Goal: Task Accomplishment & Management: Manage account settings

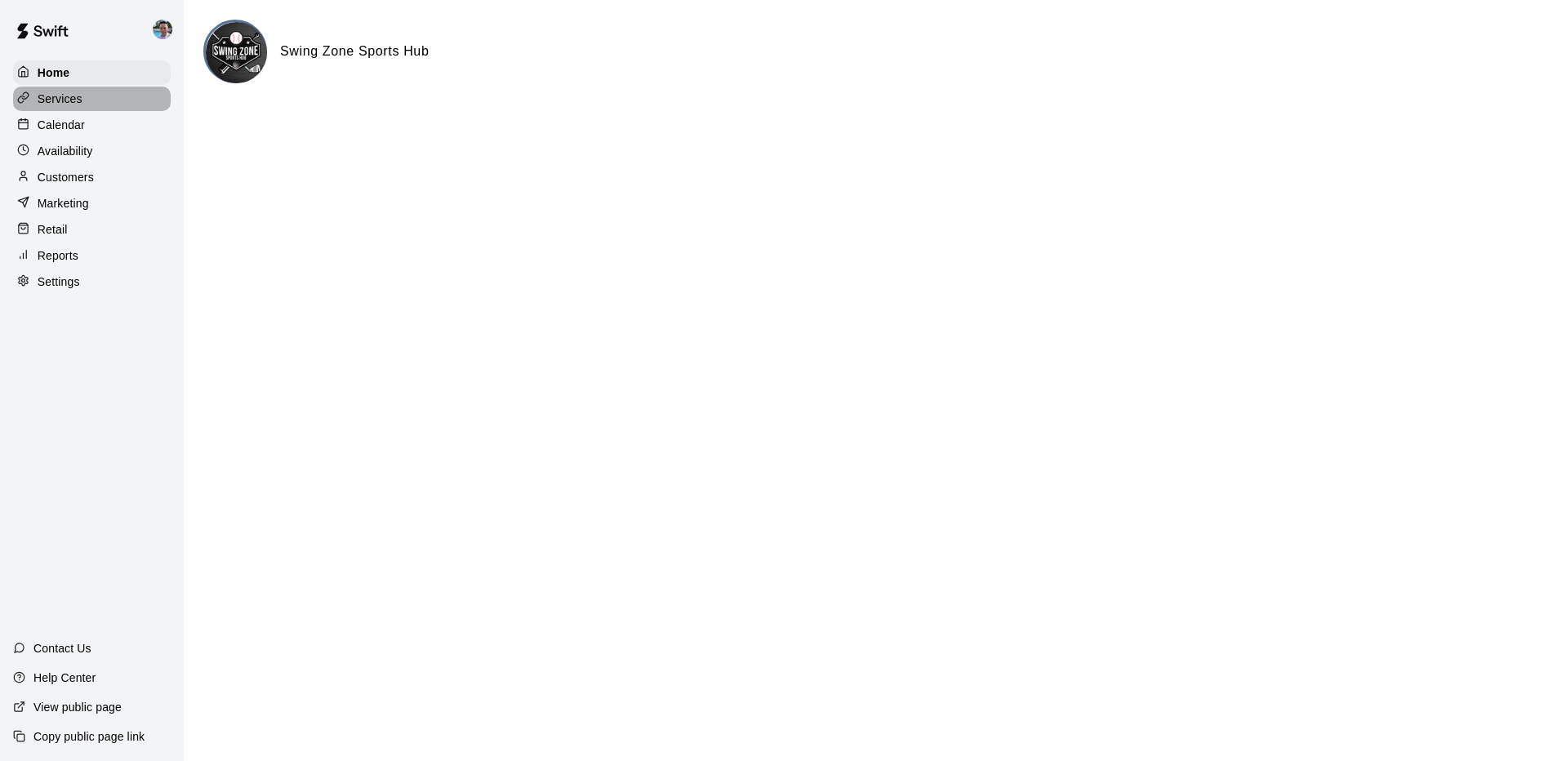
click at [83, 96] on div "Services" at bounding box center [91, 99] width 158 height 25
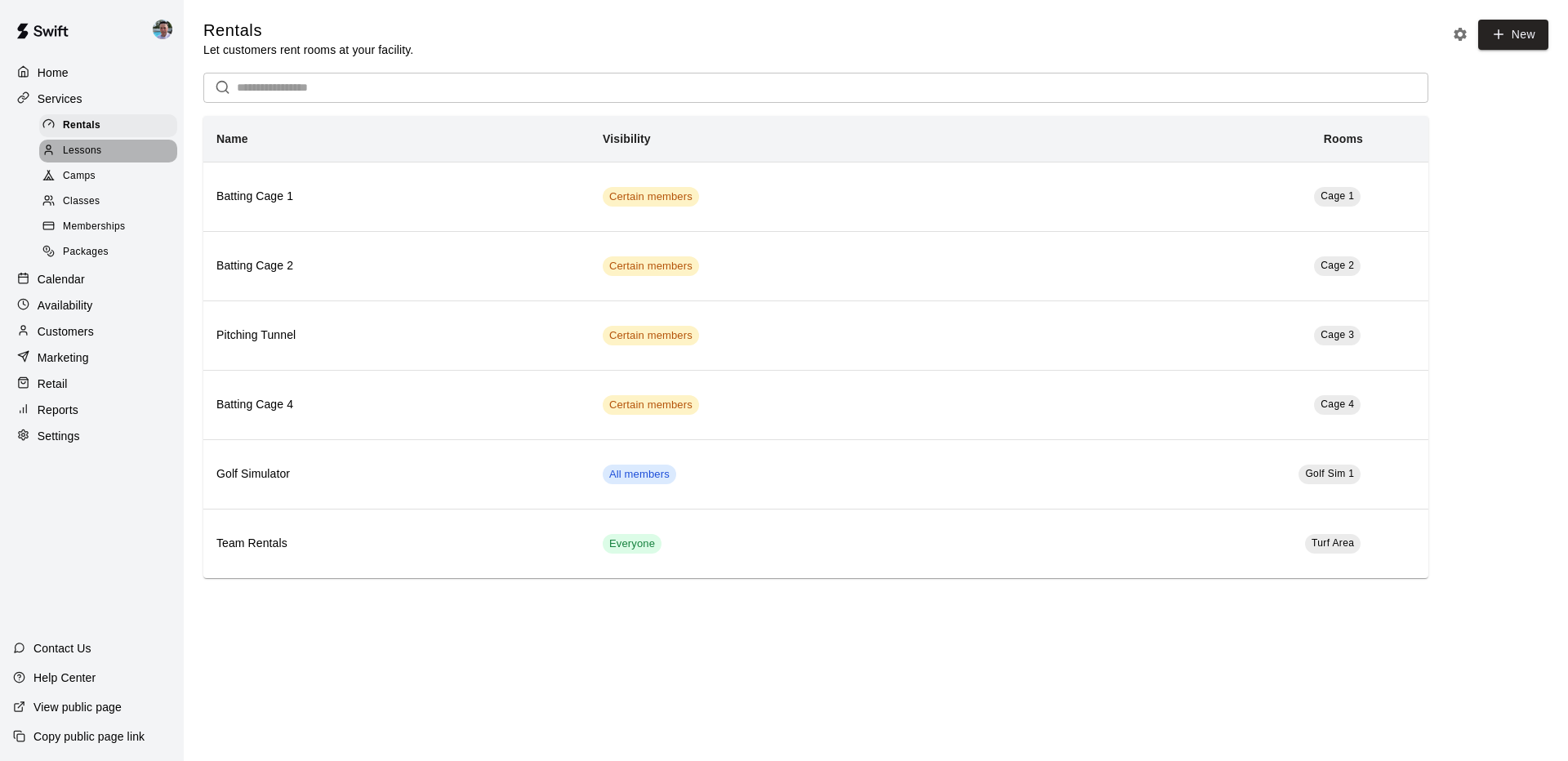
click at [111, 146] on div "Lessons" at bounding box center [109, 150] width 138 height 23
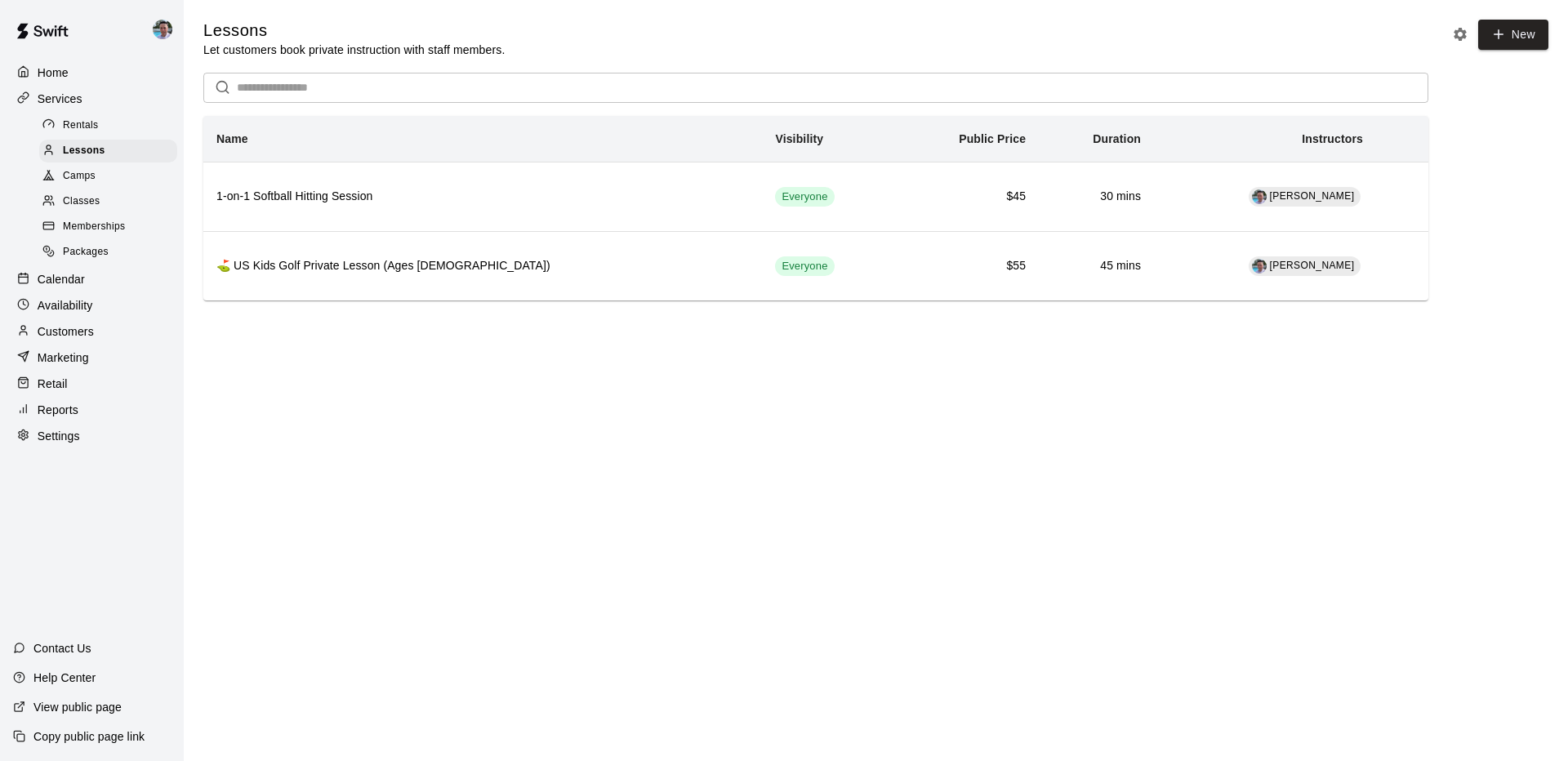
click at [102, 197] on div "Classes" at bounding box center [109, 201] width 138 height 23
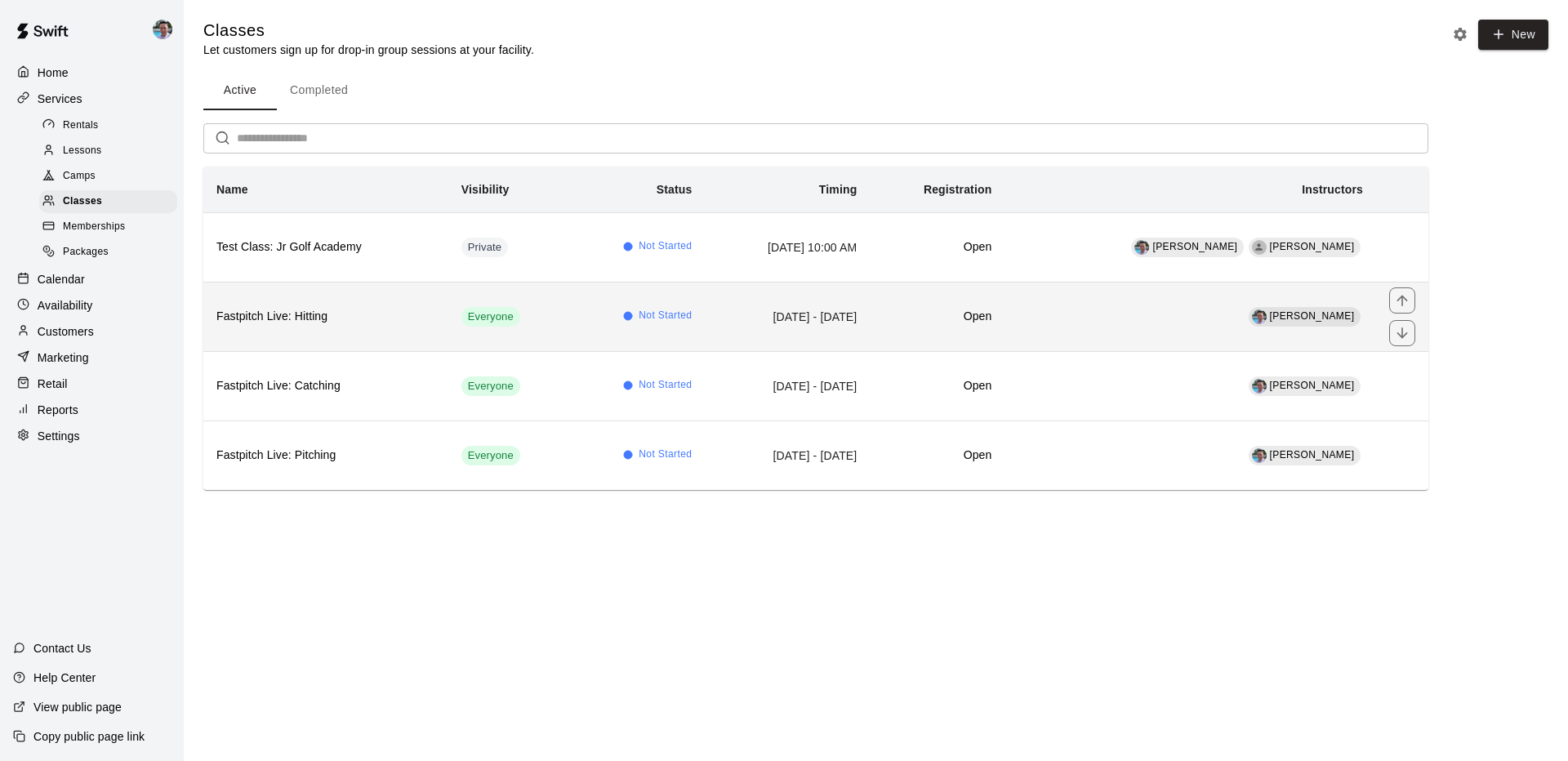
click at [379, 310] on h6 "Fastpitch Live: Hitting" at bounding box center [326, 316] width 219 height 18
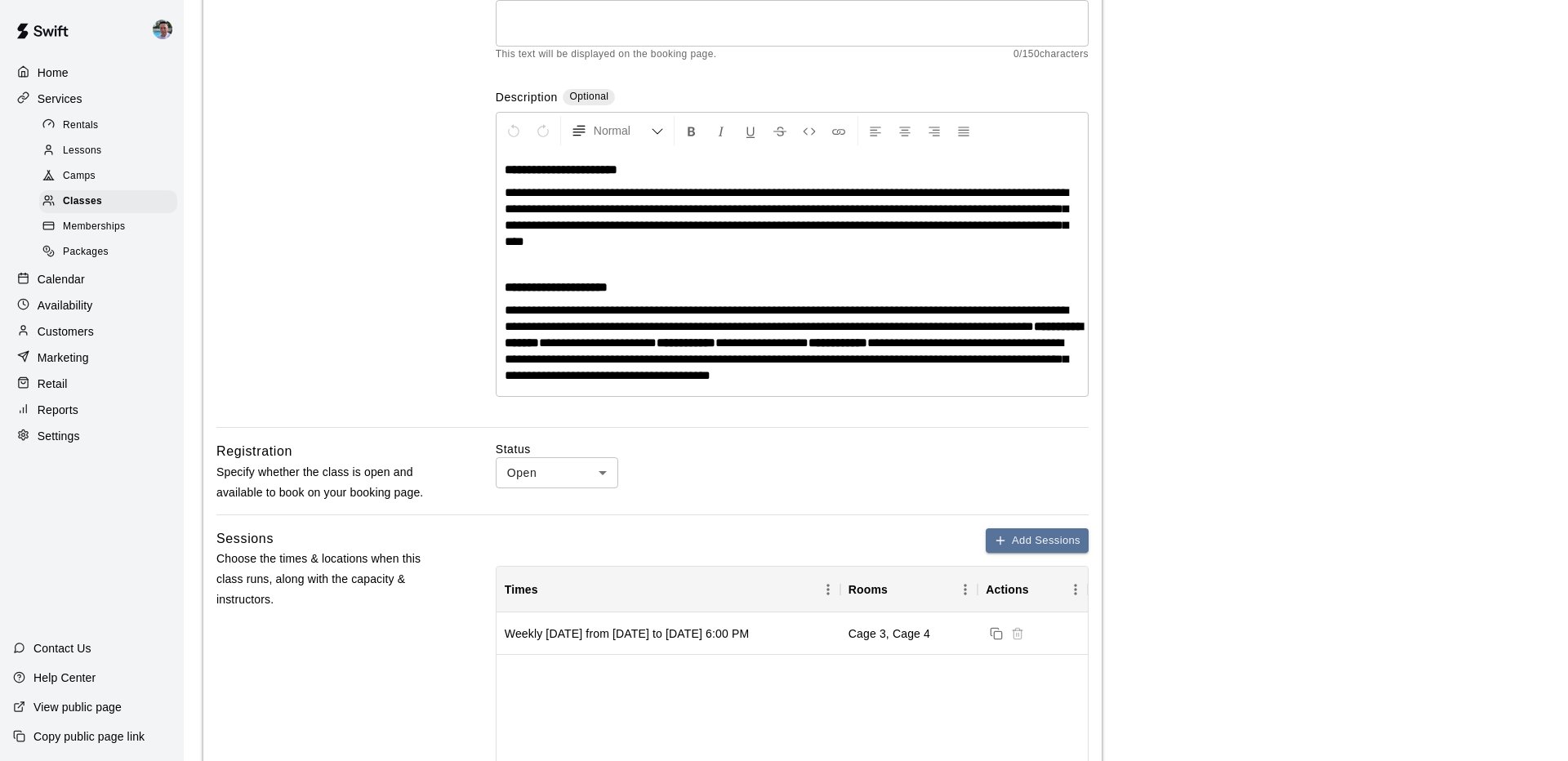
scroll to position [237, 0]
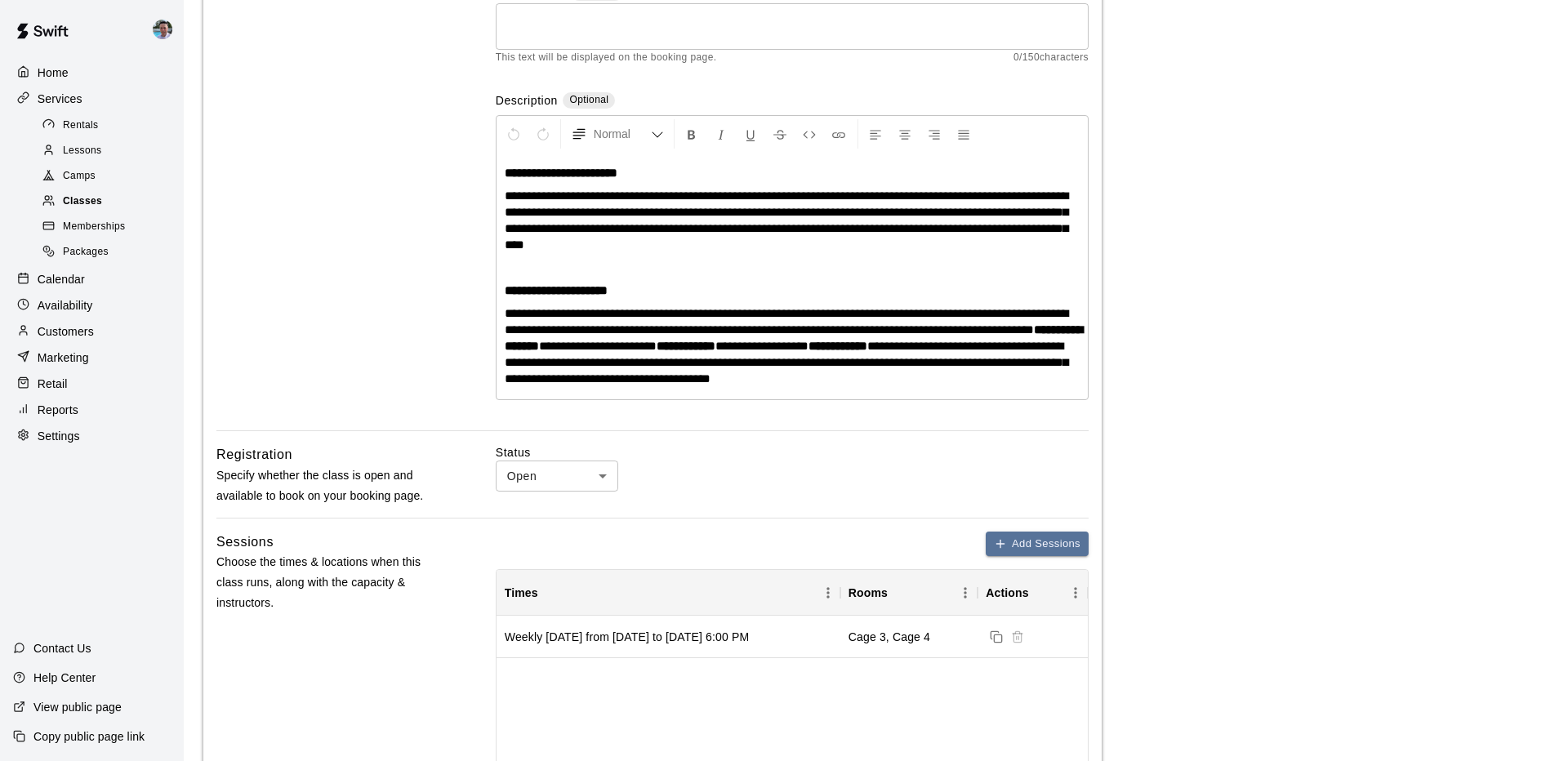
click at [140, 200] on div "Classes" at bounding box center [109, 201] width 138 height 23
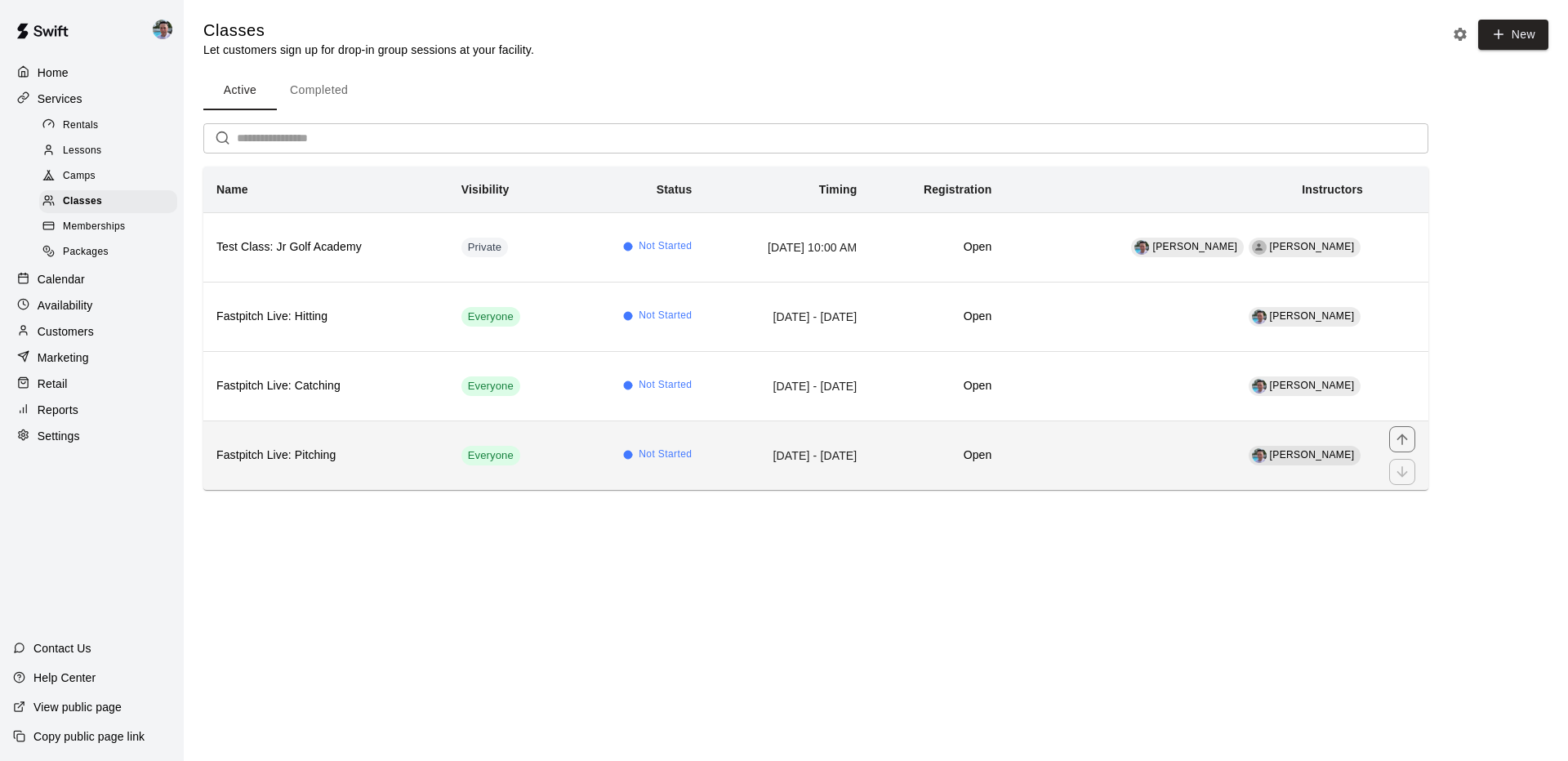
click at [396, 454] on h6 "Fastpitch Live: Pitching" at bounding box center [326, 455] width 219 height 18
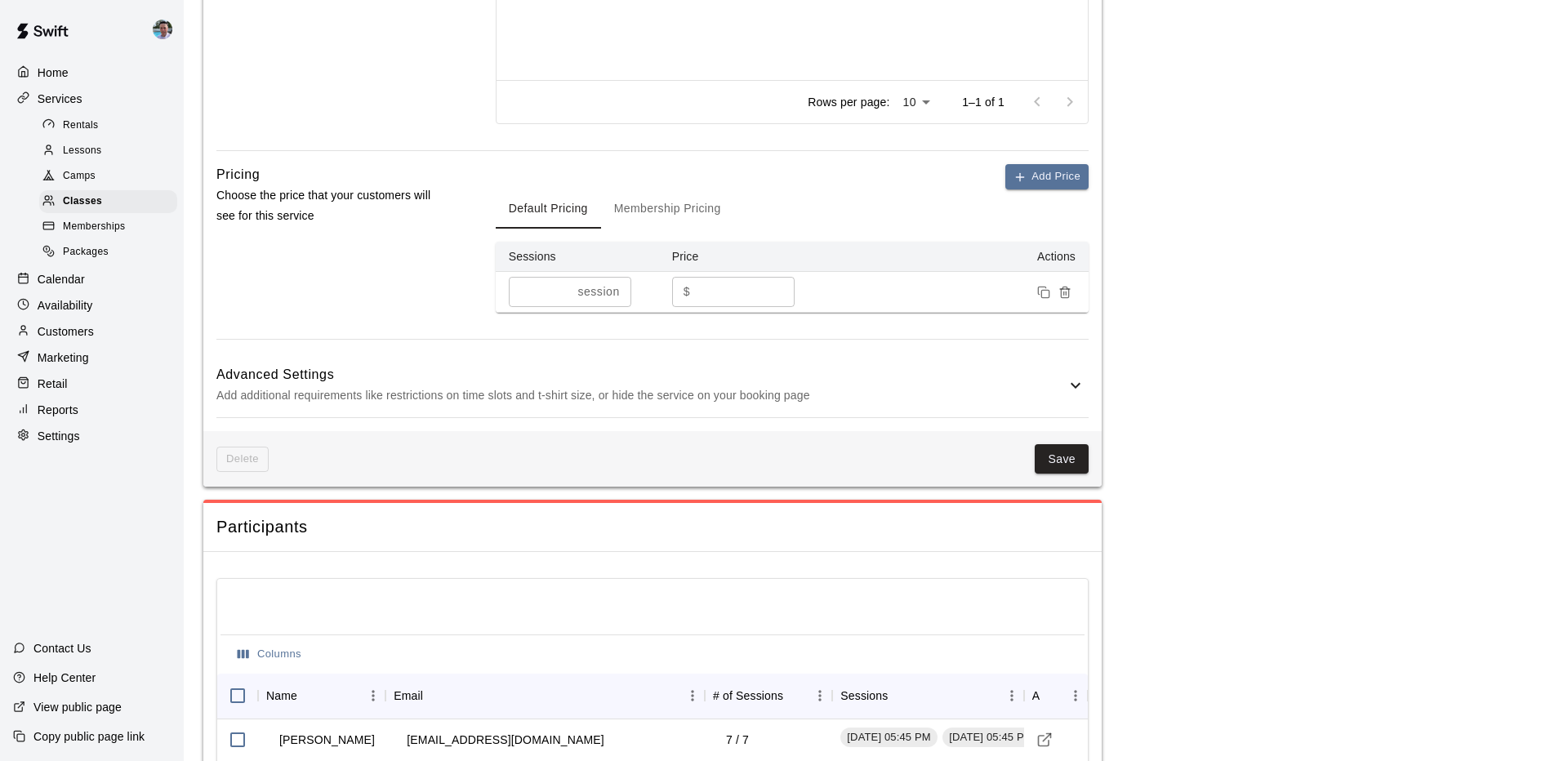
scroll to position [1084, 0]
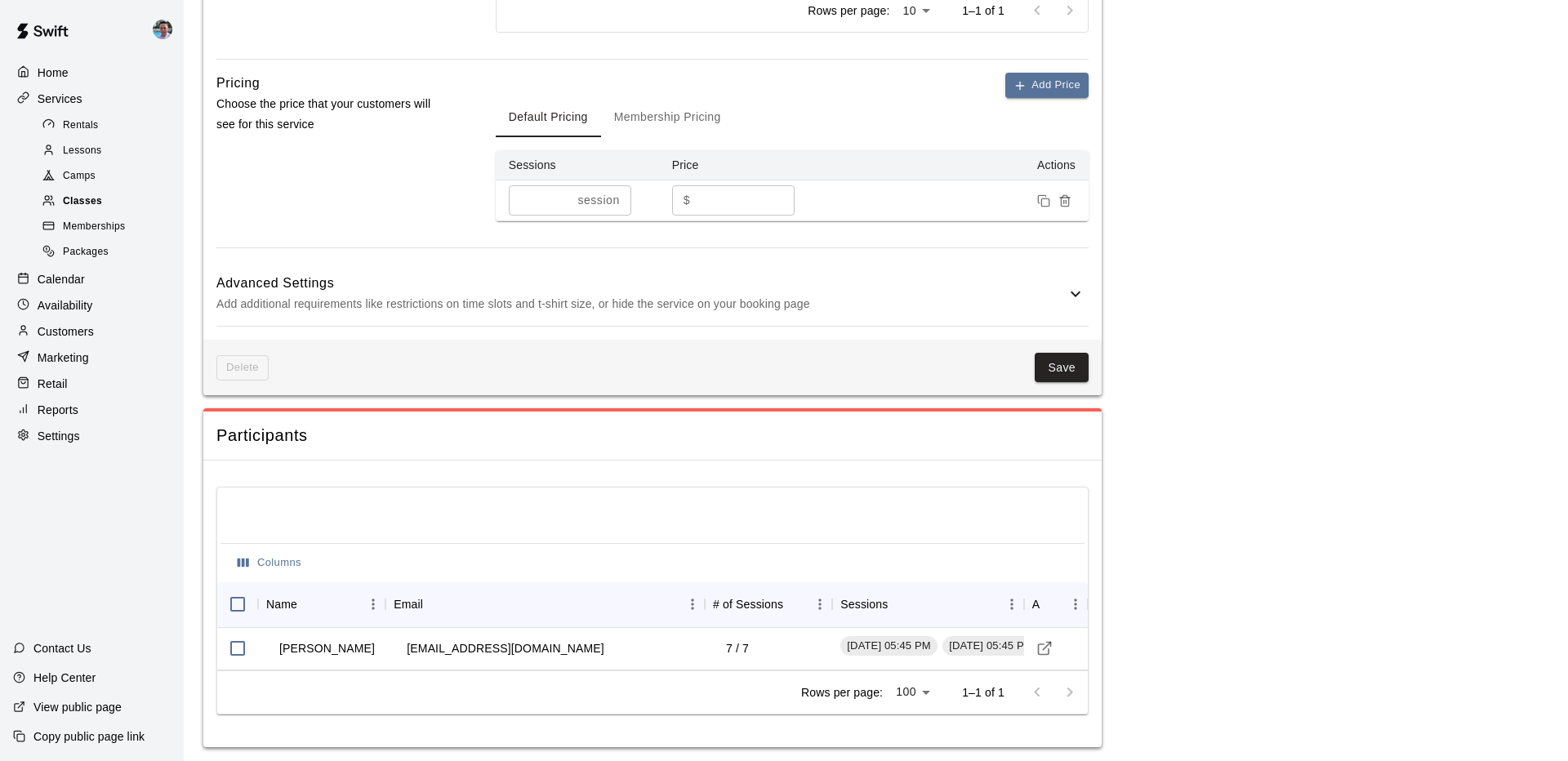
click at [80, 196] on span "Classes" at bounding box center [82, 202] width 40 height 17
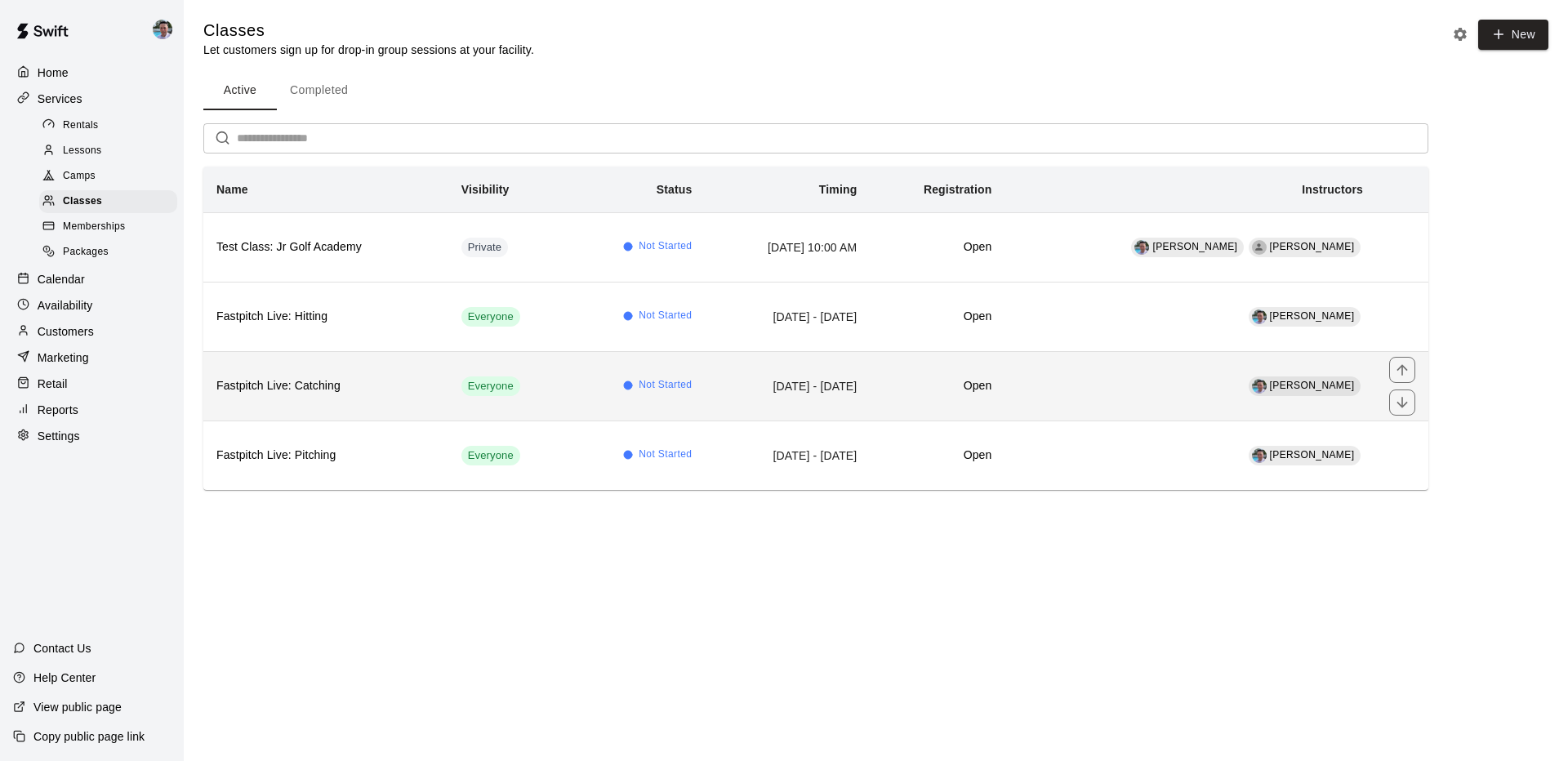
click at [387, 385] on h6 "Fastpitch Live: Catching" at bounding box center [326, 386] width 219 height 18
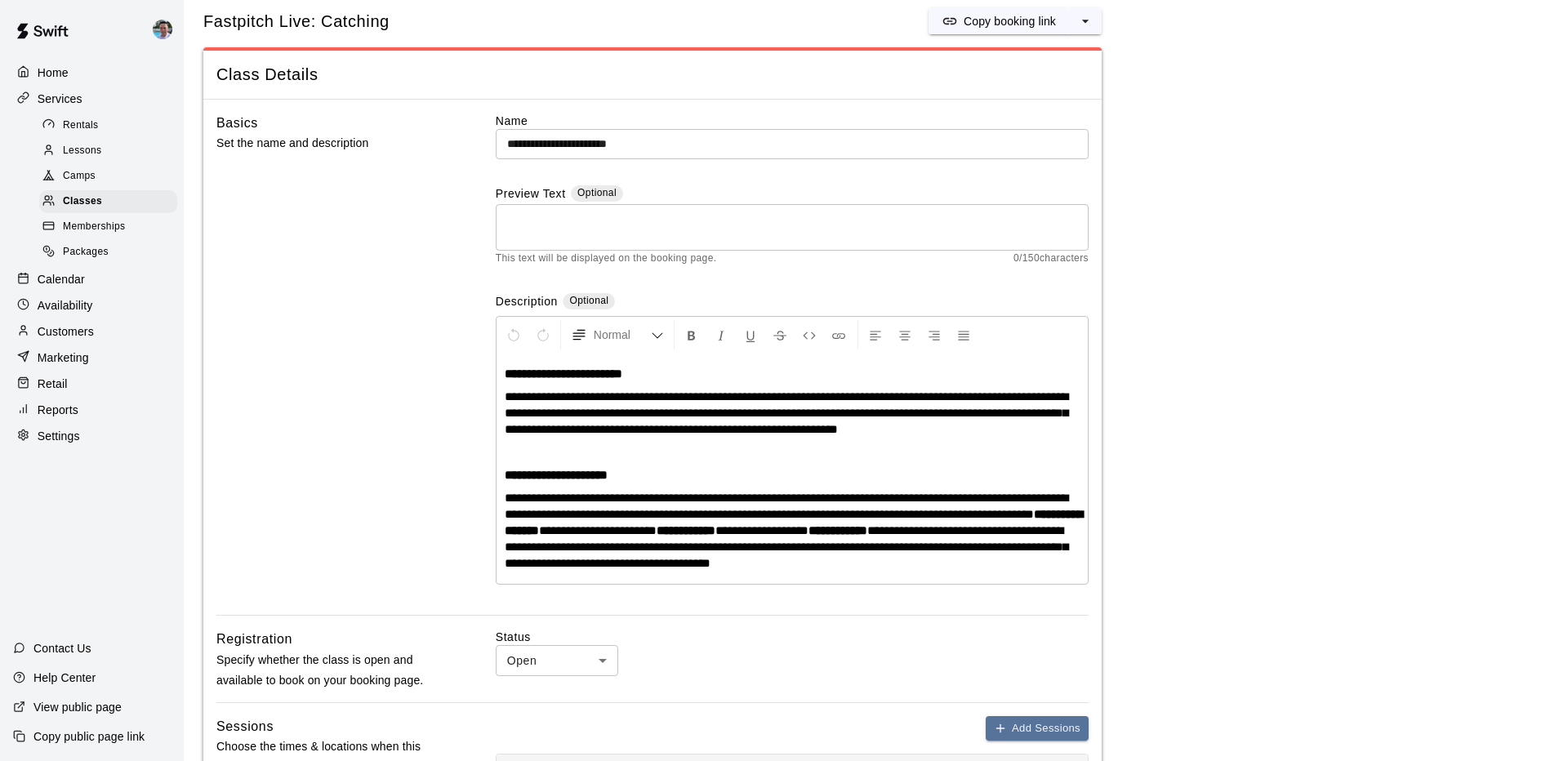
scroll to position [142, 0]
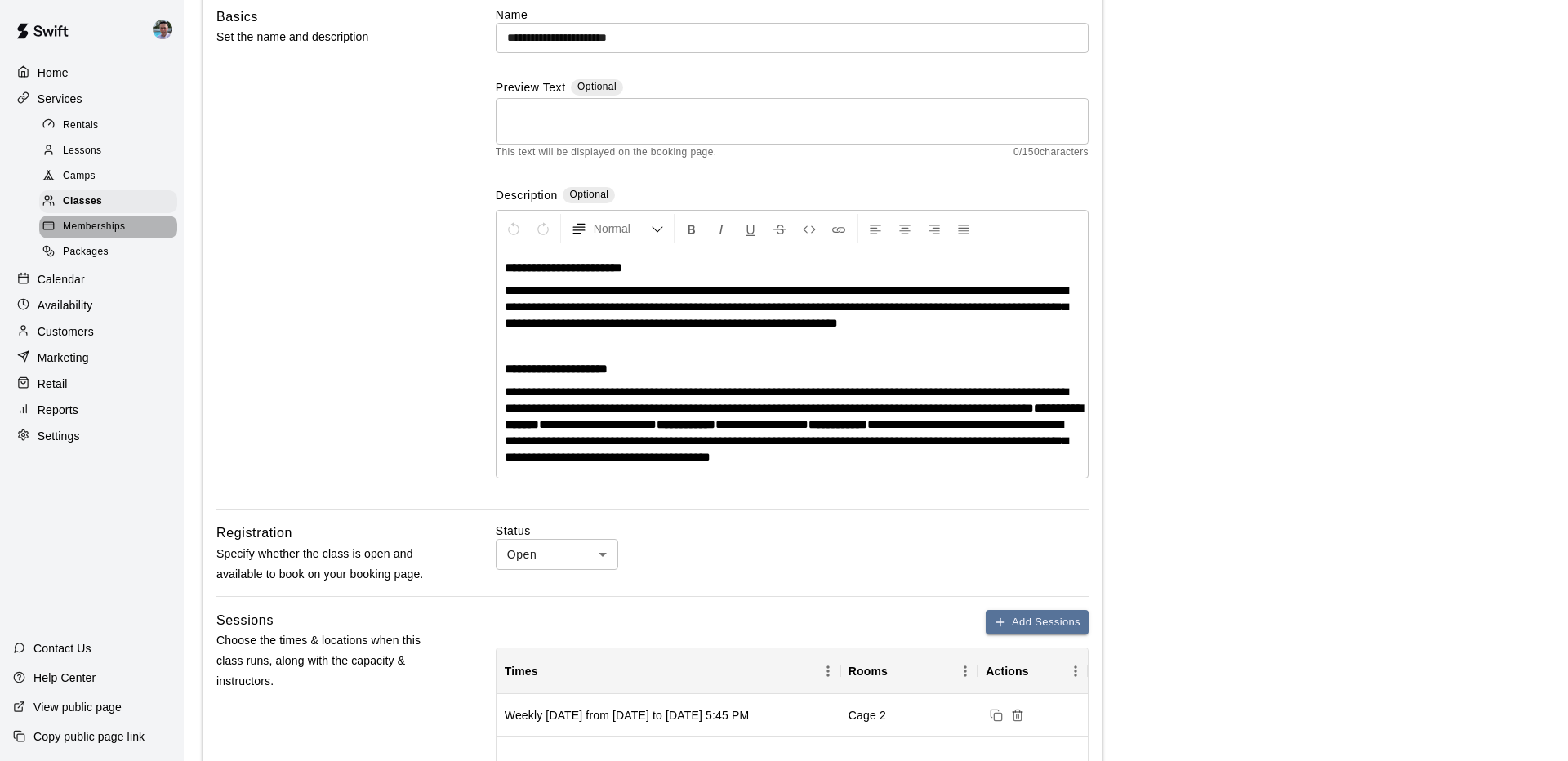
click at [131, 222] on div "Memberships" at bounding box center [109, 227] width 138 height 23
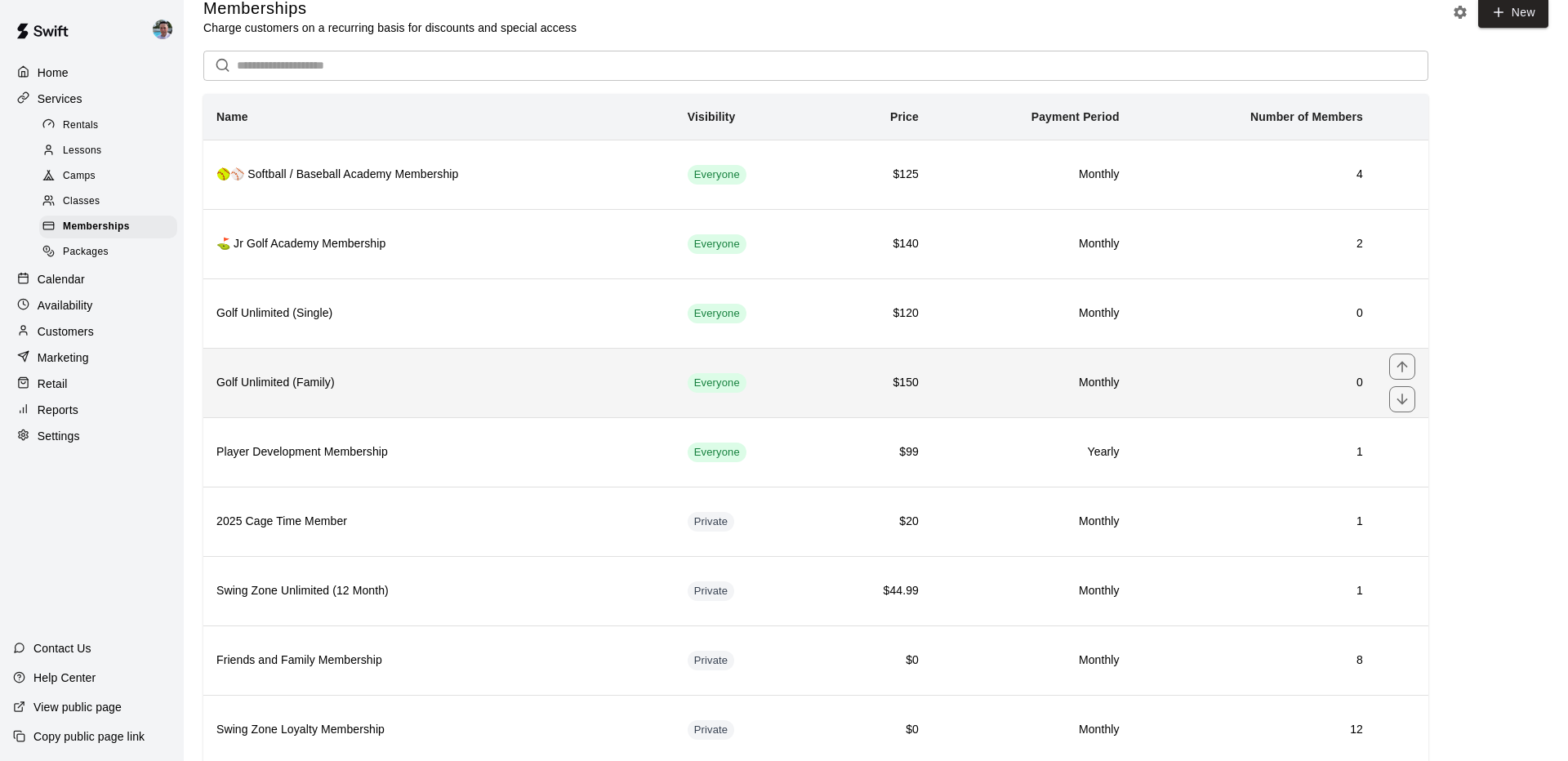
scroll to position [70, 0]
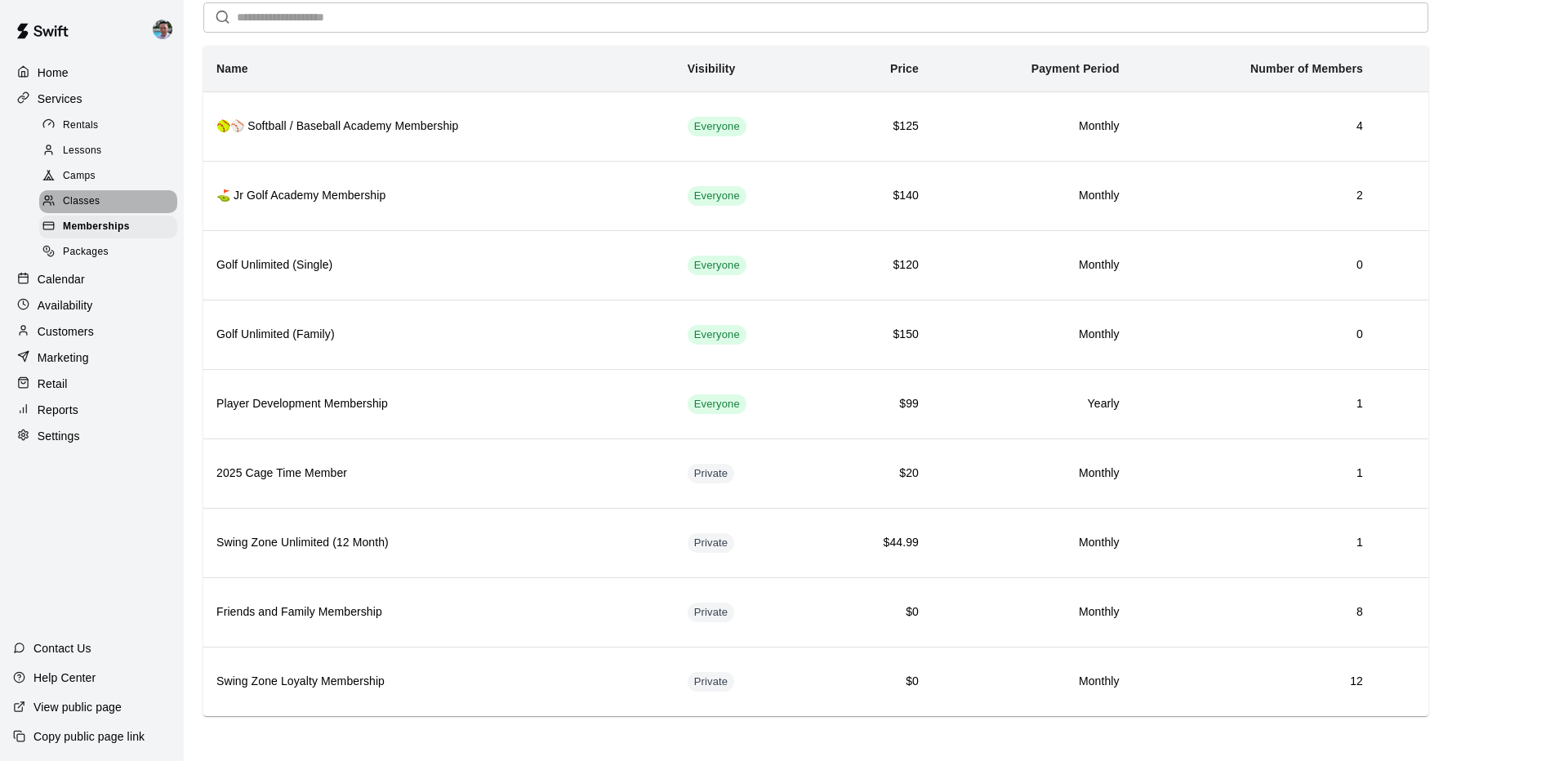
click at [125, 195] on div "Classes" at bounding box center [109, 201] width 138 height 23
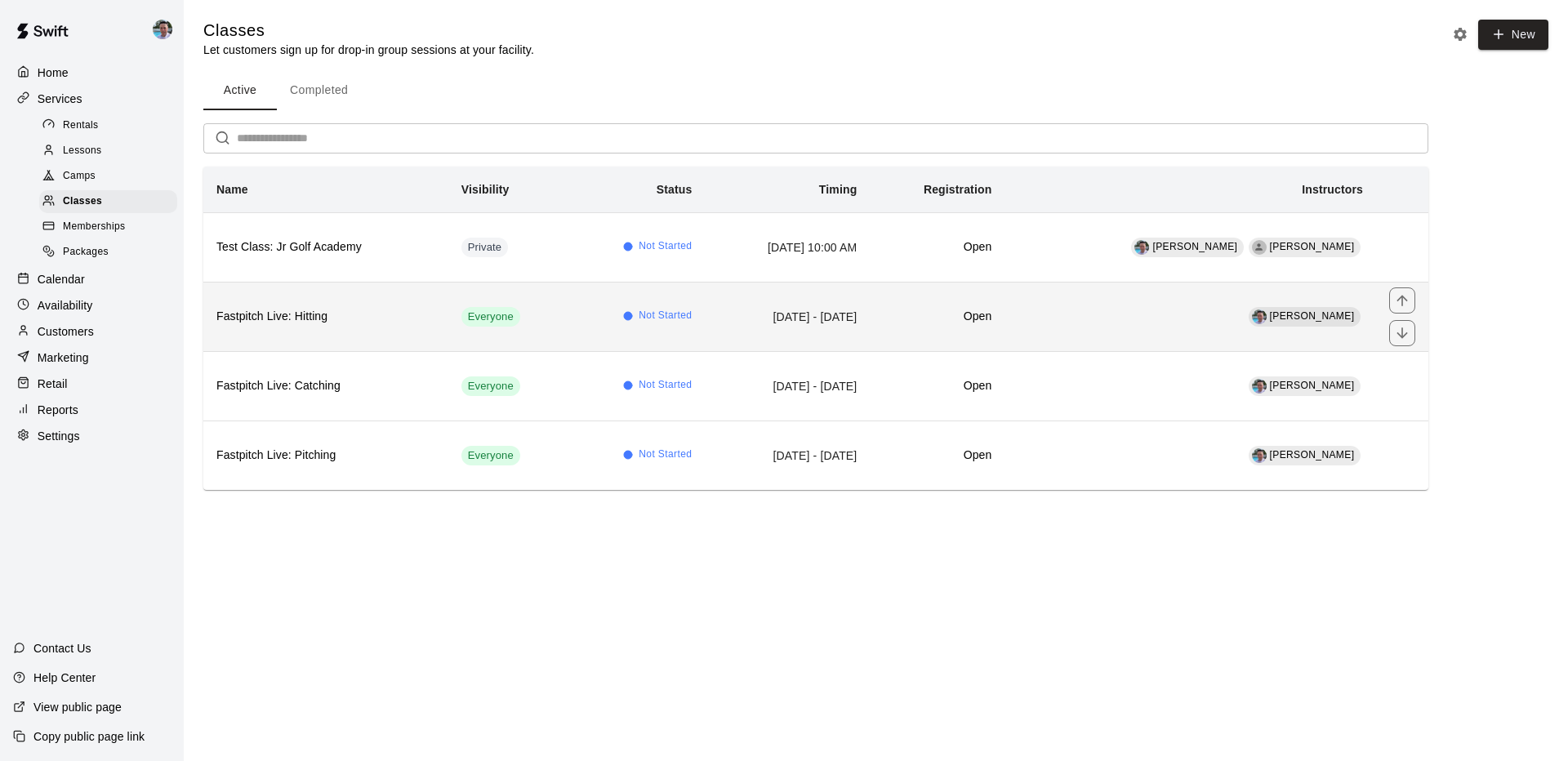
click at [404, 308] on h6 "Fastpitch Live: Hitting" at bounding box center [326, 316] width 219 height 18
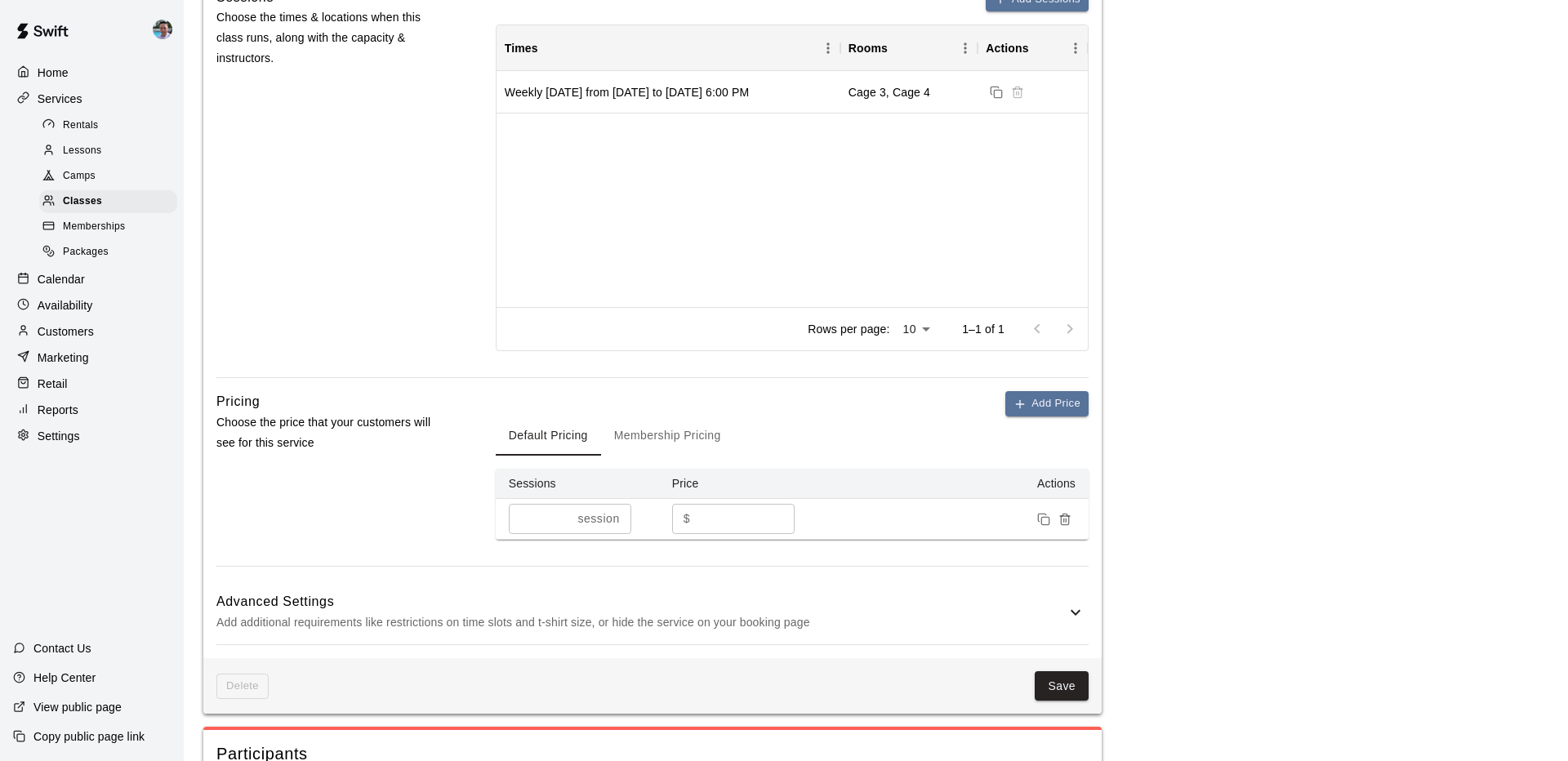
scroll to position [815, 0]
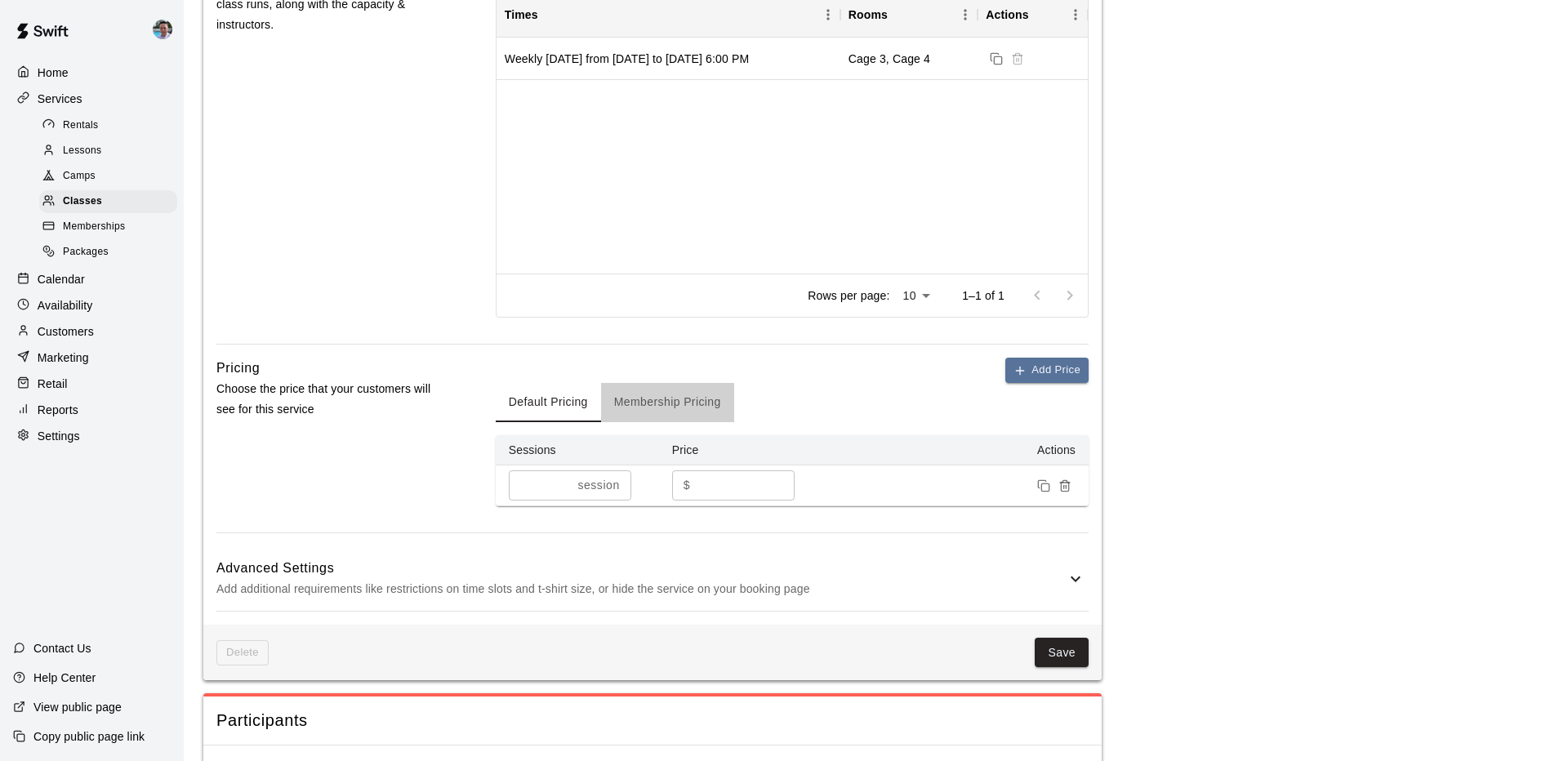
click at [684, 396] on button "Membership Pricing" at bounding box center [668, 402] width 133 height 40
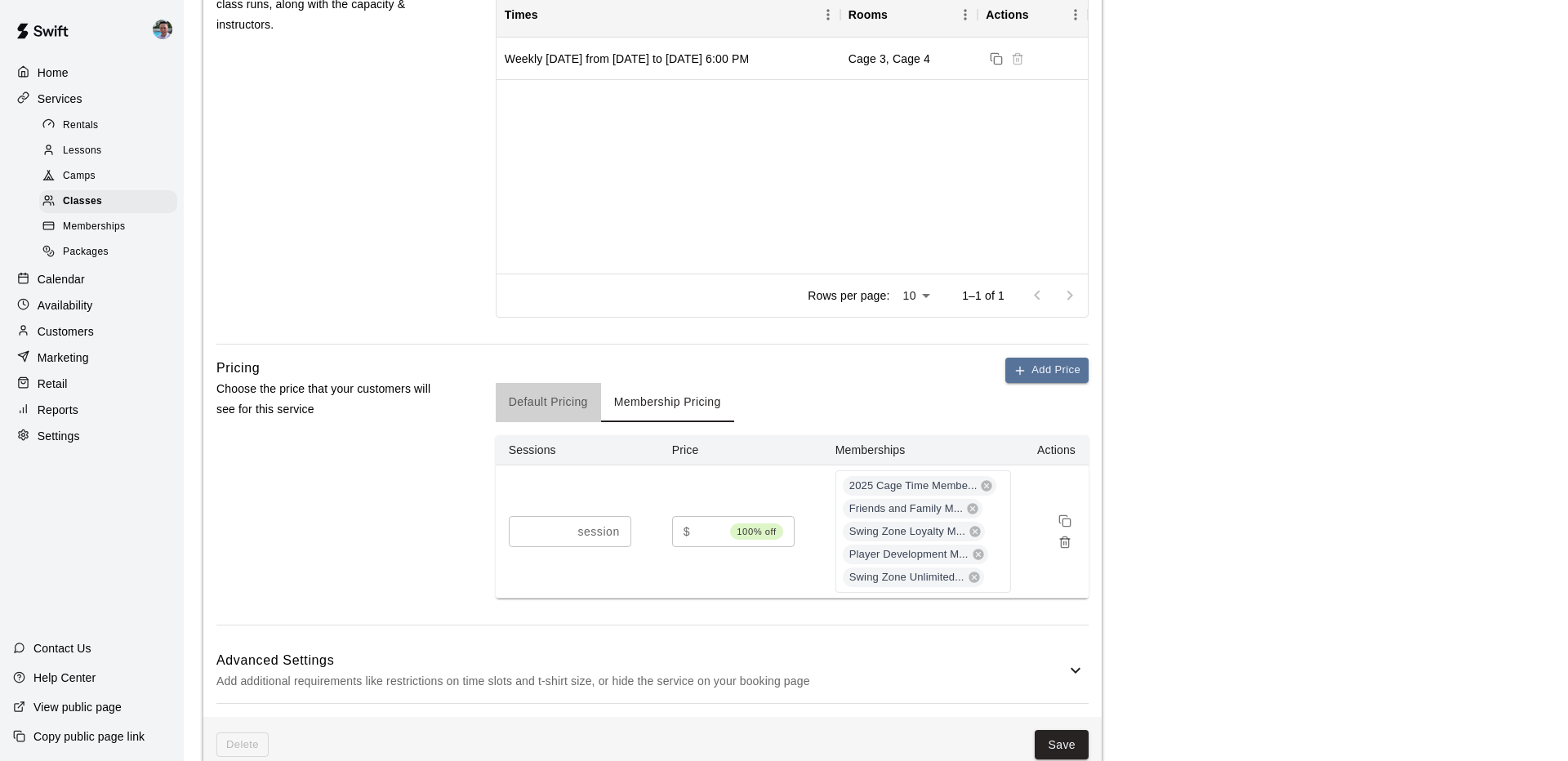
click at [535, 399] on button "Default Pricing" at bounding box center [548, 402] width 105 height 40
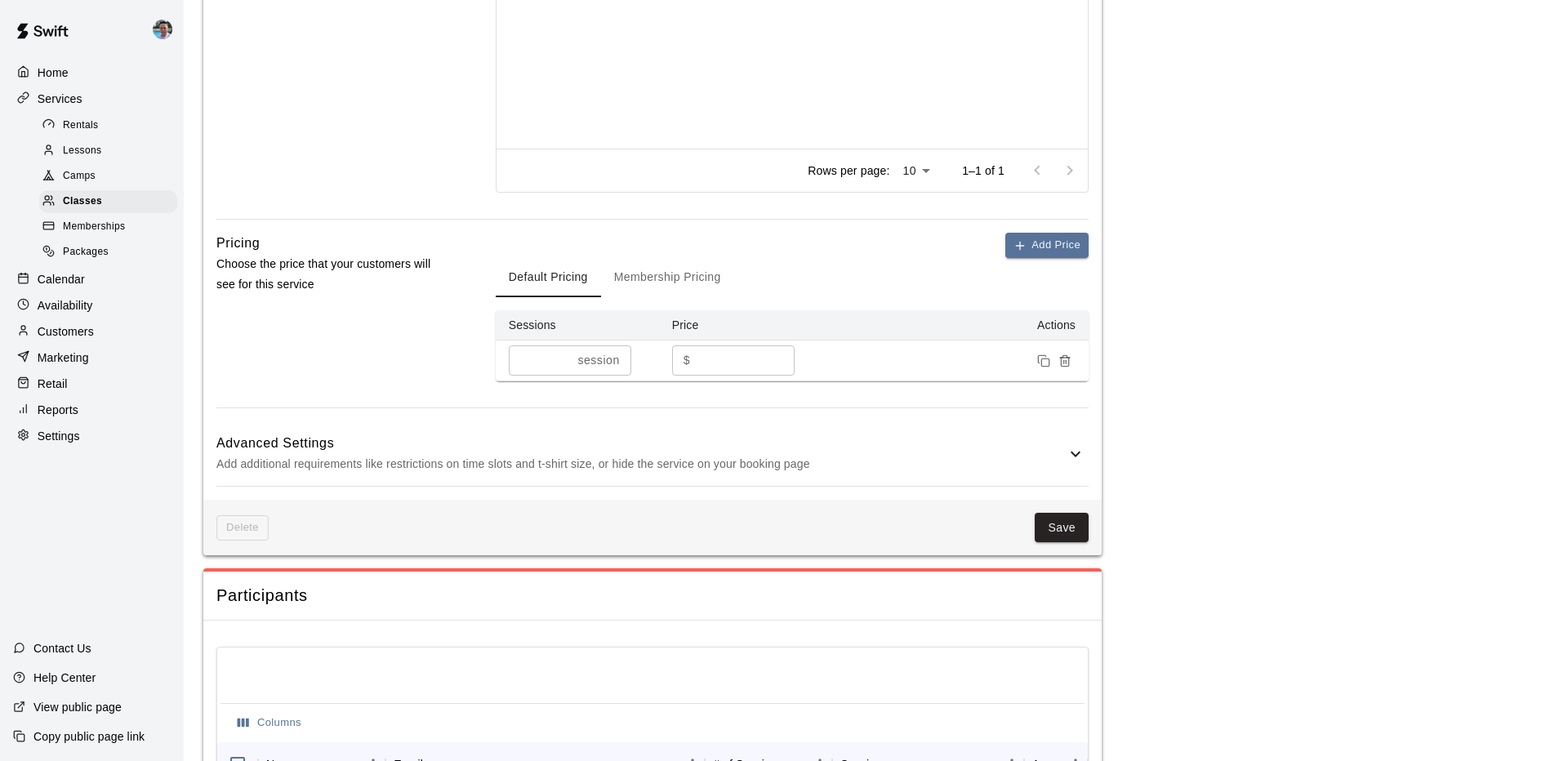
scroll to position [1143, 0]
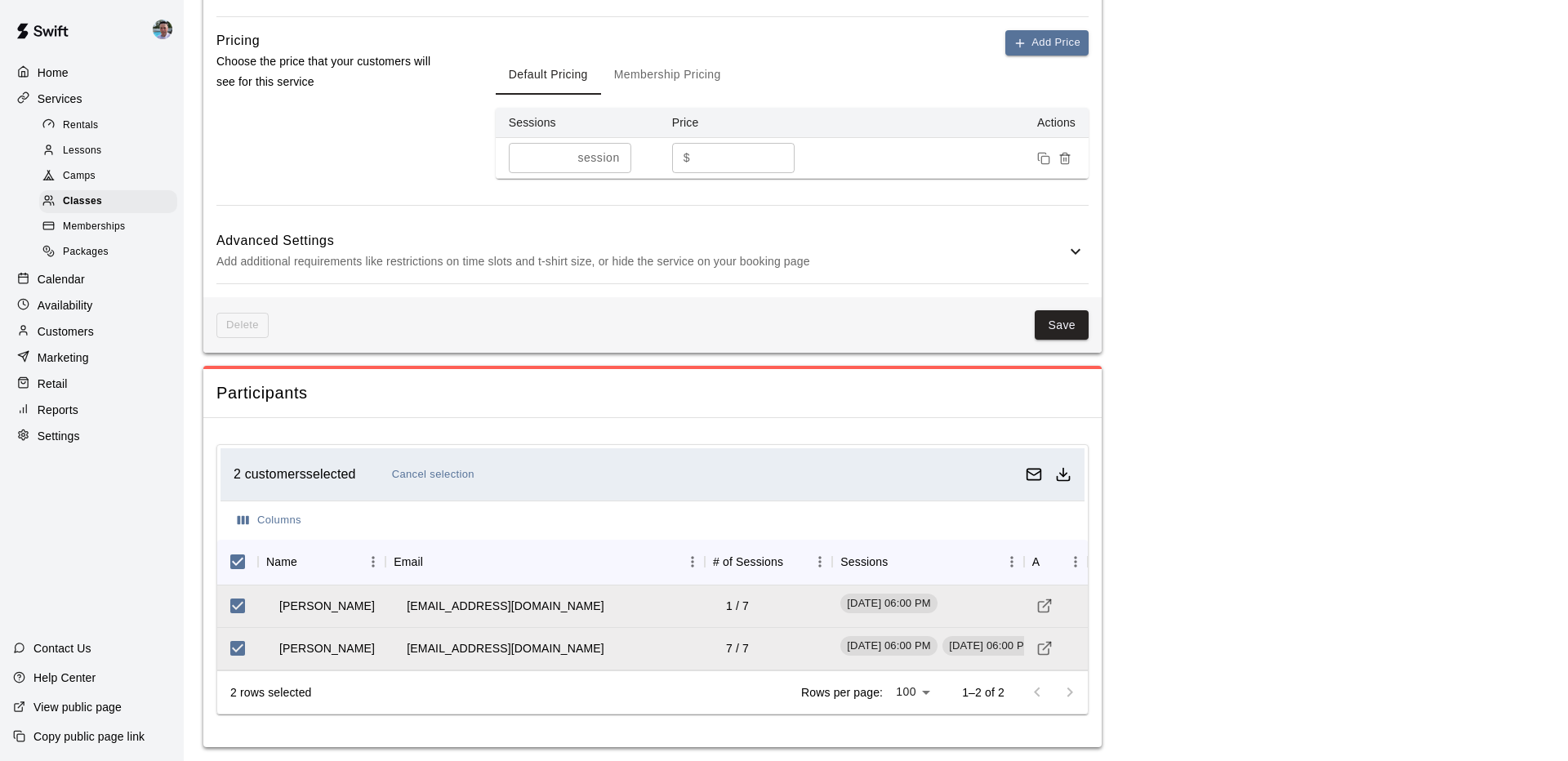
click at [97, 268] on div "Calendar" at bounding box center [91, 279] width 158 height 25
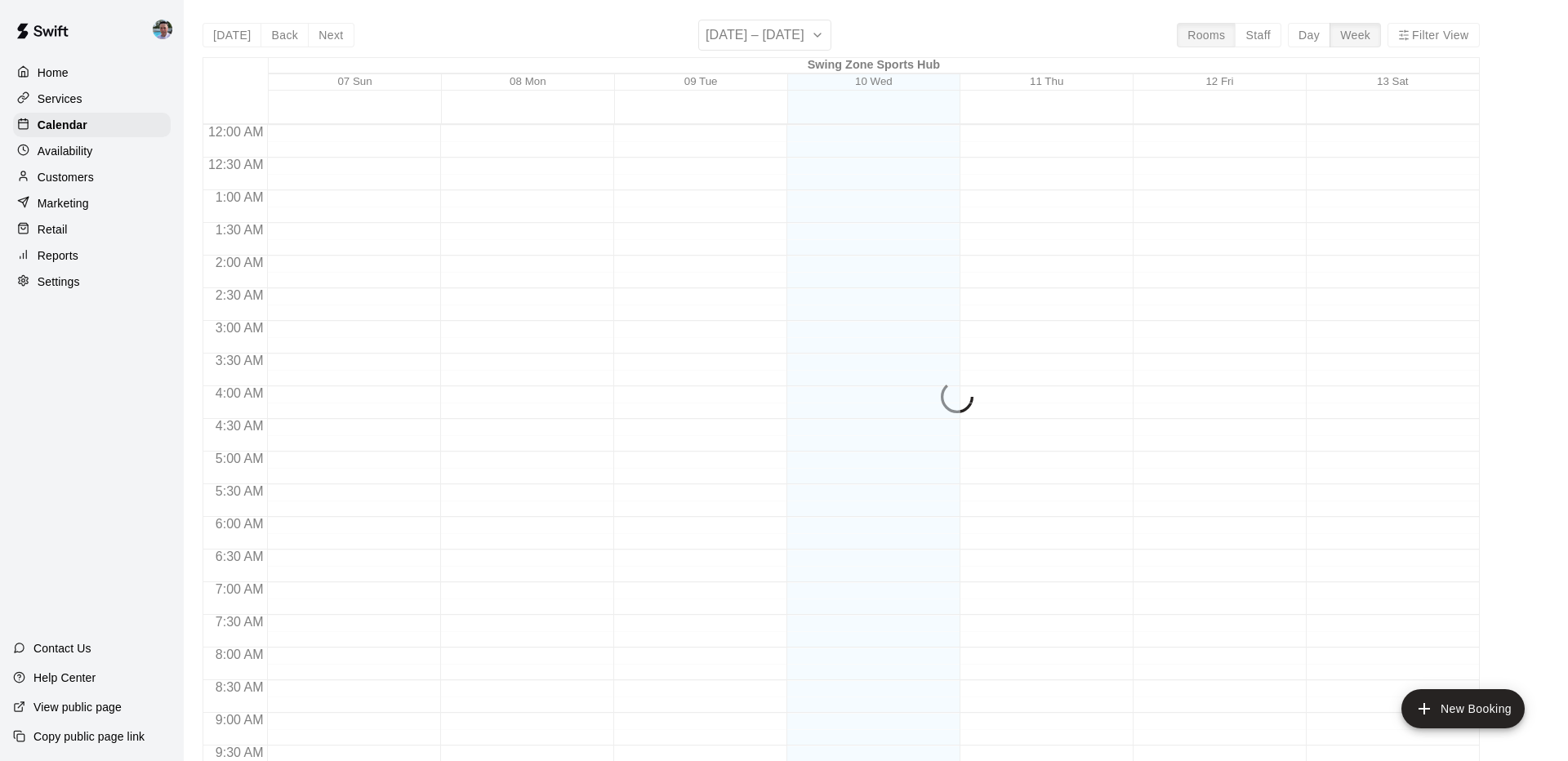
scroll to position [849, 0]
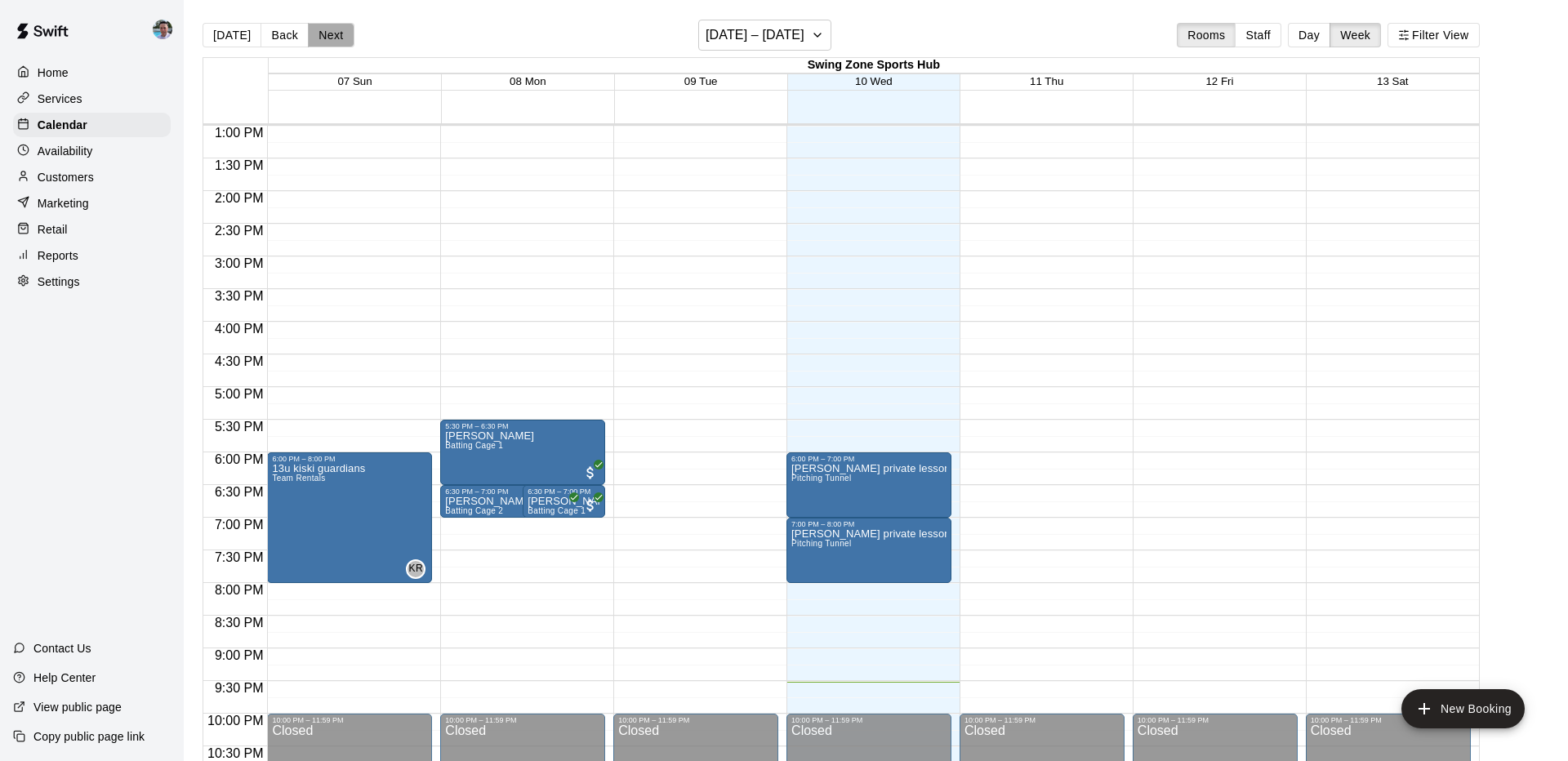
click at [326, 38] on button "Next" at bounding box center [331, 35] width 46 height 25
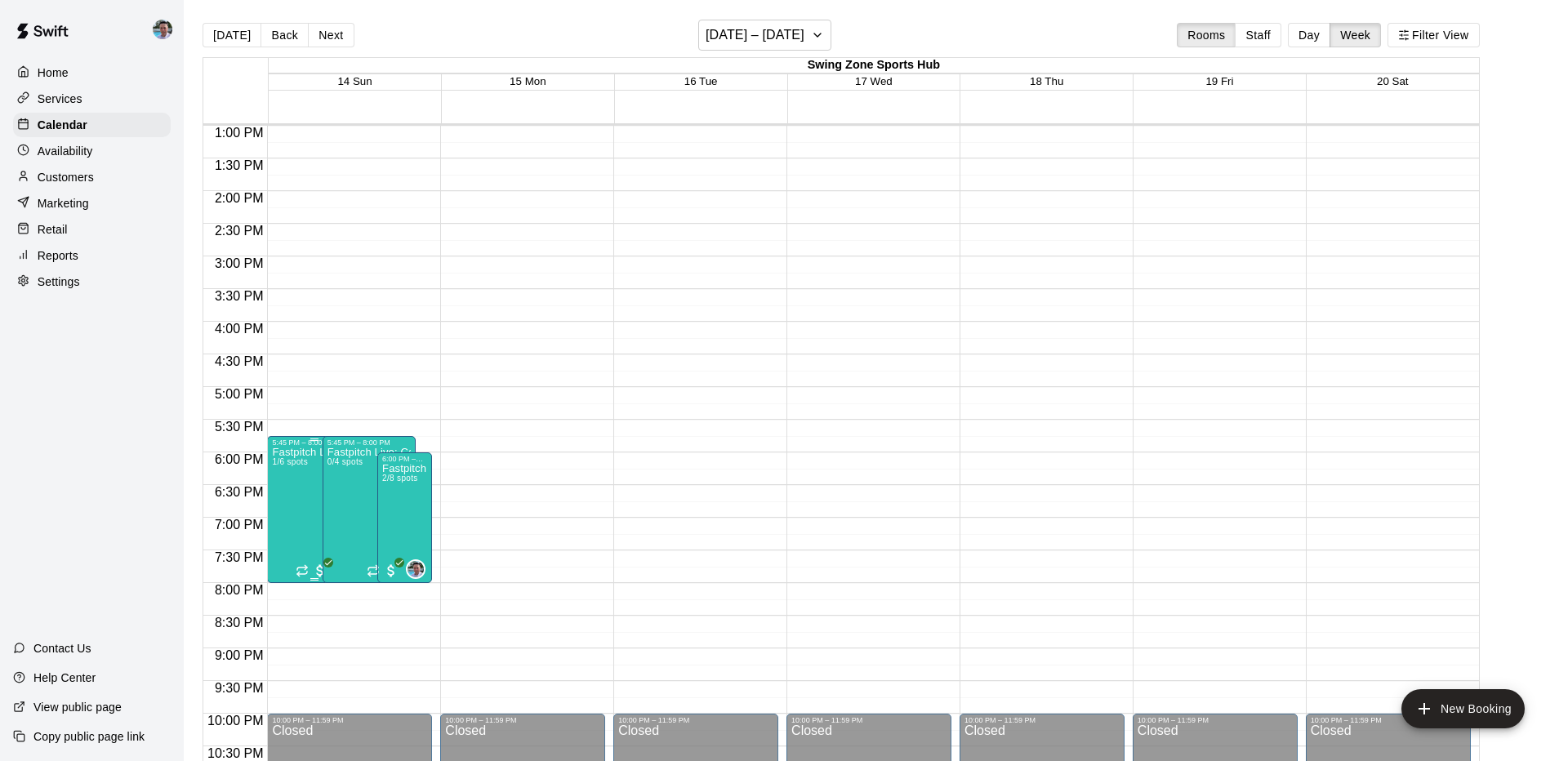
click at [289, 500] on img "edit" at bounding box center [290, 504] width 18 height 18
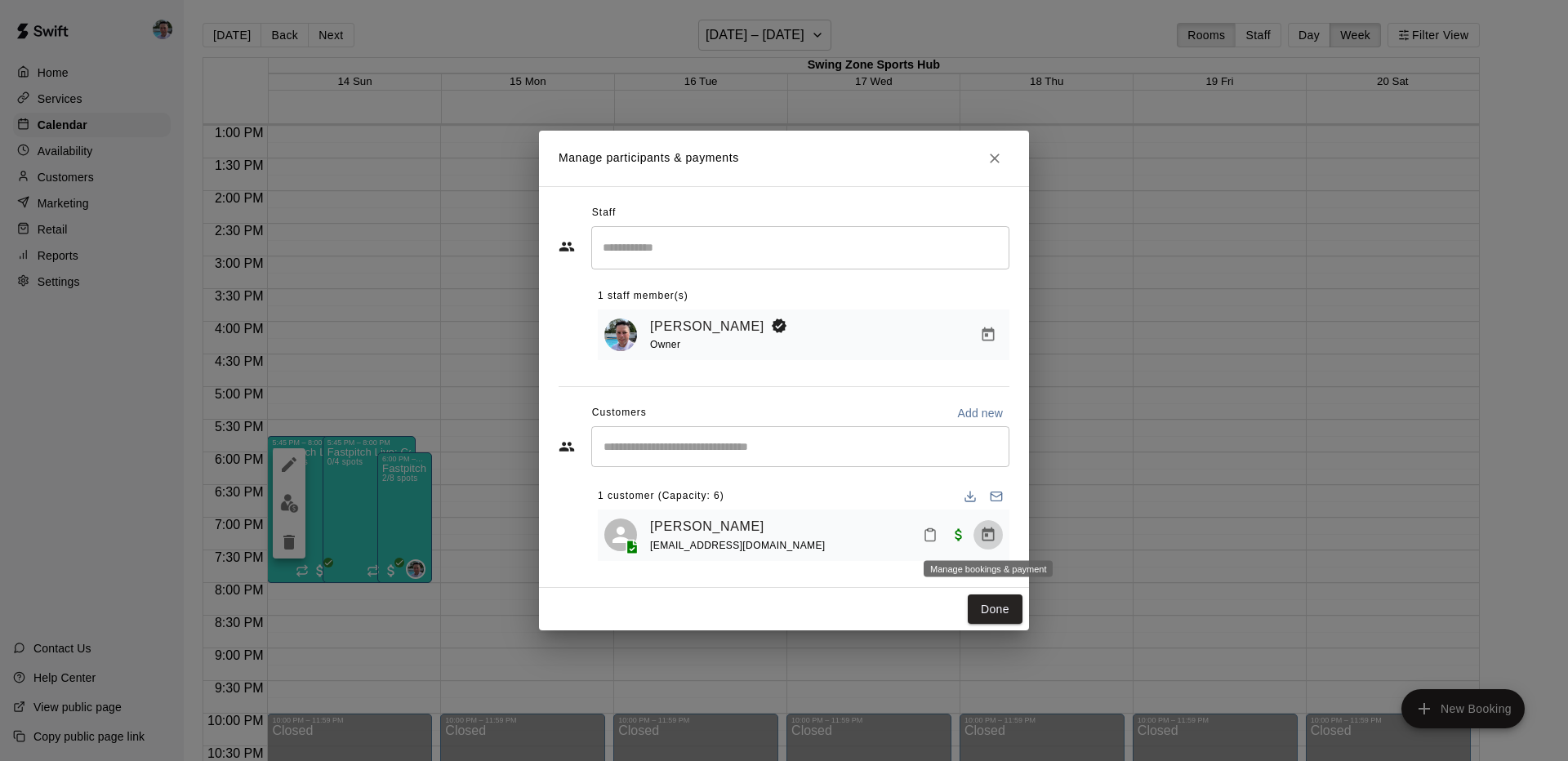
click at [993, 536] on icon "Manage bookings & payment" at bounding box center [988, 534] width 12 height 14
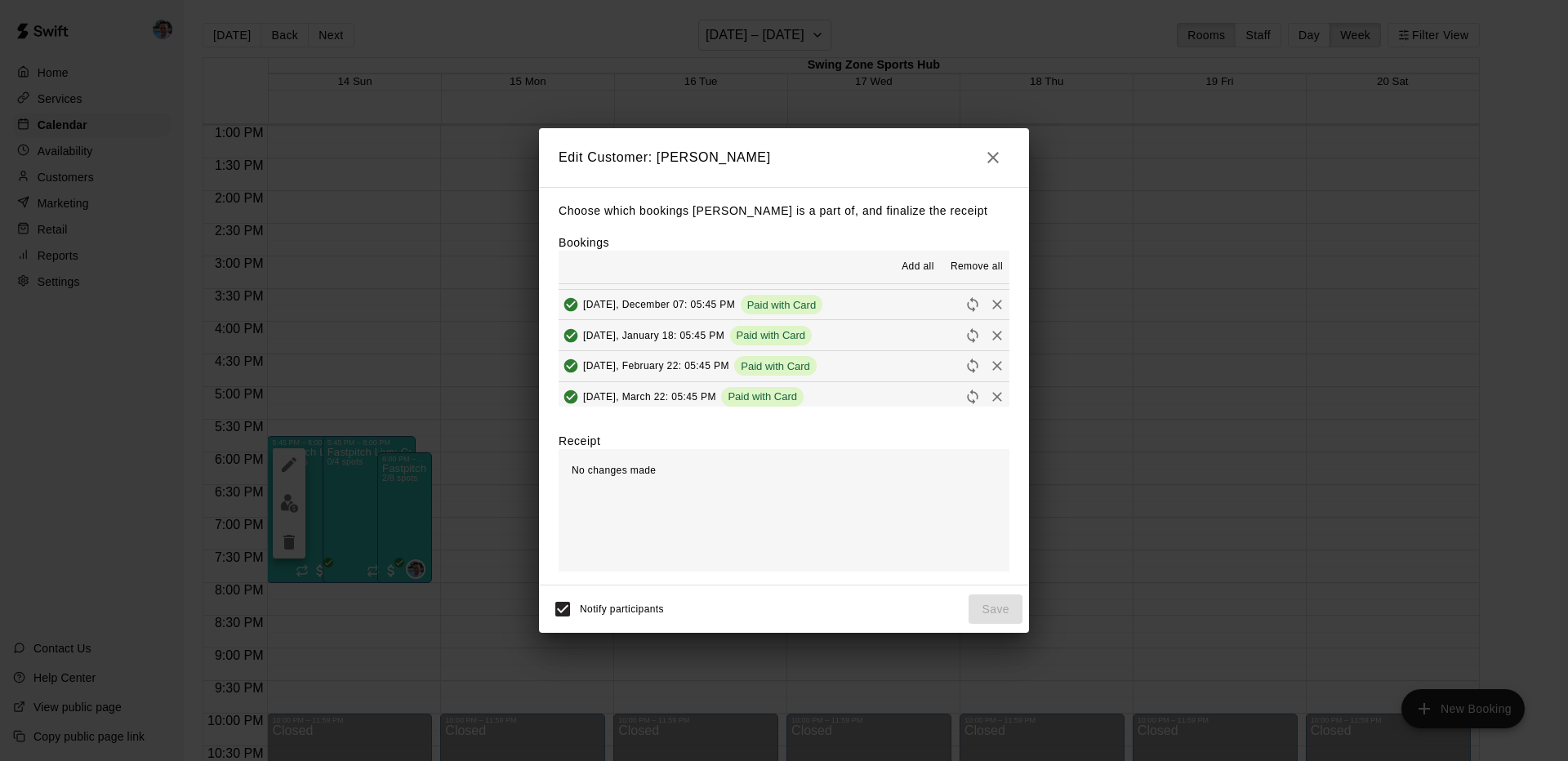
scroll to position [0, 0]
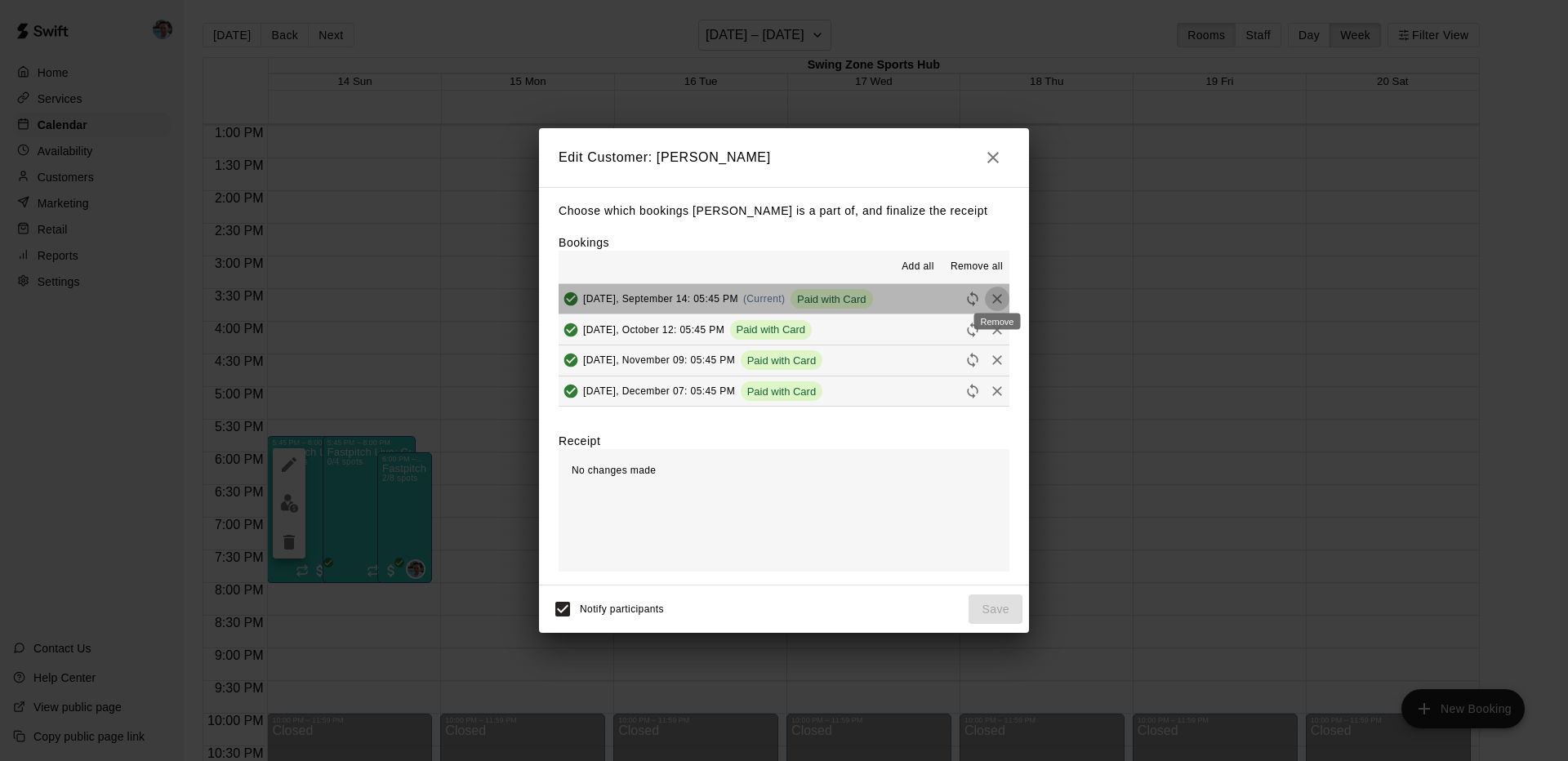
click at [1000, 296] on icon "Remove" at bounding box center [997, 299] width 10 height 10
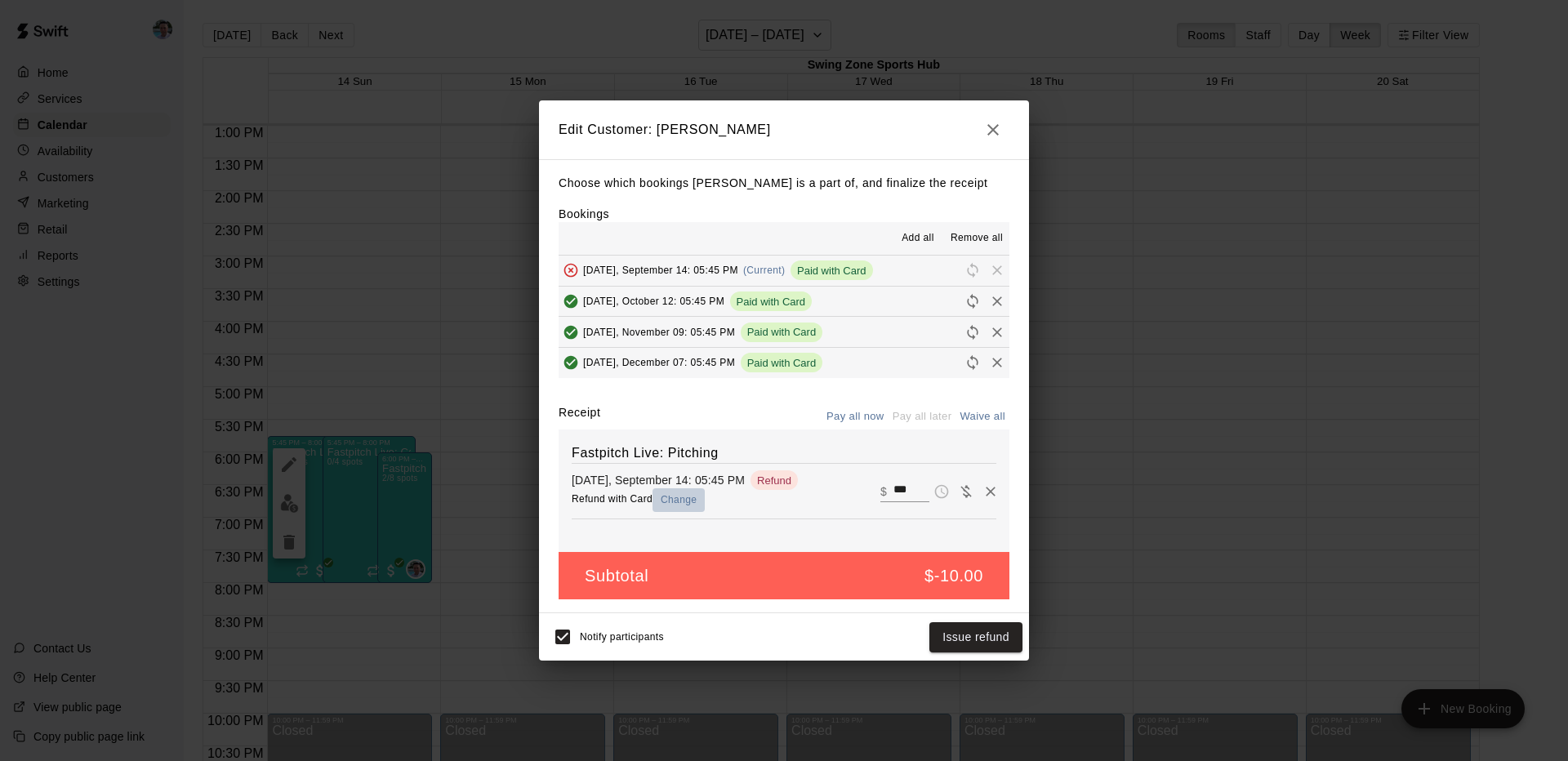
click at [683, 500] on button "Change" at bounding box center [678, 500] width 53 height 24
click at [968, 638] on button "Issue refund" at bounding box center [976, 637] width 93 height 30
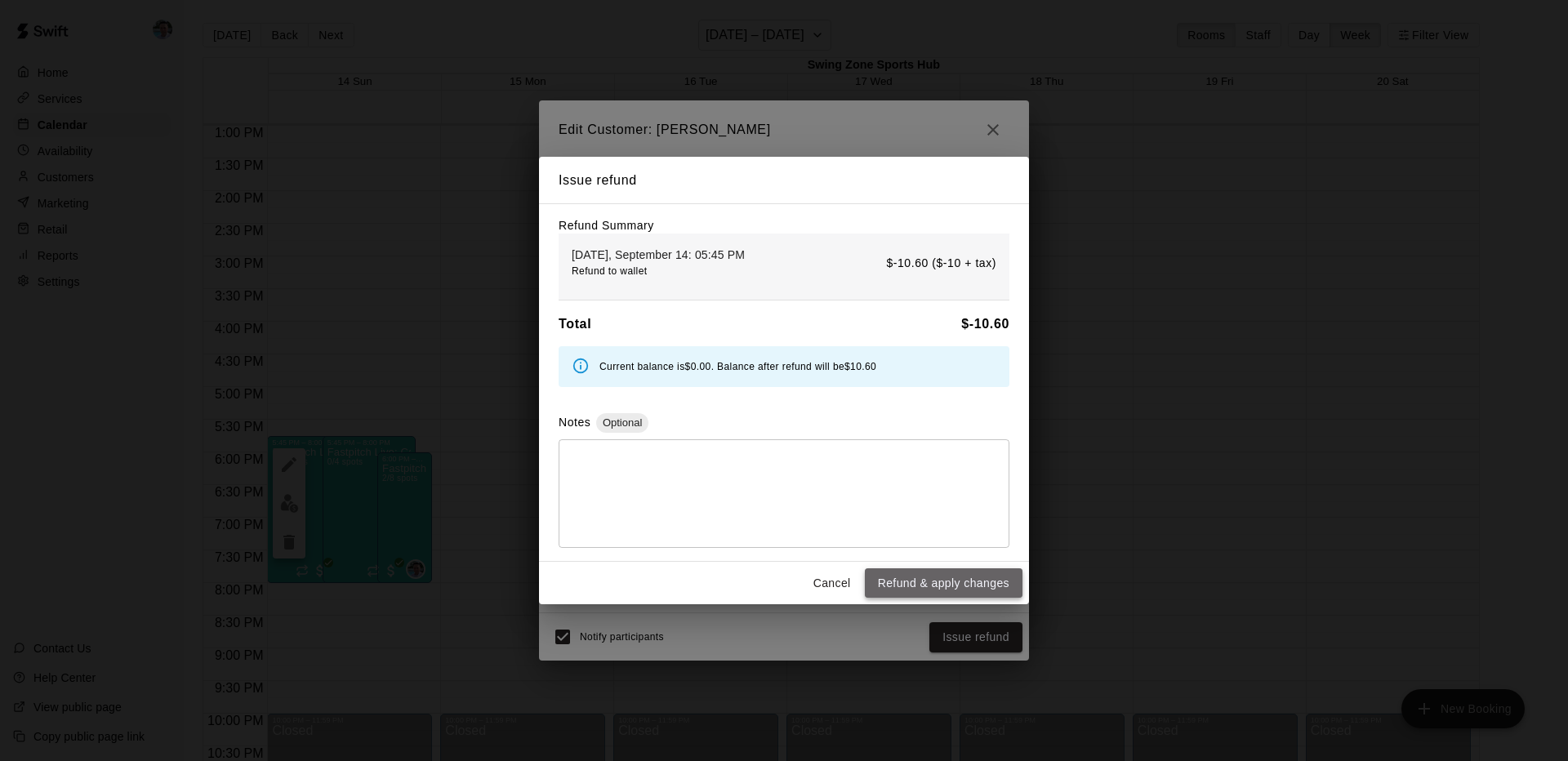
click at [909, 583] on button "Refund & apply changes" at bounding box center [944, 583] width 158 height 30
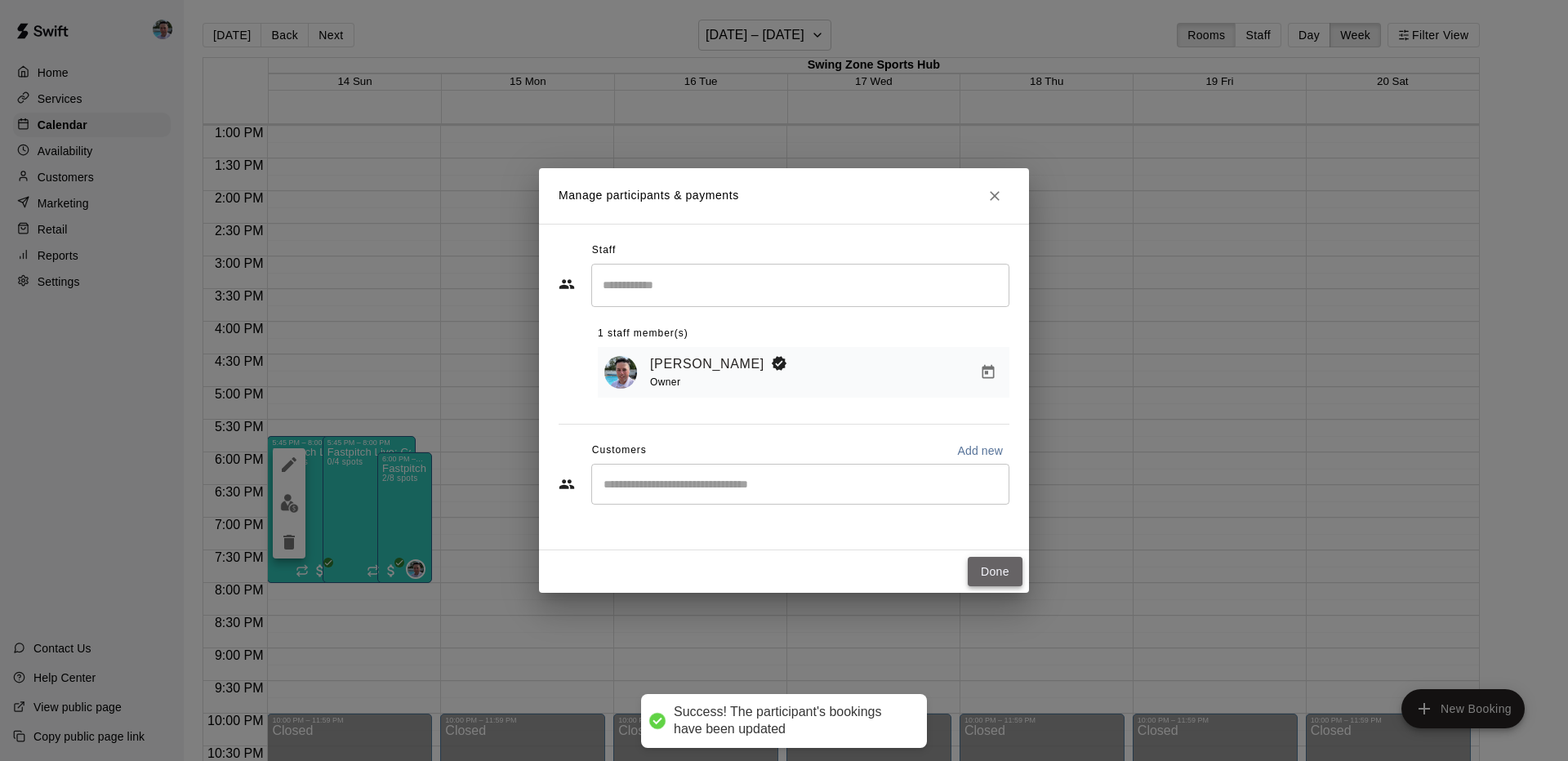
click at [992, 570] on button "Done" at bounding box center [994, 572] width 54 height 30
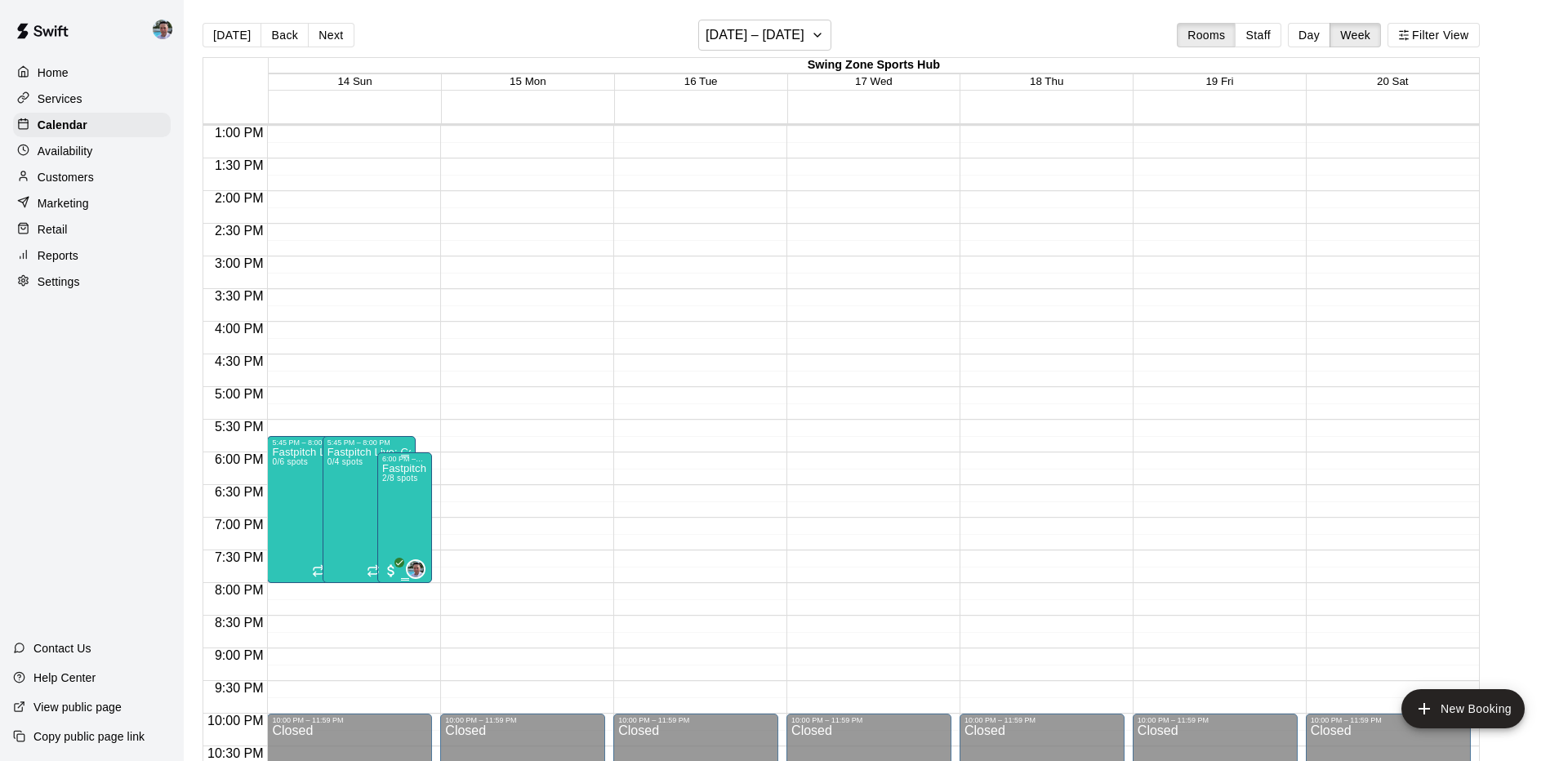
click at [400, 529] on img "edit" at bounding box center [399, 519] width 18 height 18
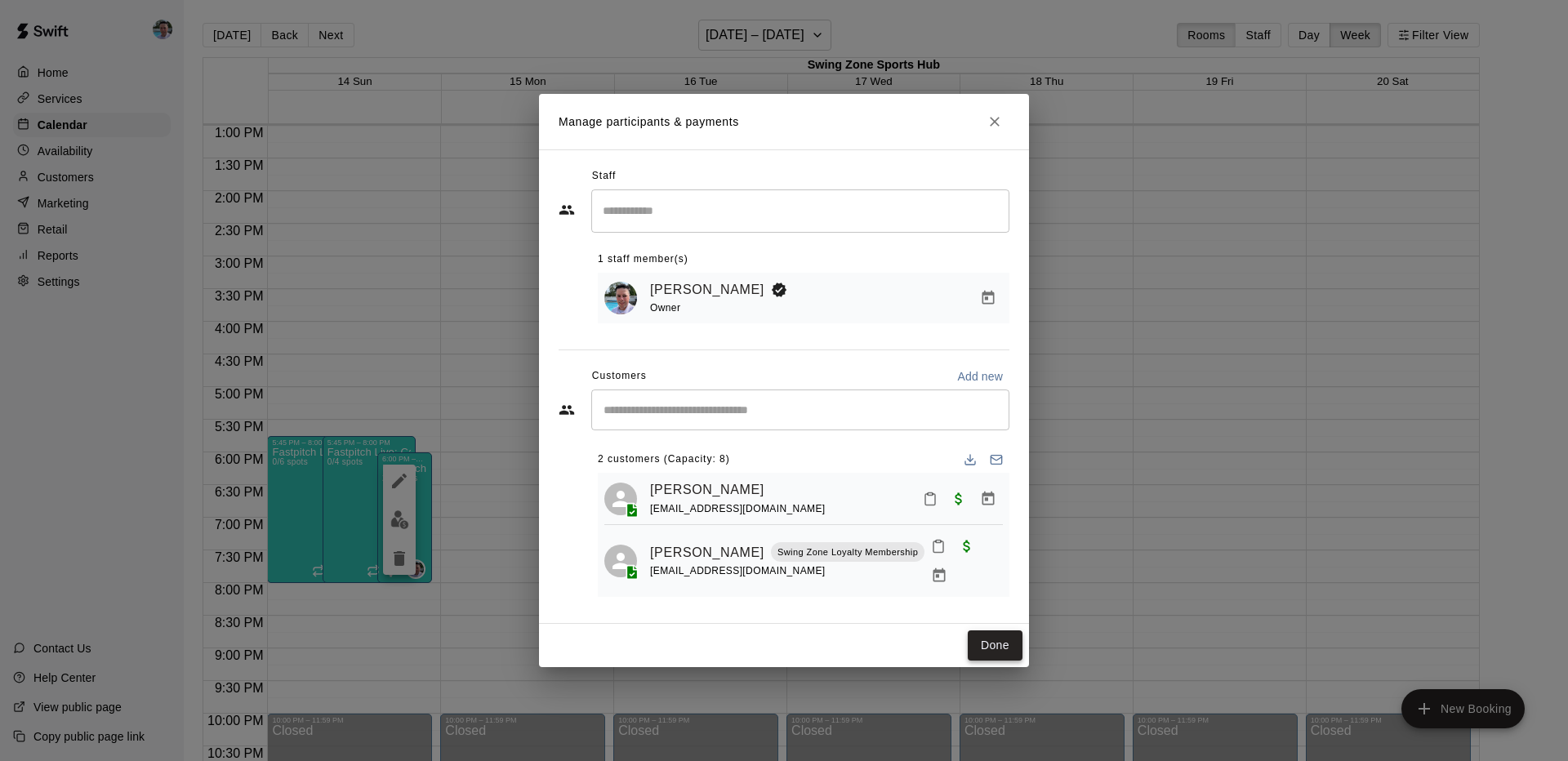
click at [1000, 644] on button "Done" at bounding box center [994, 646] width 54 height 30
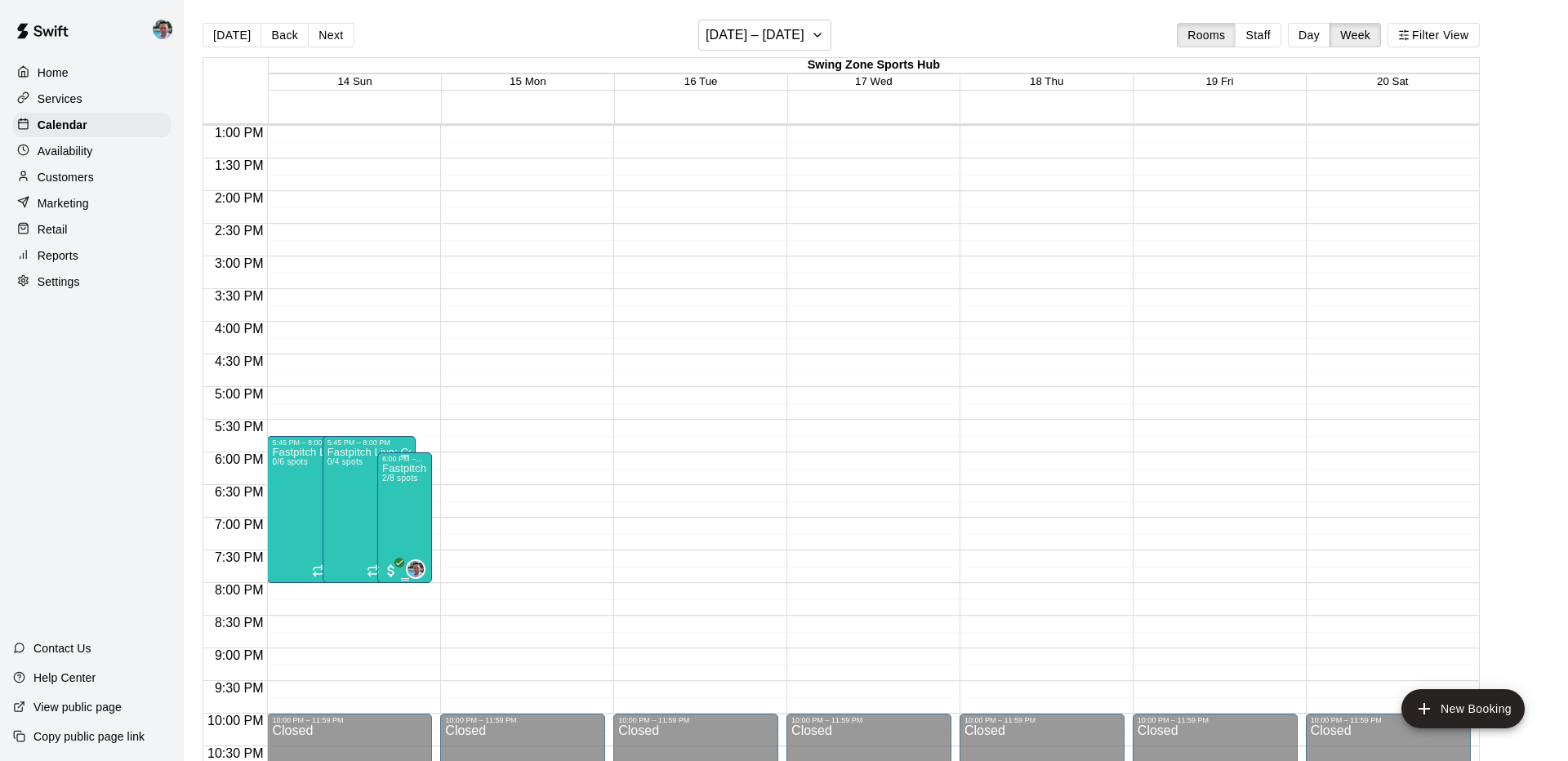
click at [404, 483] on icon "edit" at bounding box center [398, 481] width 19 height 19
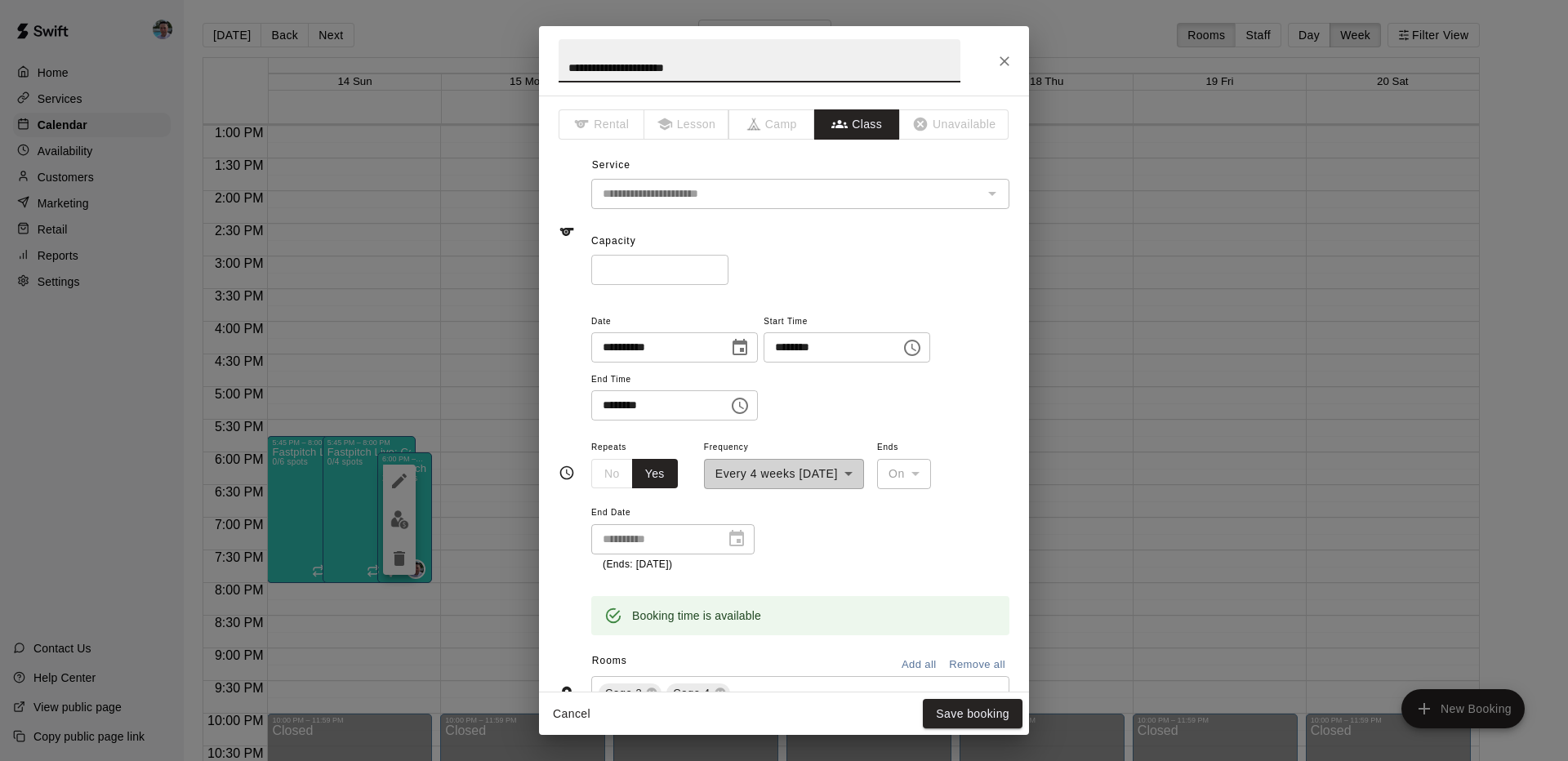
click at [1003, 55] on icon "Close" at bounding box center [1004, 62] width 17 height 17
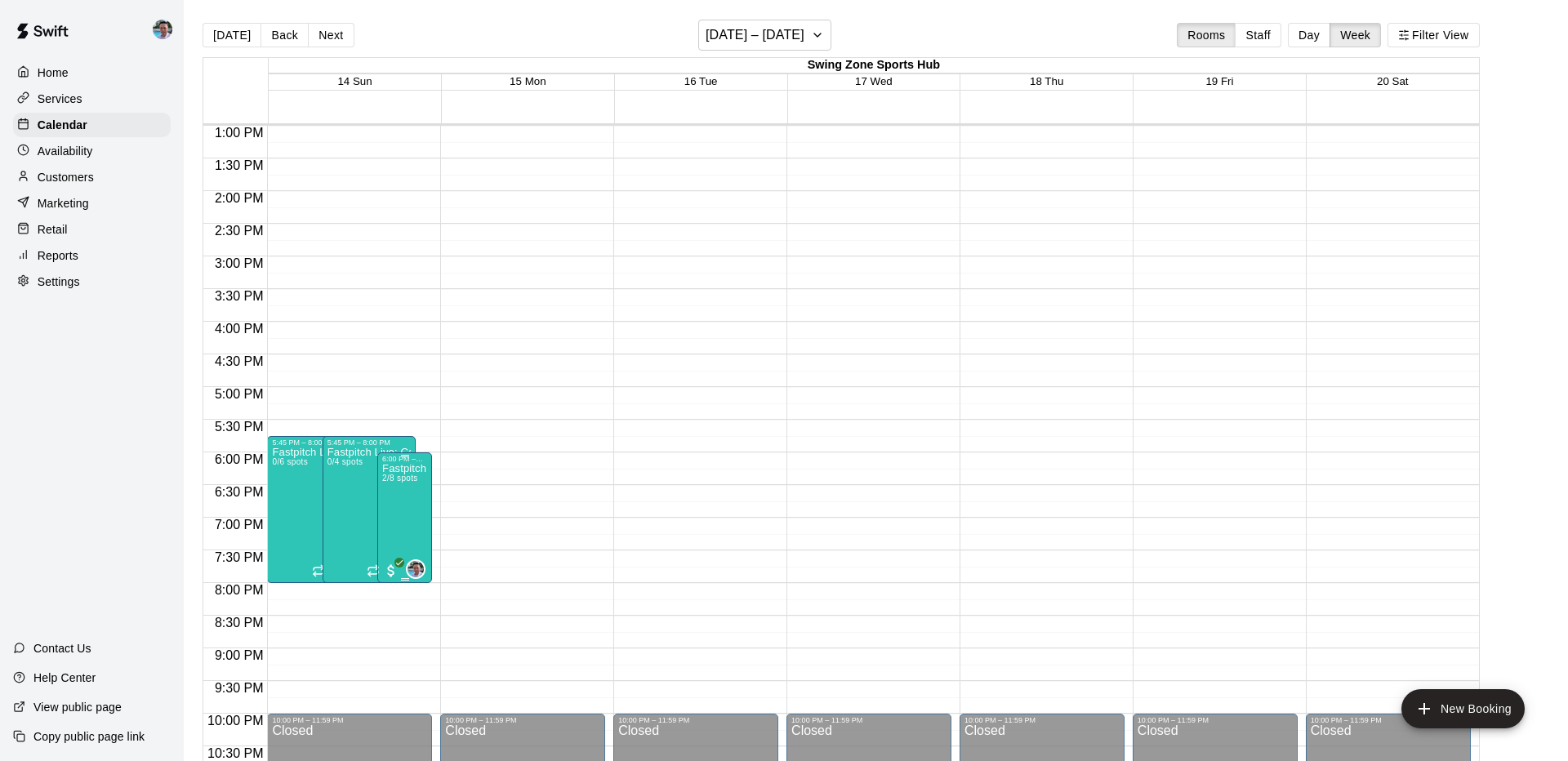
click at [403, 518] on img "edit" at bounding box center [399, 519] width 18 height 18
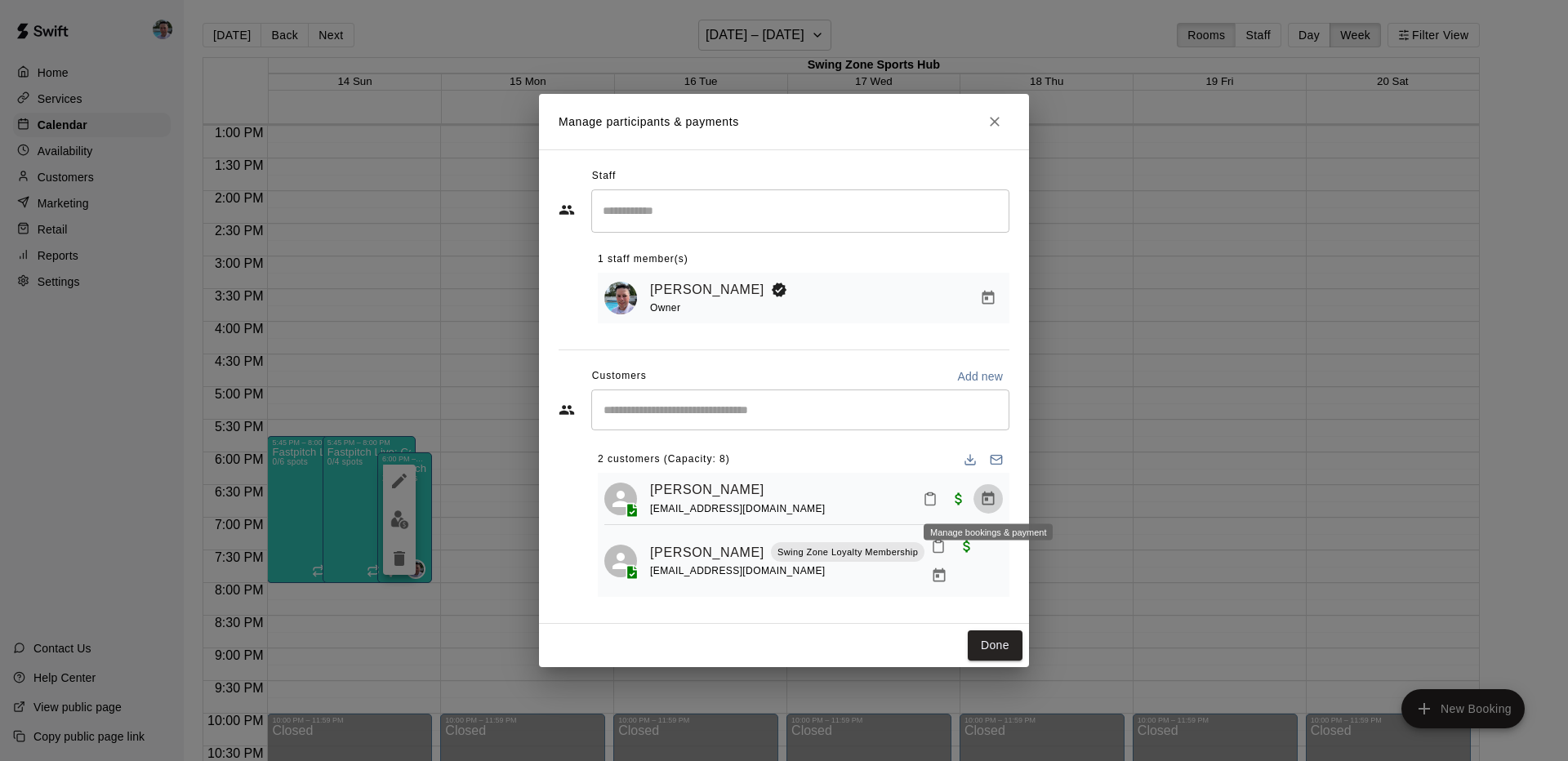
click at [984, 496] on icon "Manage bookings & payment" at bounding box center [989, 499] width 17 height 17
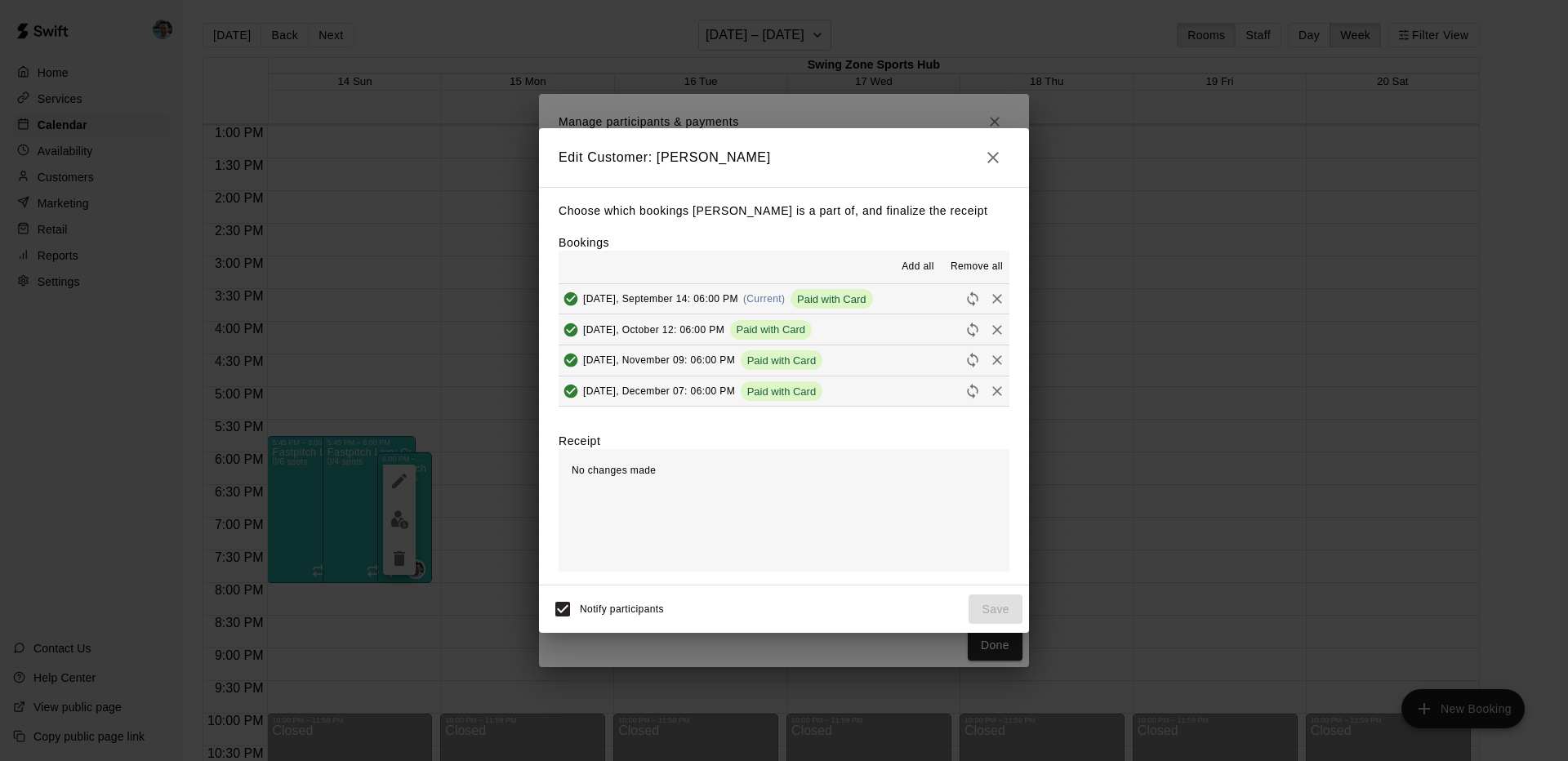
click at [980, 267] on span "Remove all" at bounding box center [977, 268] width 53 height 17
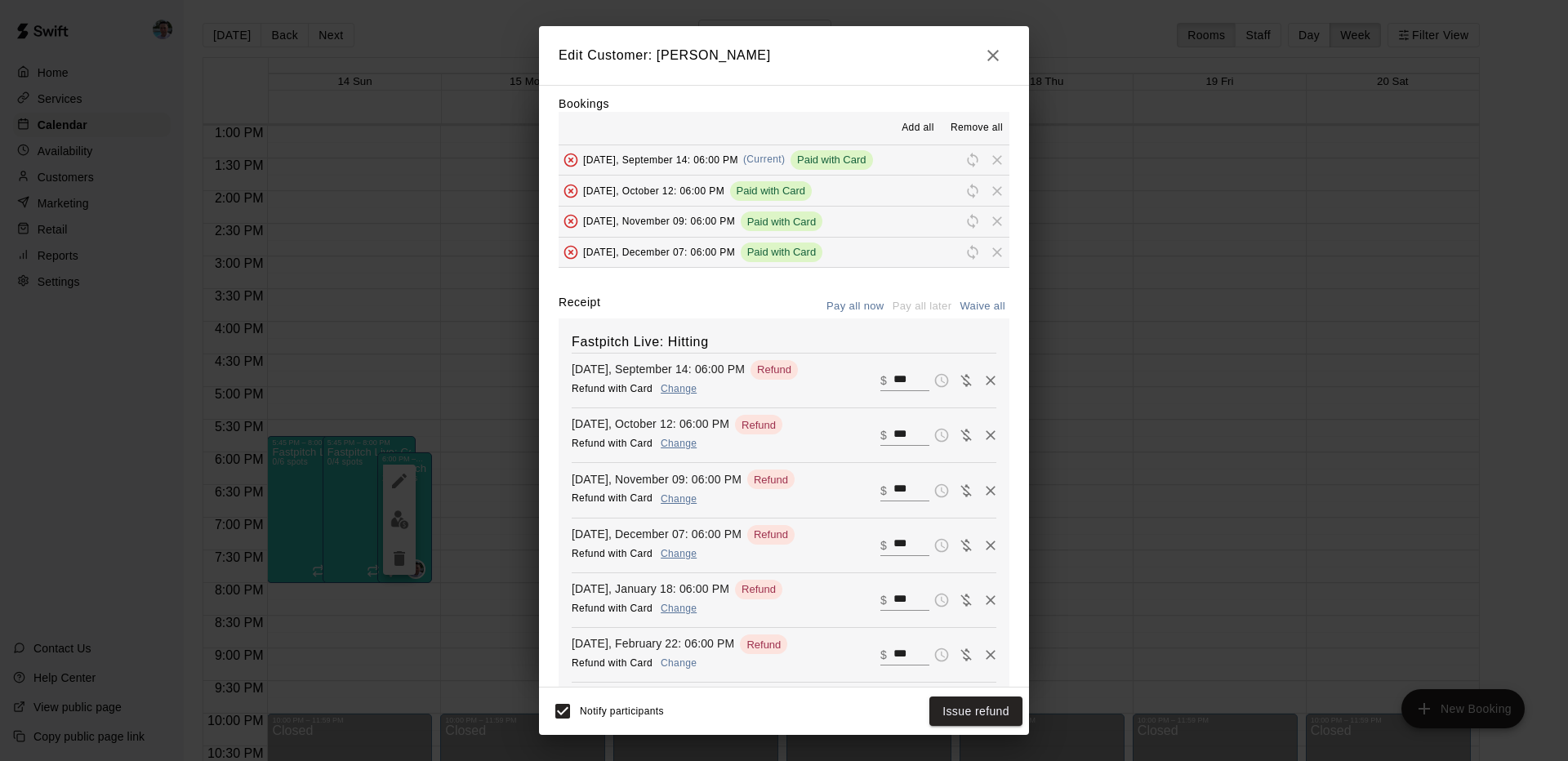
scroll to position [158, 0]
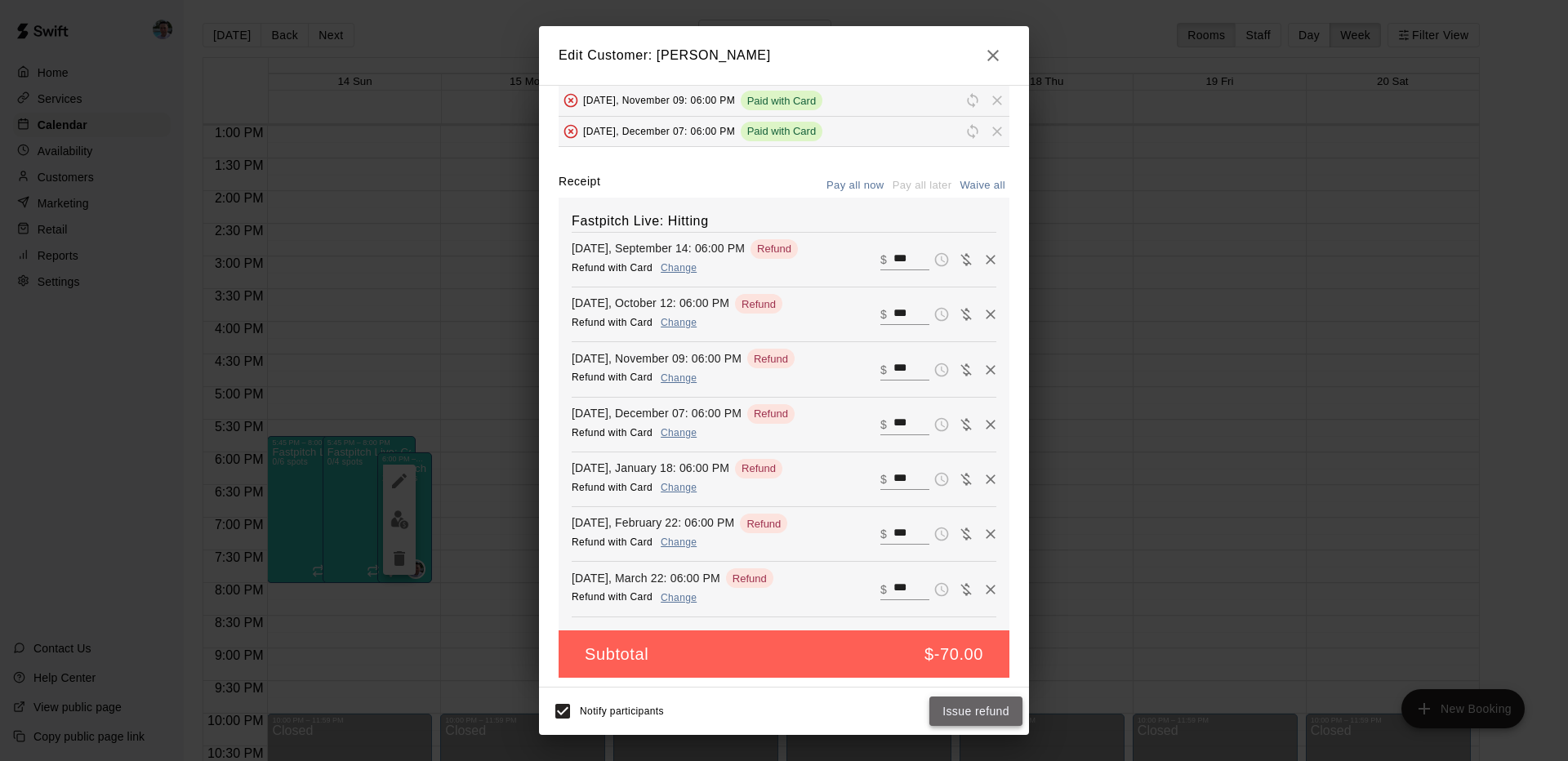
click at [987, 714] on button "Issue refund" at bounding box center [976, 711] width 93 height 30
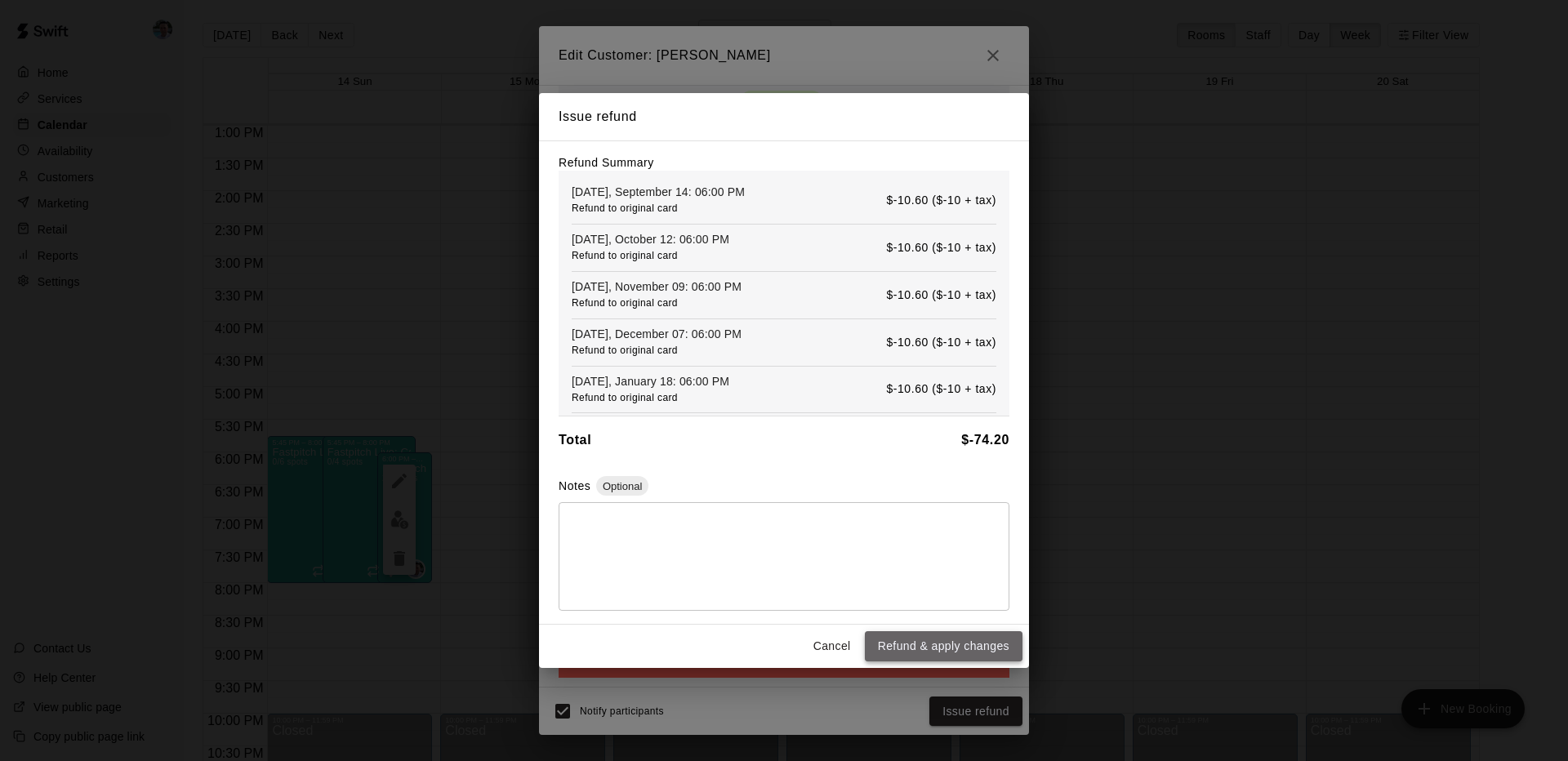
click at [938, 645] on button "Refund & apply changes" at bounding box center [944, 646] width 158 height 30
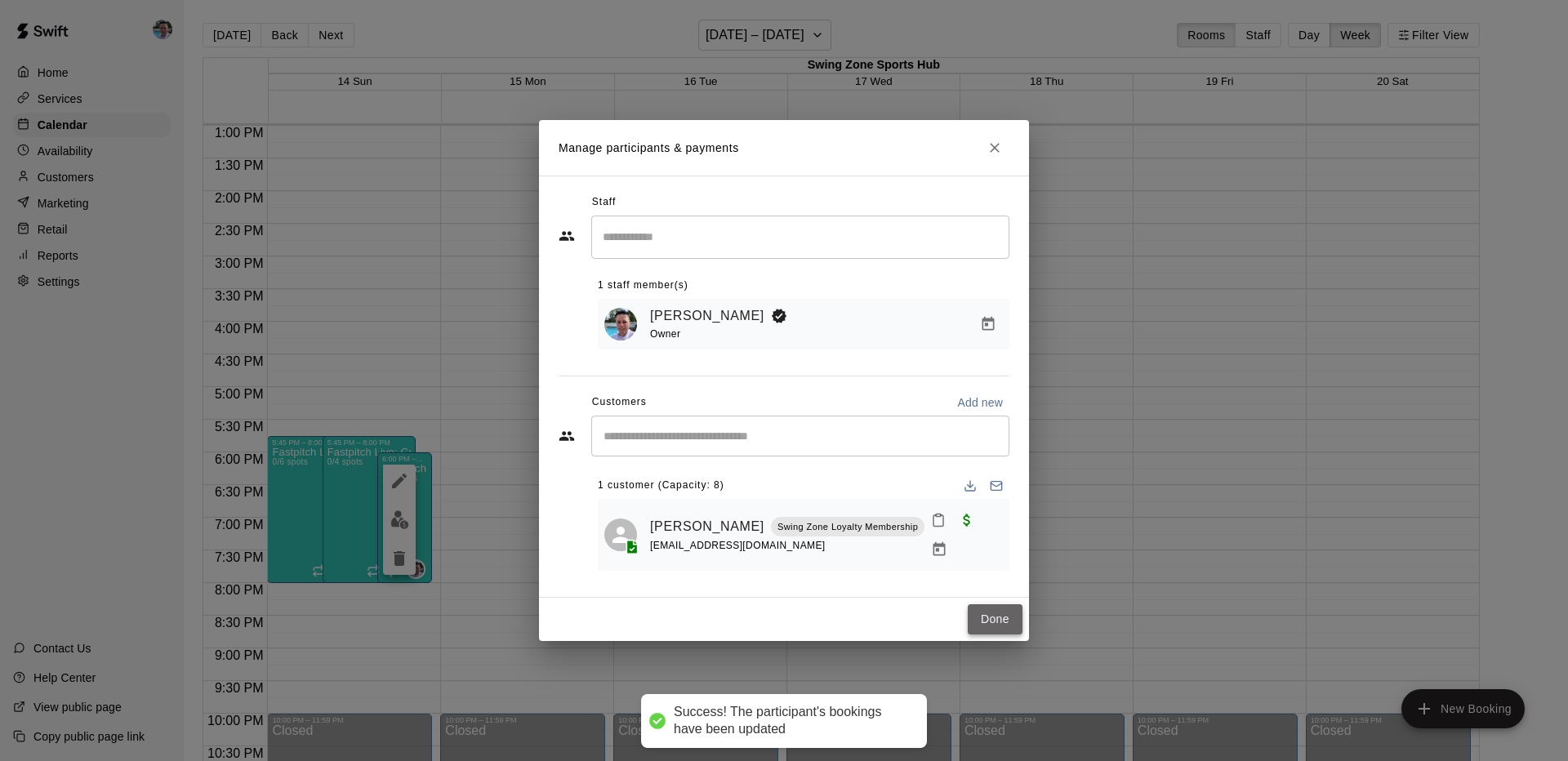
click at [1000, 615] on button "Done" at bounding box center [994, 619] width 54 height 30
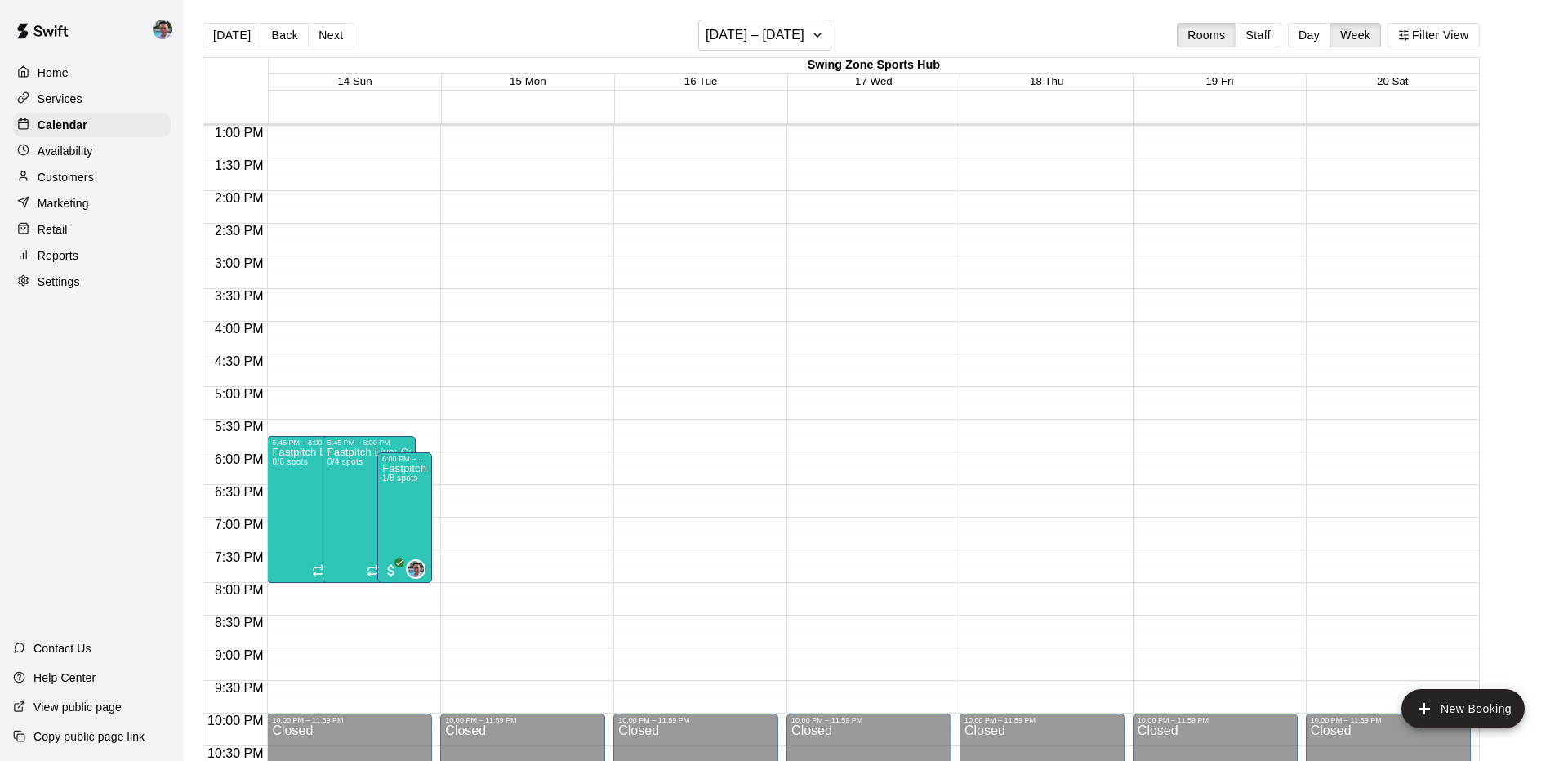
click at [98, 97] on div "Services" at bounding box center [91, 99] width 158 height 25
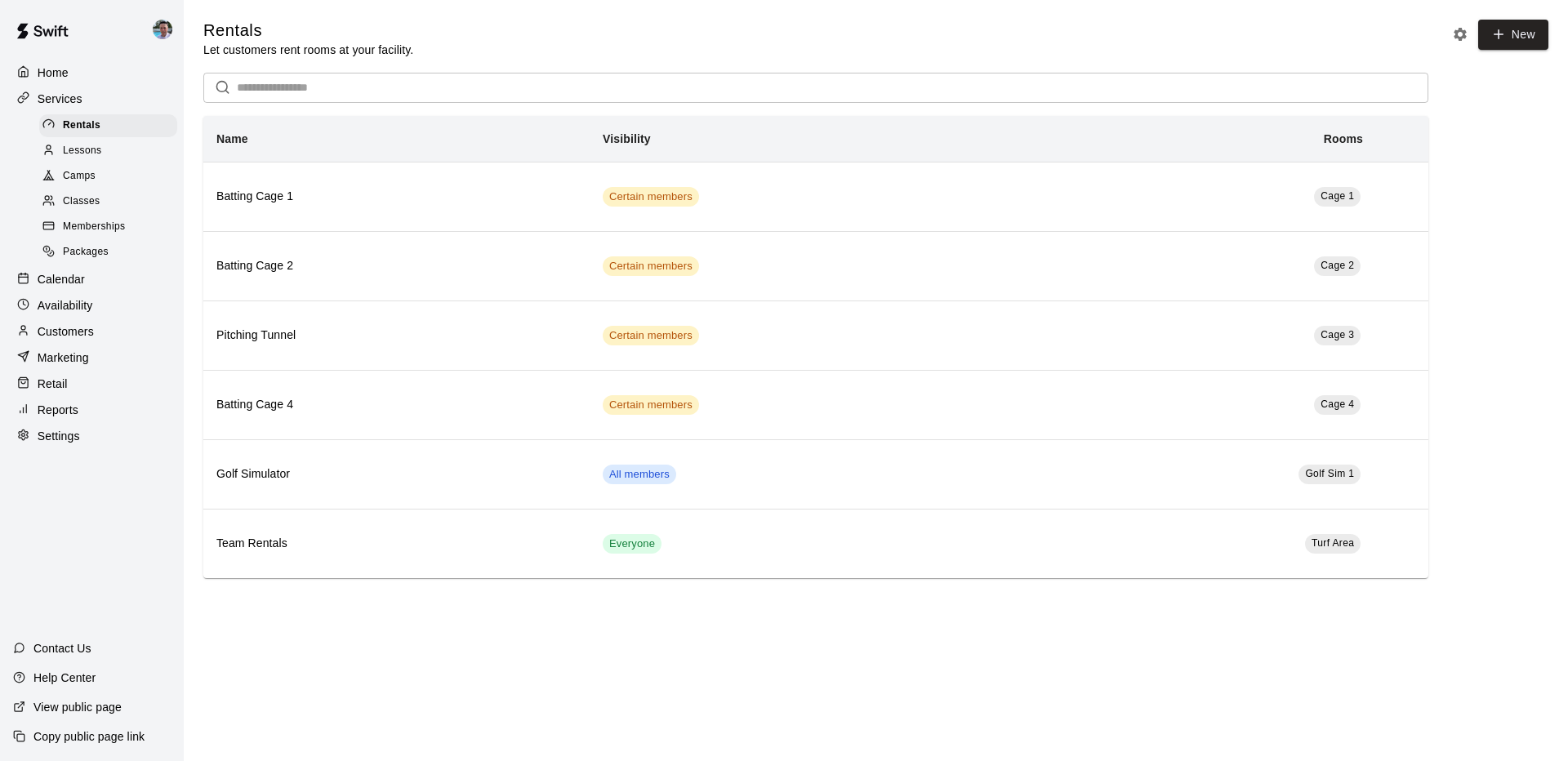
click at [110, 194] on div "Classes" at bounding box center [109, 201] width 138 height 23
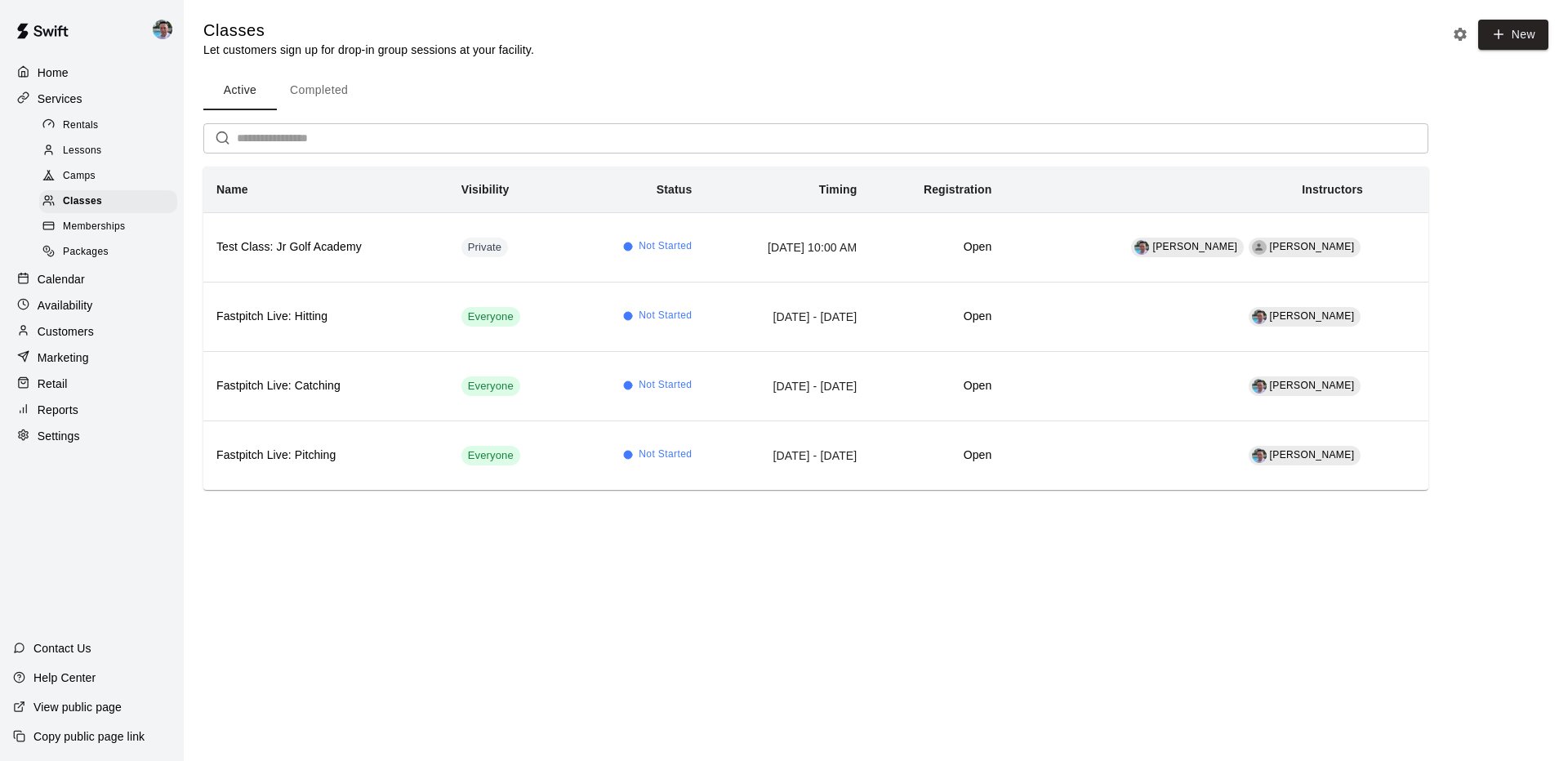
click at [95, 273] on div "Calendar" at bounding box center [91, 279] width 158 height 25
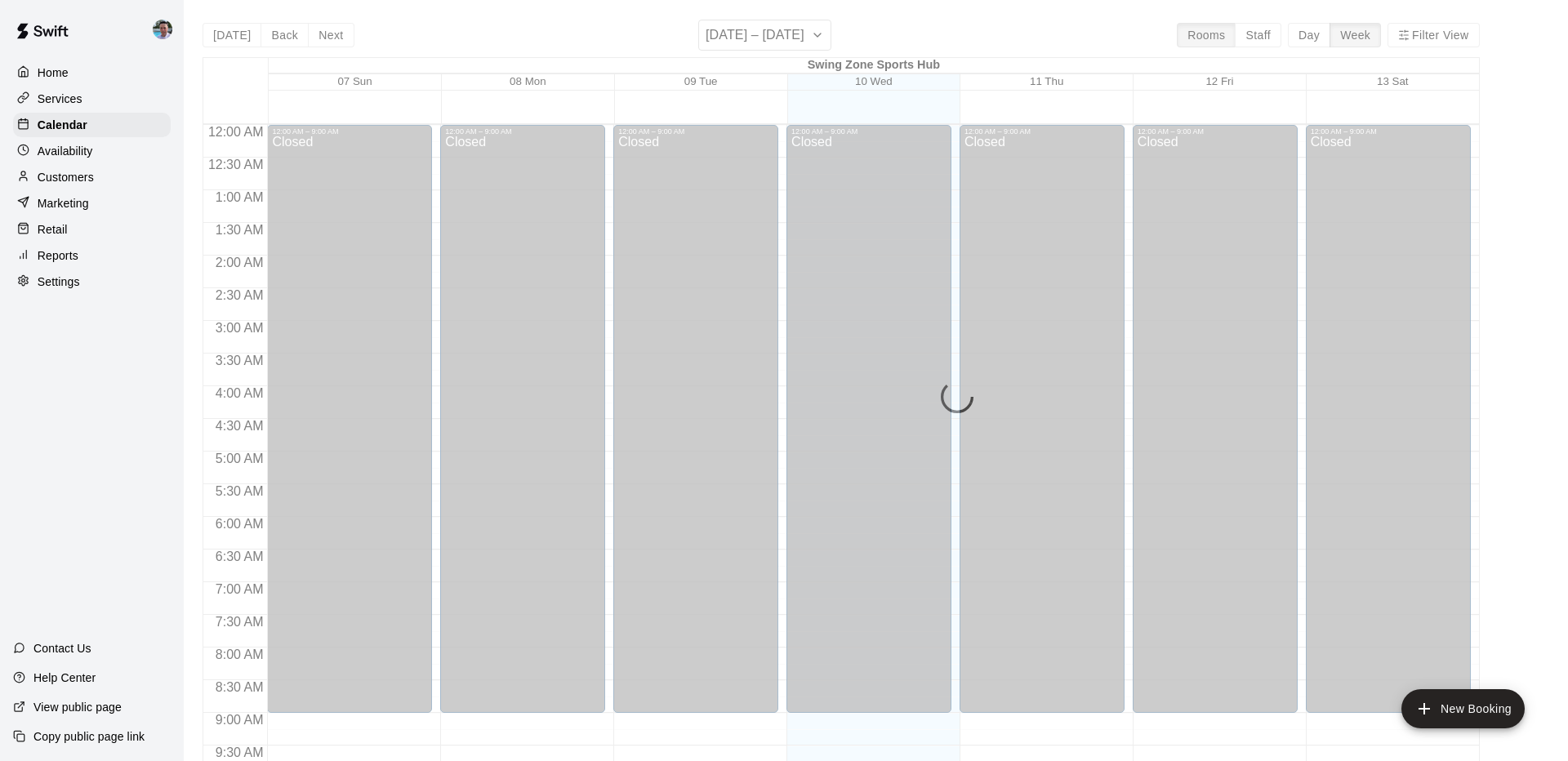
scroll to position [849, 0]
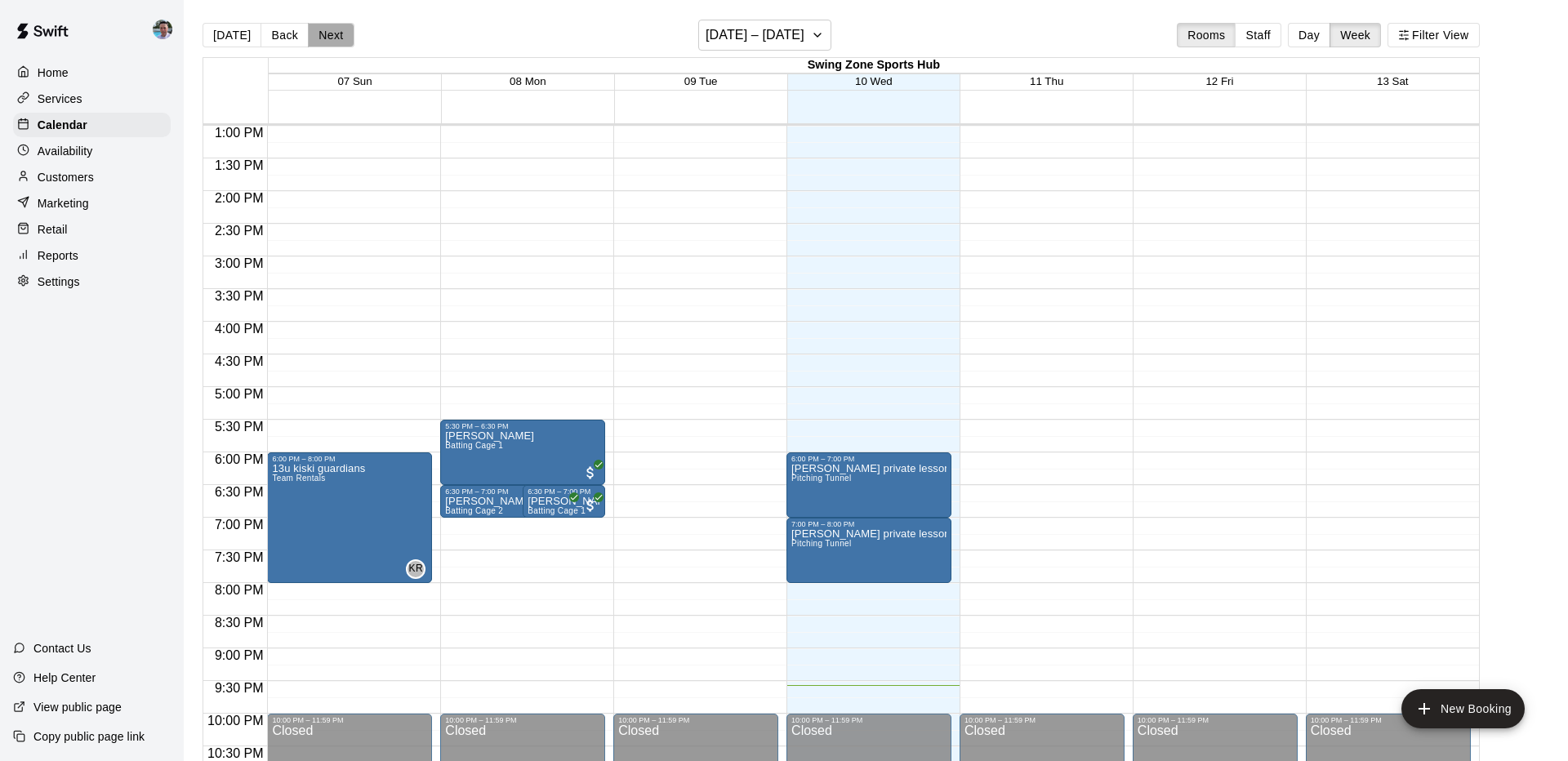
click at [329, 42] on button "Next" at bounding box center [331, 35] width 46 height 25
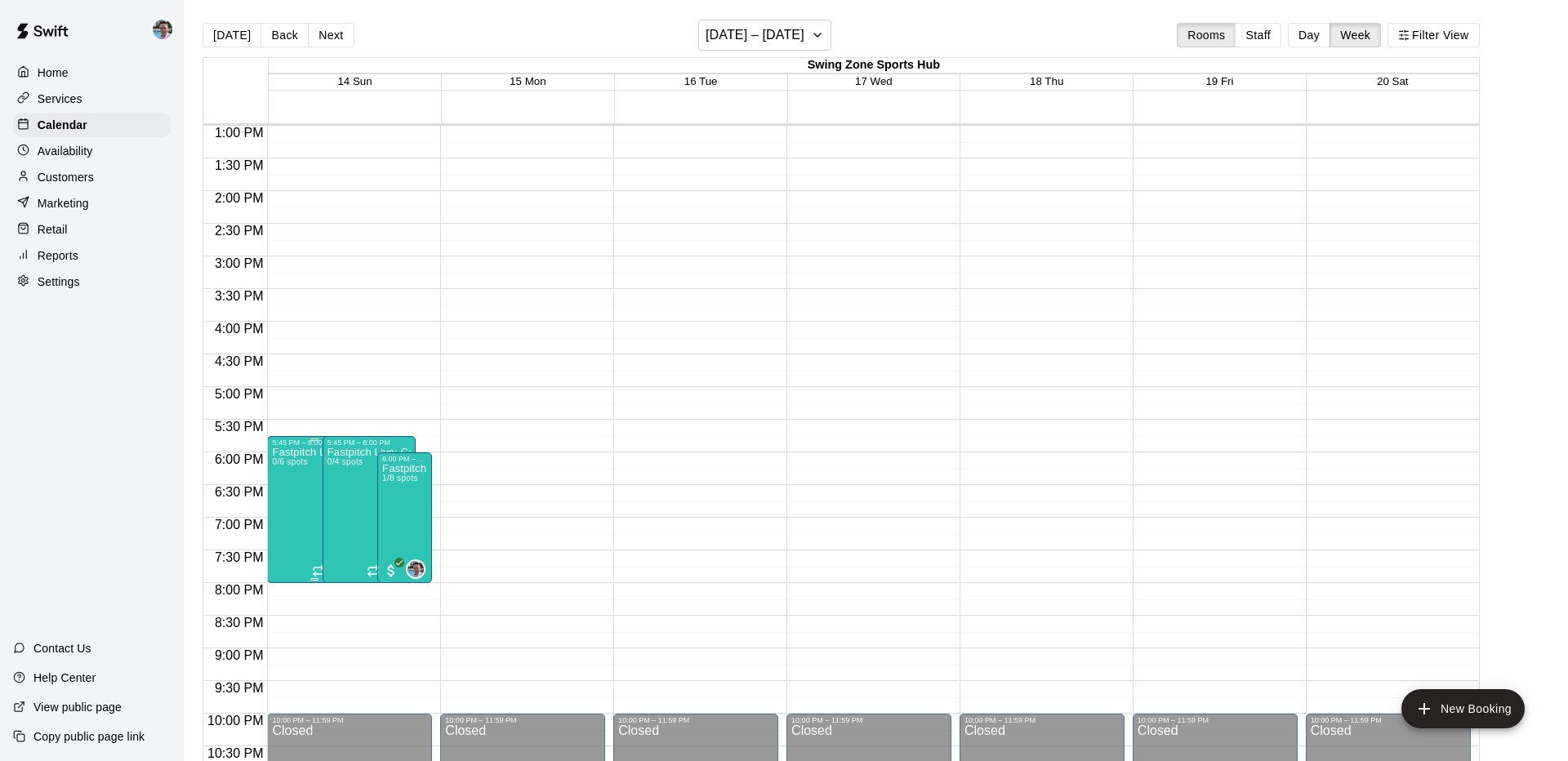
click at [581, 497] on div at bounding box center [784, 380] width 1568 height 761
click at [291, 541] on icon "delete" at bounding box center [289, 542] width 11 height 15
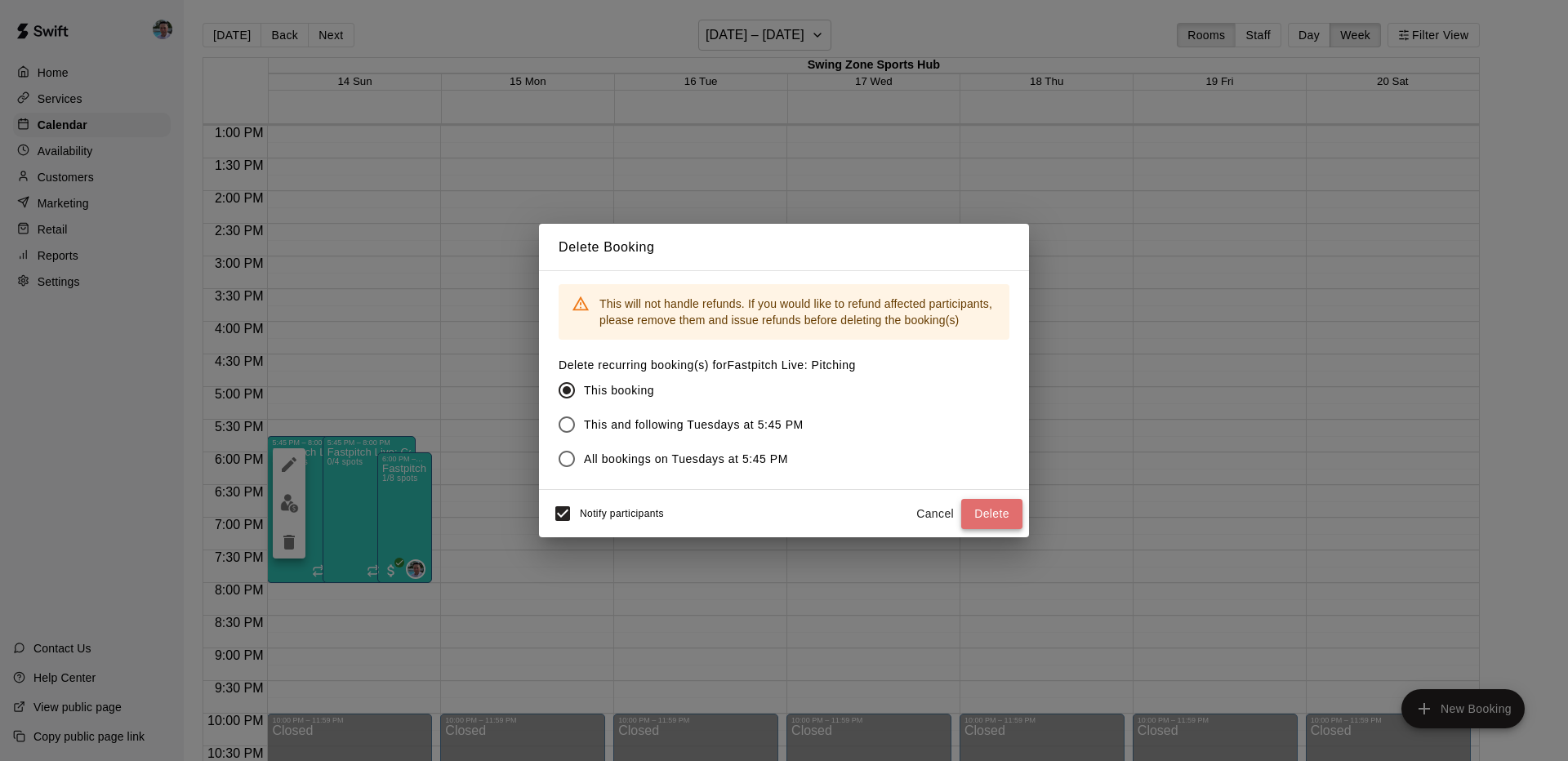
click at [1003, 518] on button "Delete" at bounding box center [992, 514] width 61 height 30
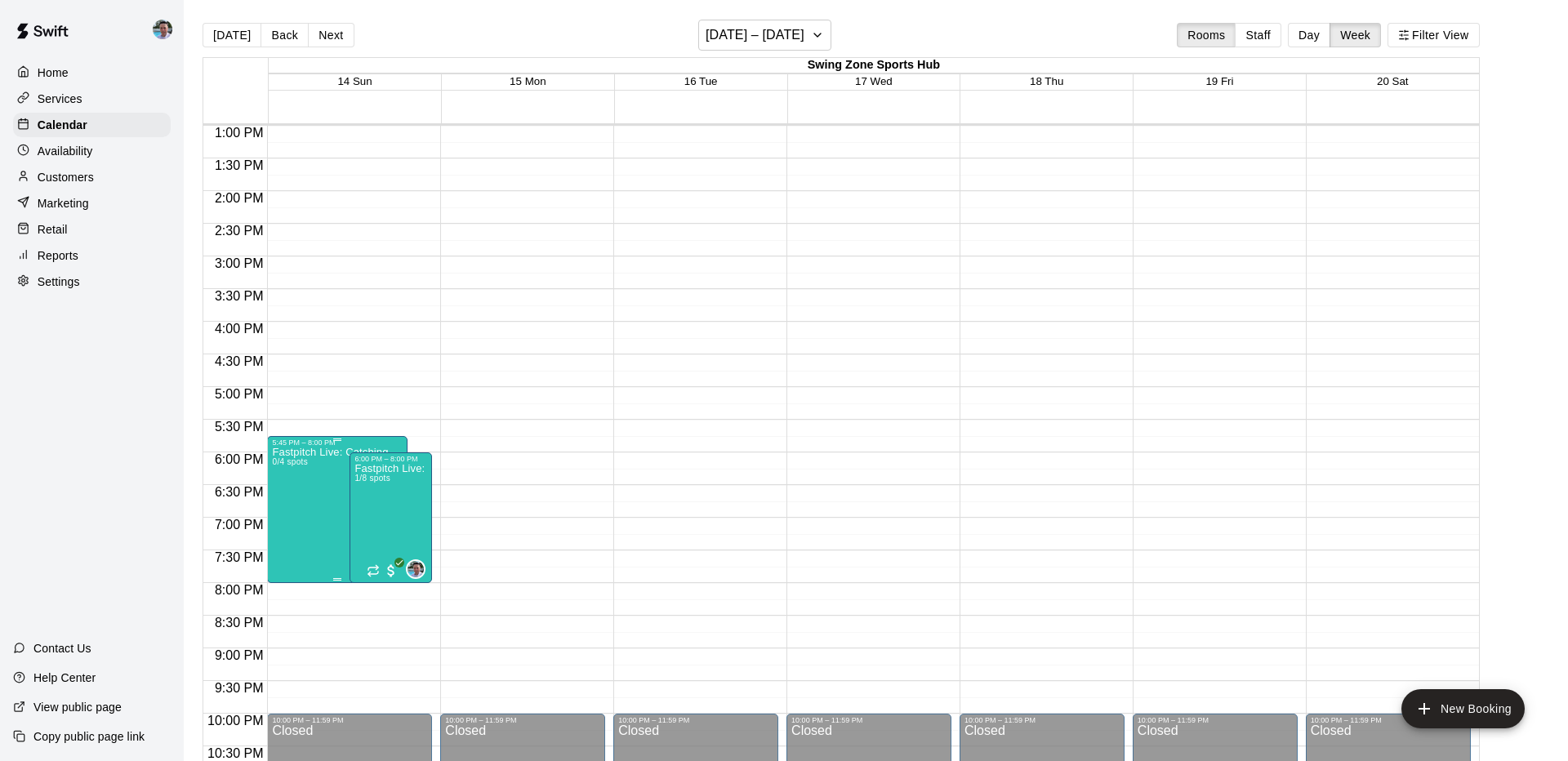
click at [292, 549] on icon "delete" at bounding box center [289, 542] width 11 height 15
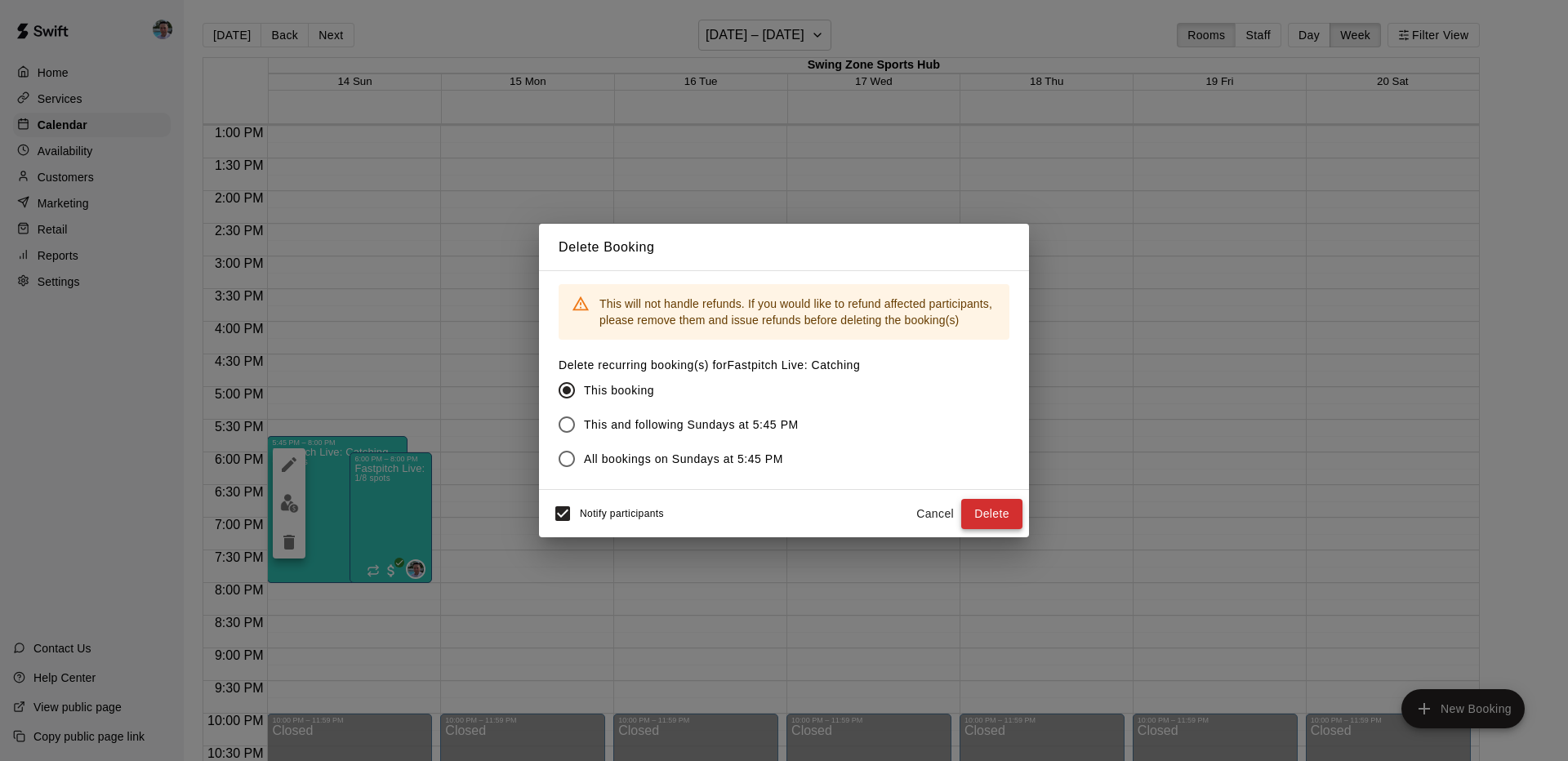
click at [1001, 511] on button "Delete" at bounding box center [992, 514] width 61 height 30
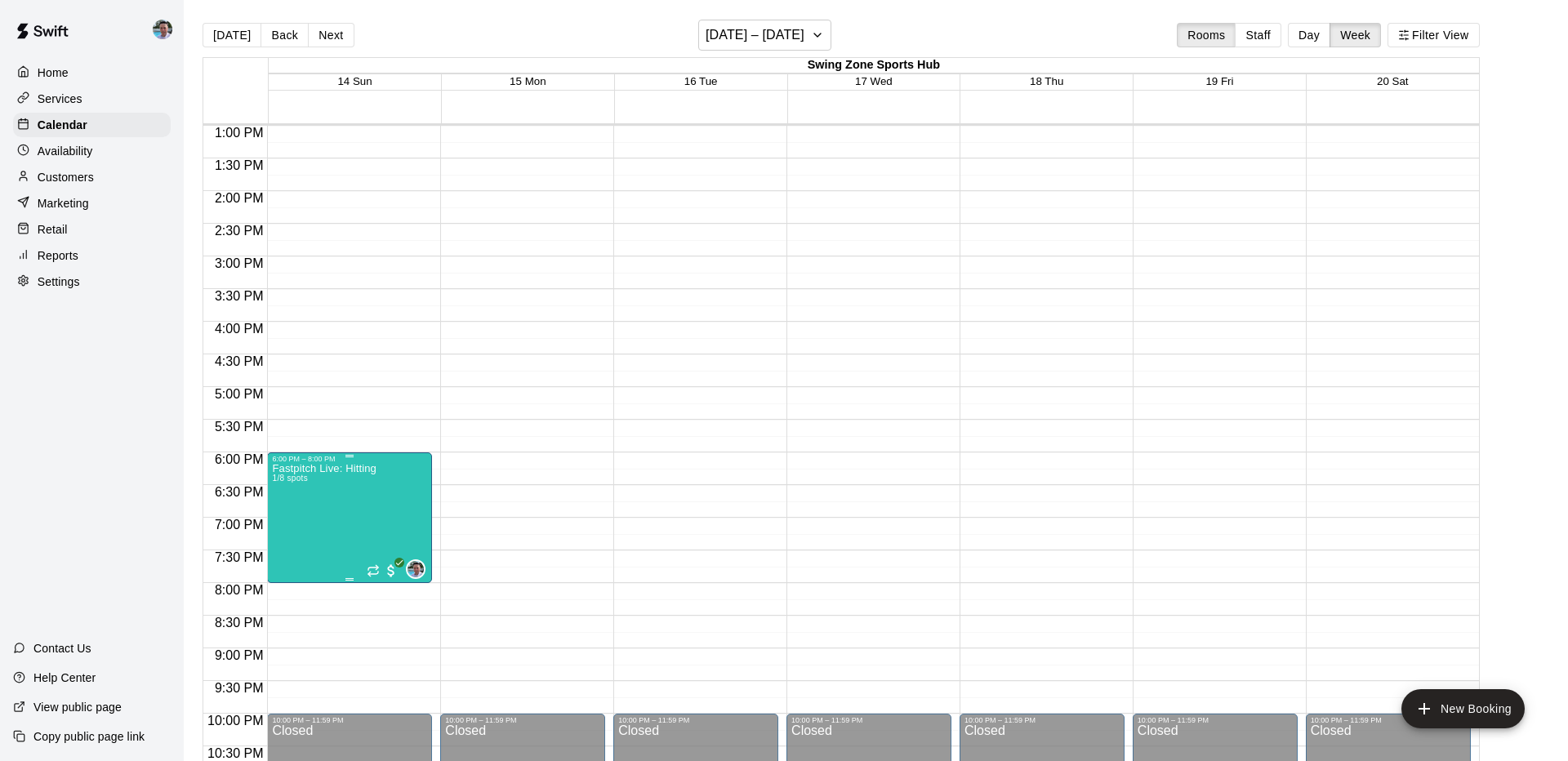
click at [292, 555] on icon "delete" at bounding box center [289, 559] width 11 height 15
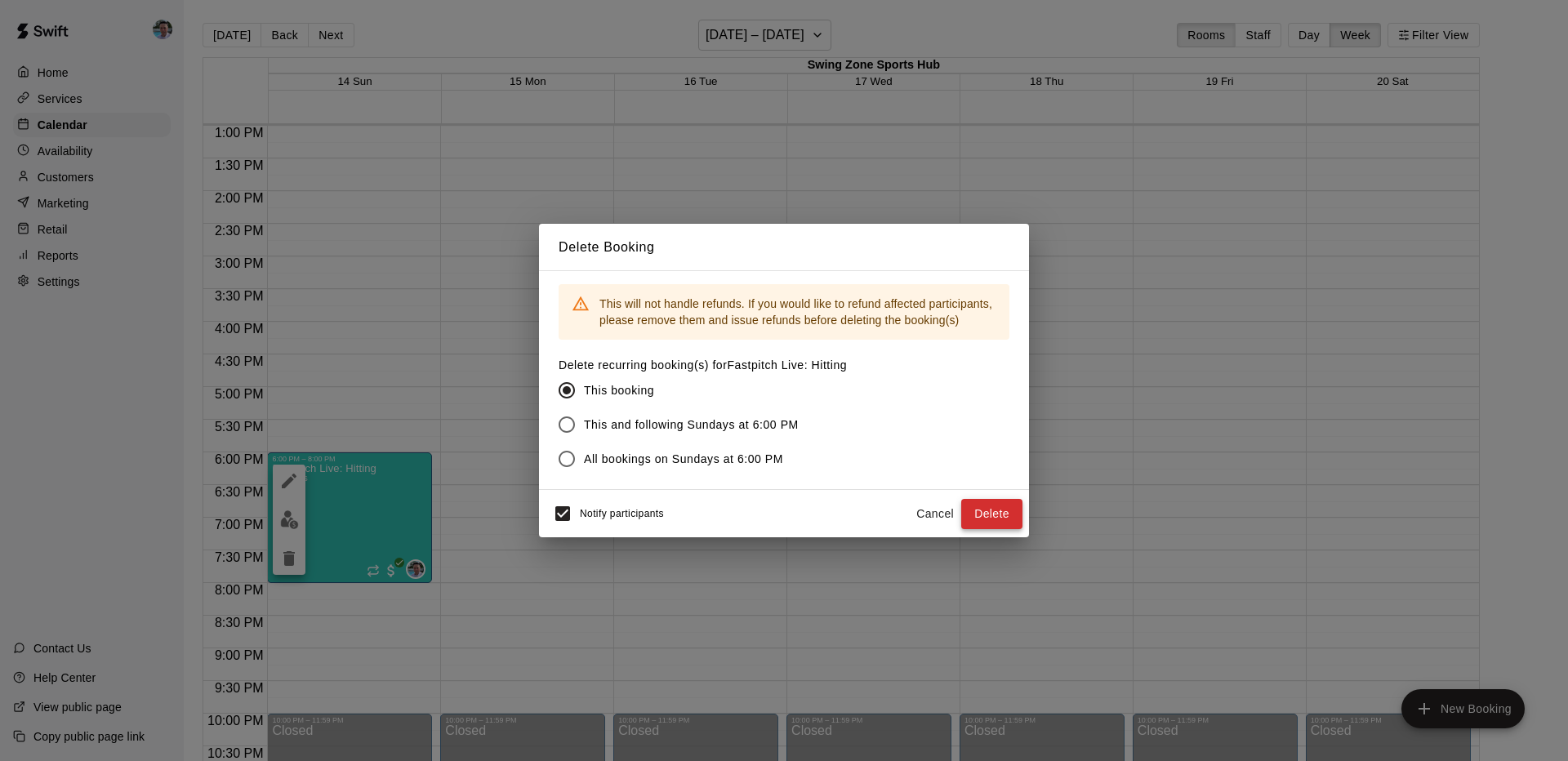
click at [994, 517] on button "Delete" at bounding box center [992, 514] width 61 height 30
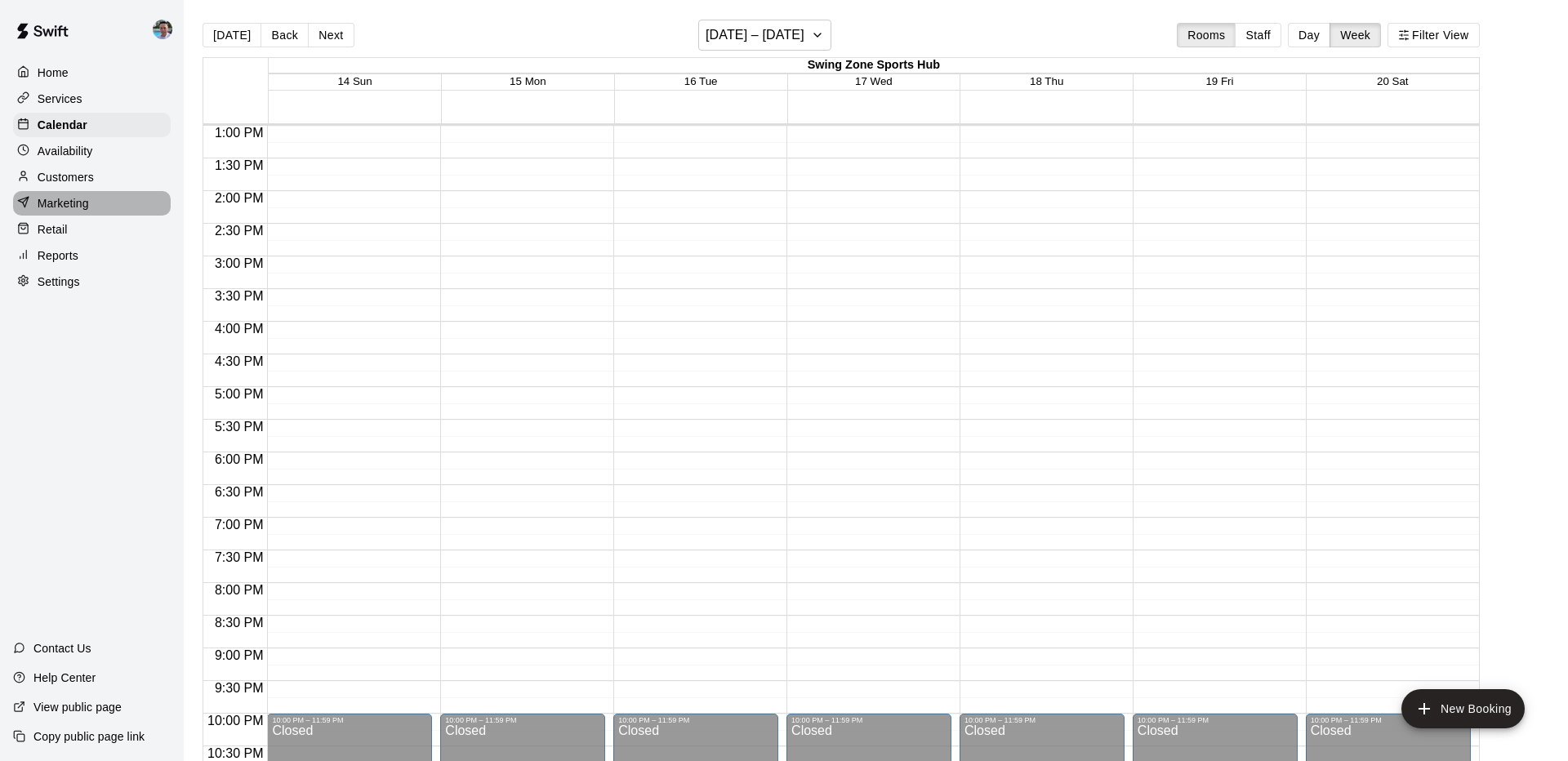
click at [126, 206] on div "Marketing" at bounding box center [91, 203] width 158 height 25
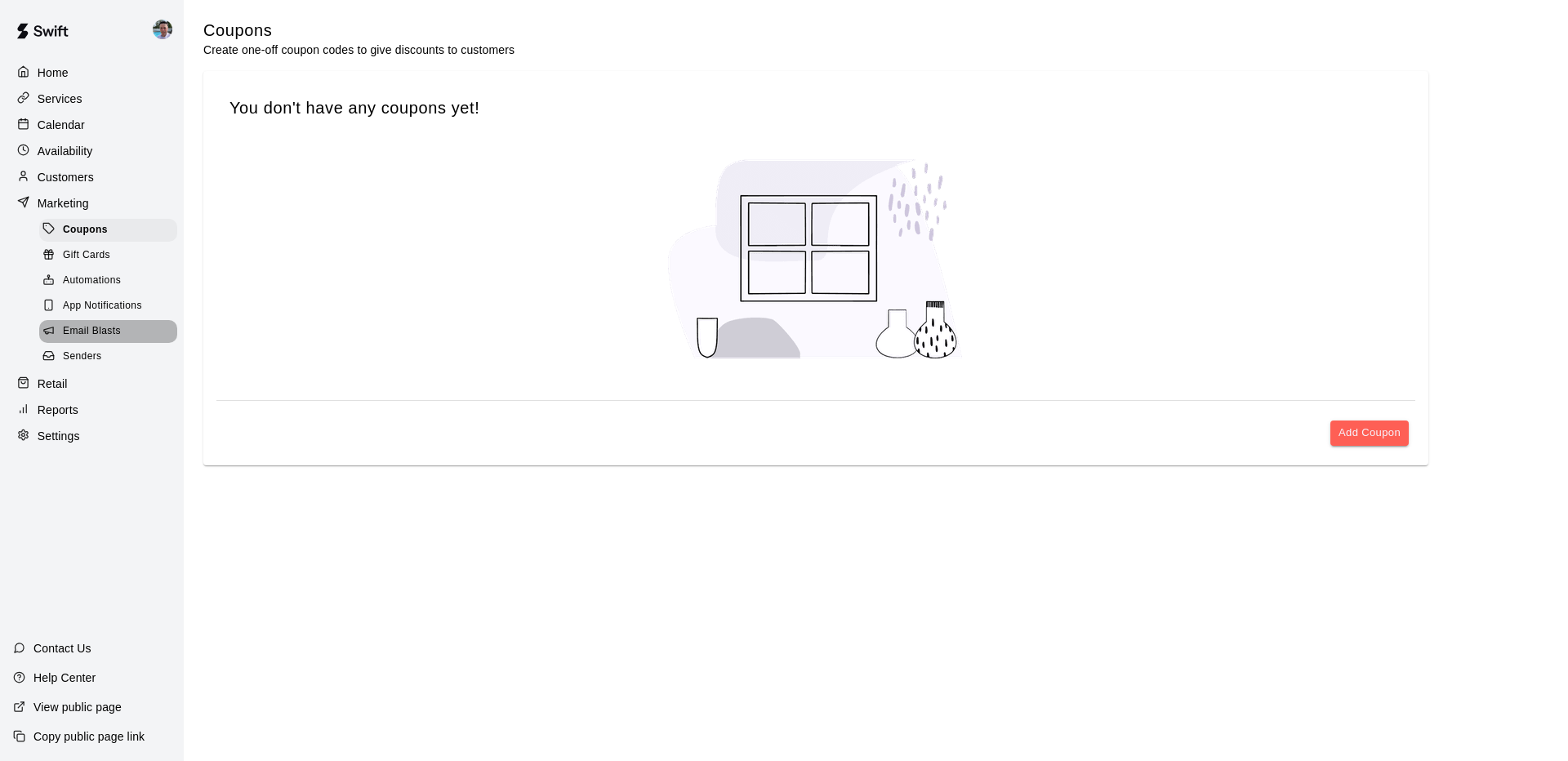
click at [122, 330] on div "Email Blasts" at bounding box center [109, 331] width 138 height 23
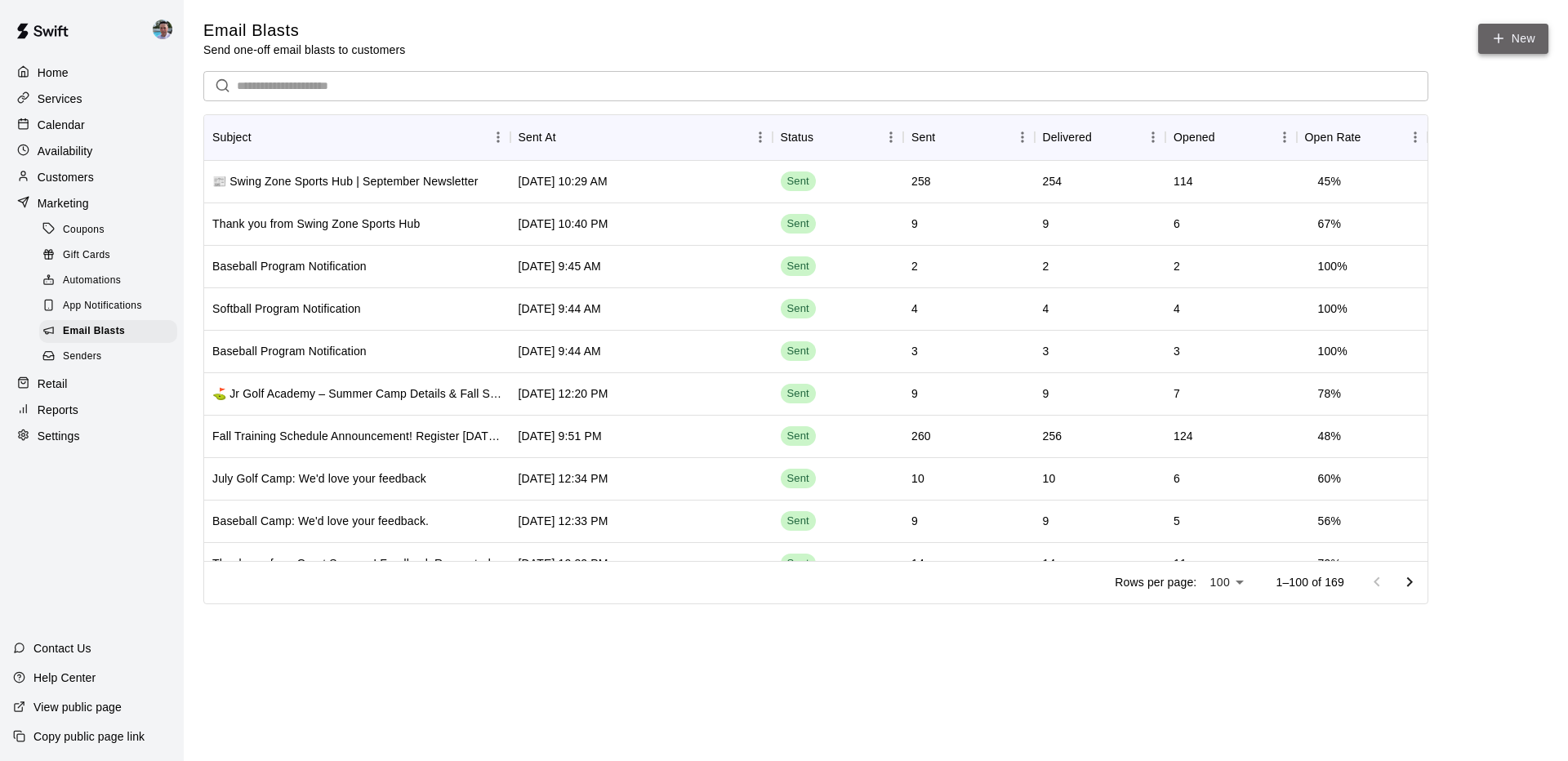
click at [1496, 38] on icon at bounding box center [1499, 39] width 15 height 15
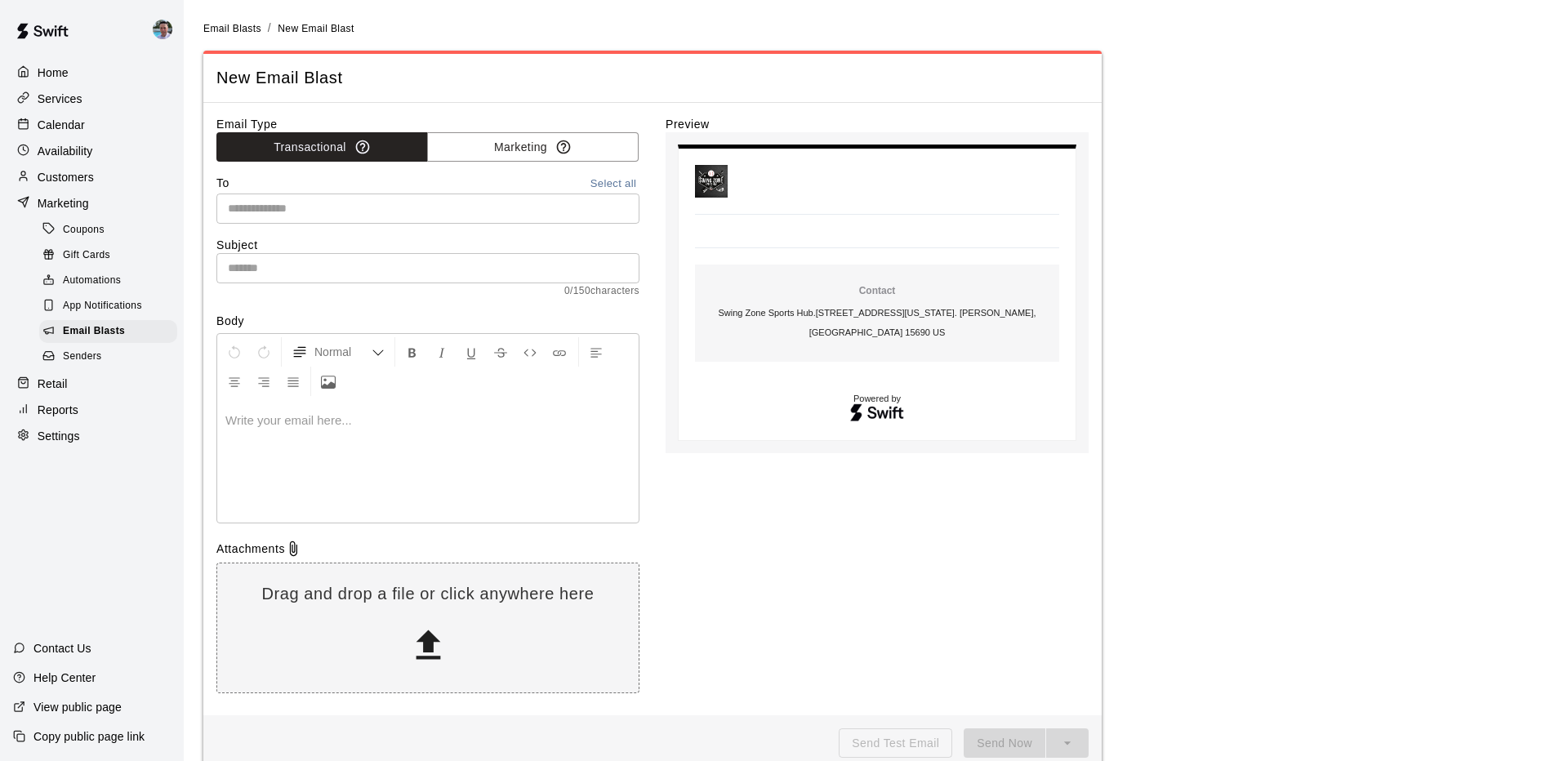
click at [450, 218] on div "​" at bounding box center [428, 208] width 423 height 30
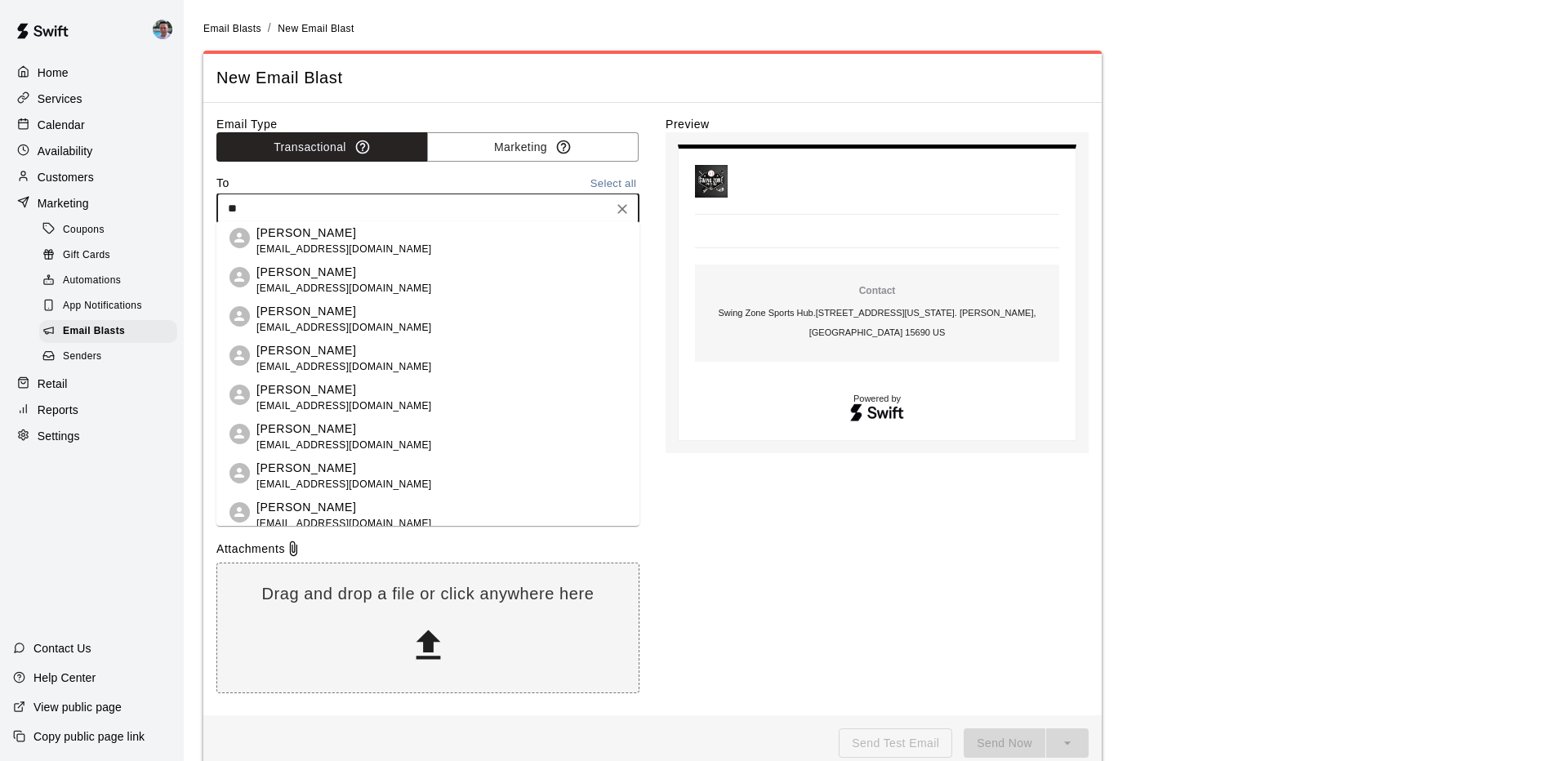
type input "***"
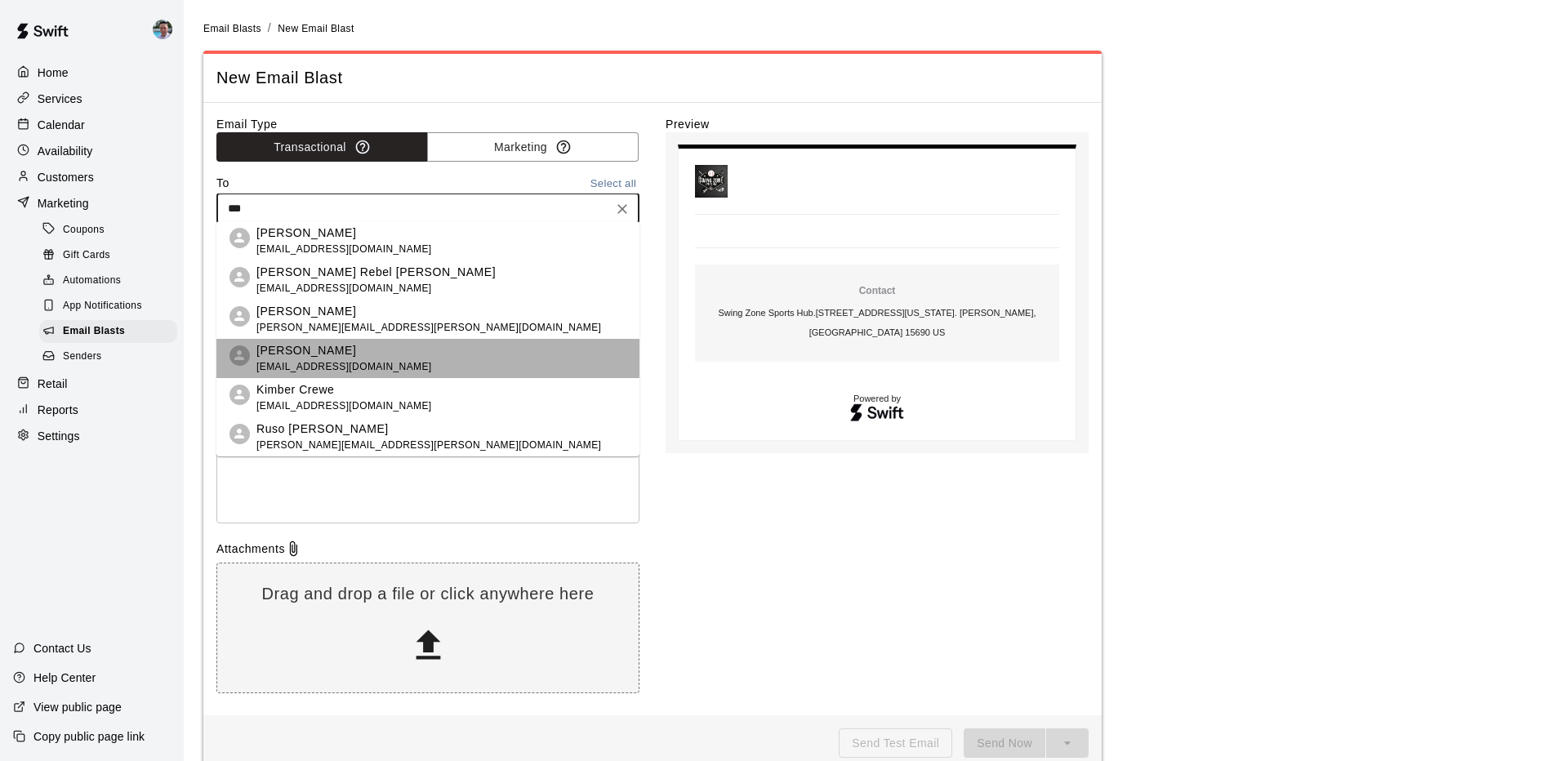
click at [401, 357] on li "Kaydence Greene kimulvany@yahoo.com" at bounding box center [428, 358] width 423 height 40
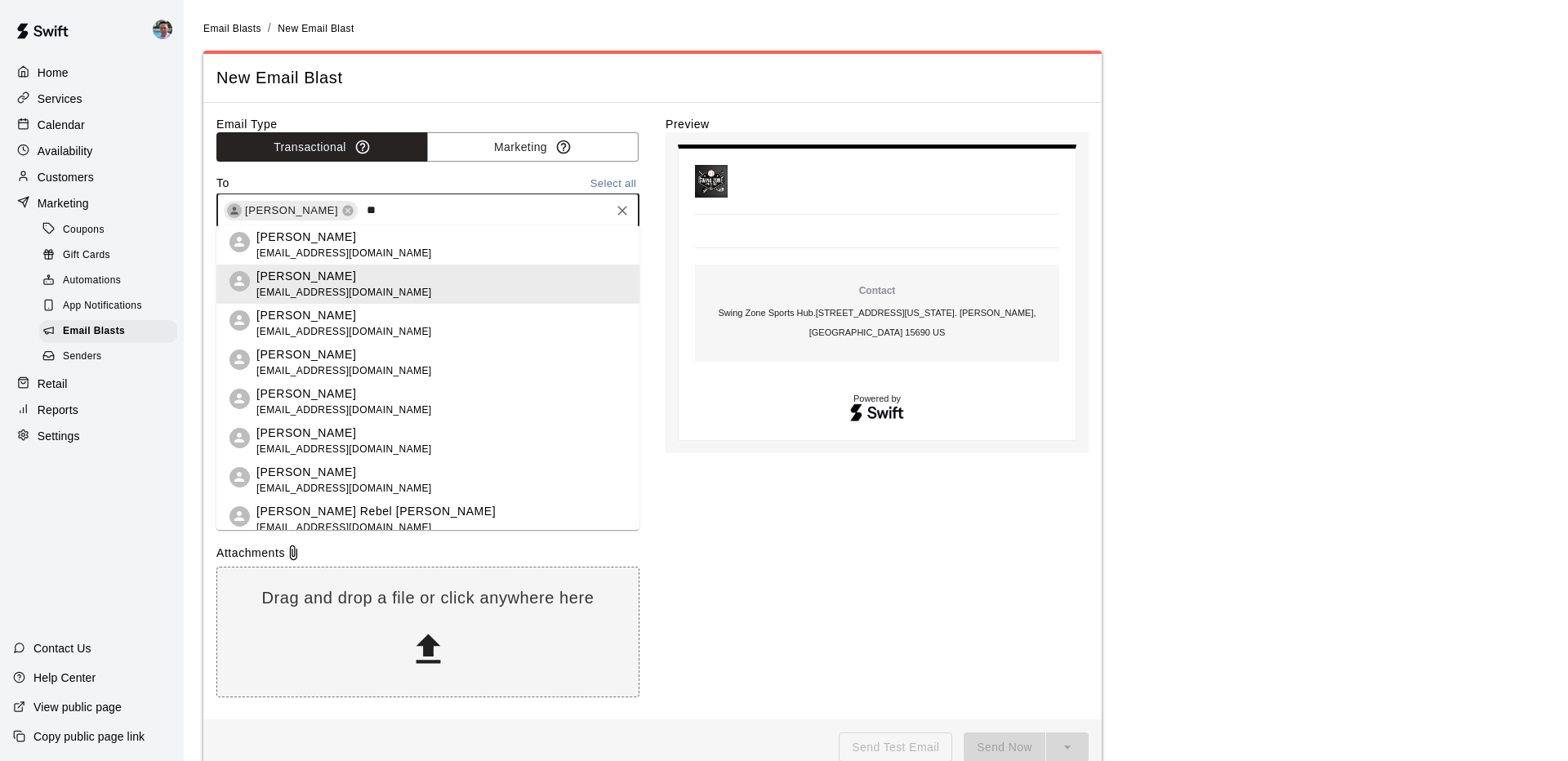
type input "*"
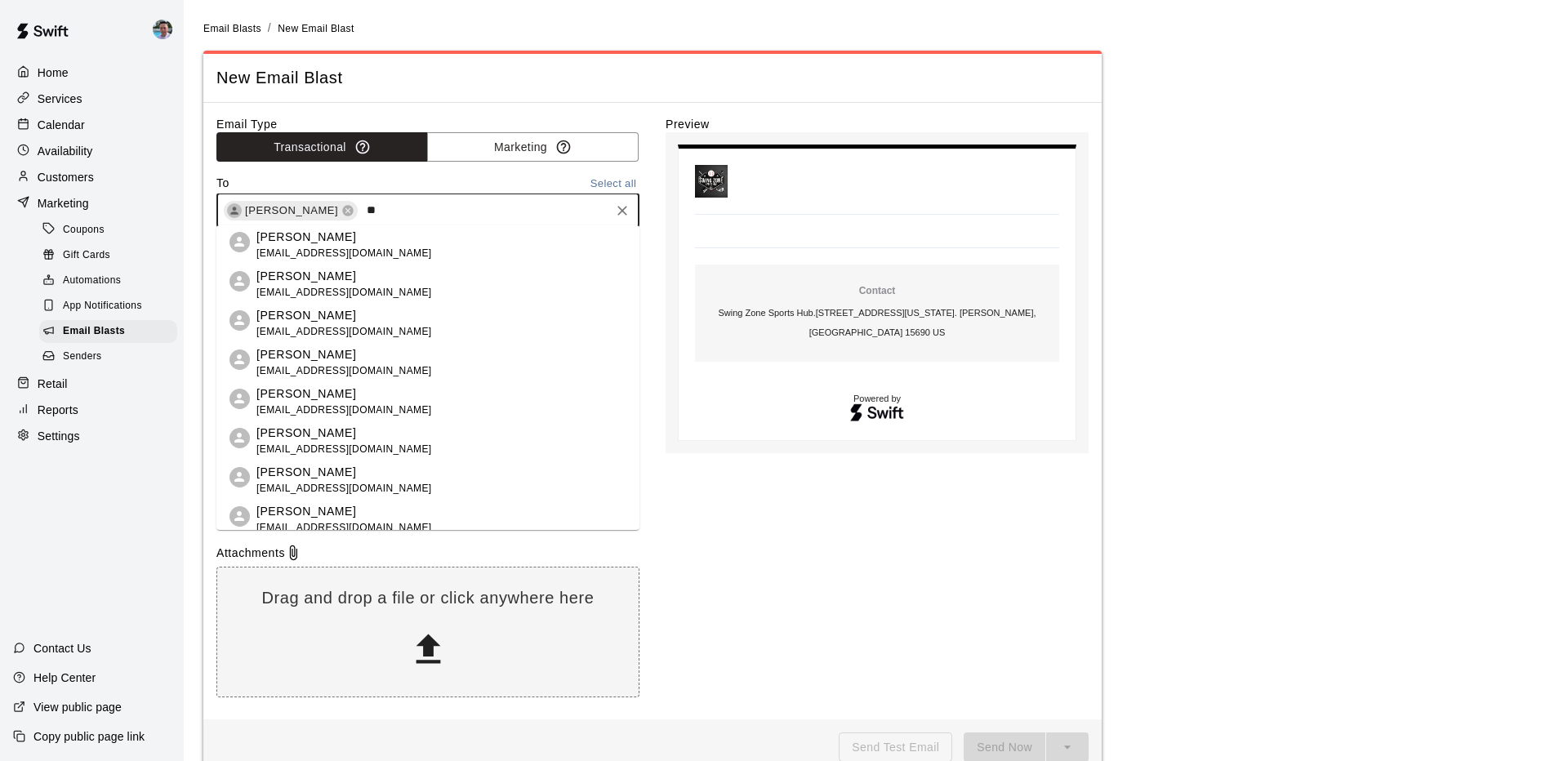
type input "*"
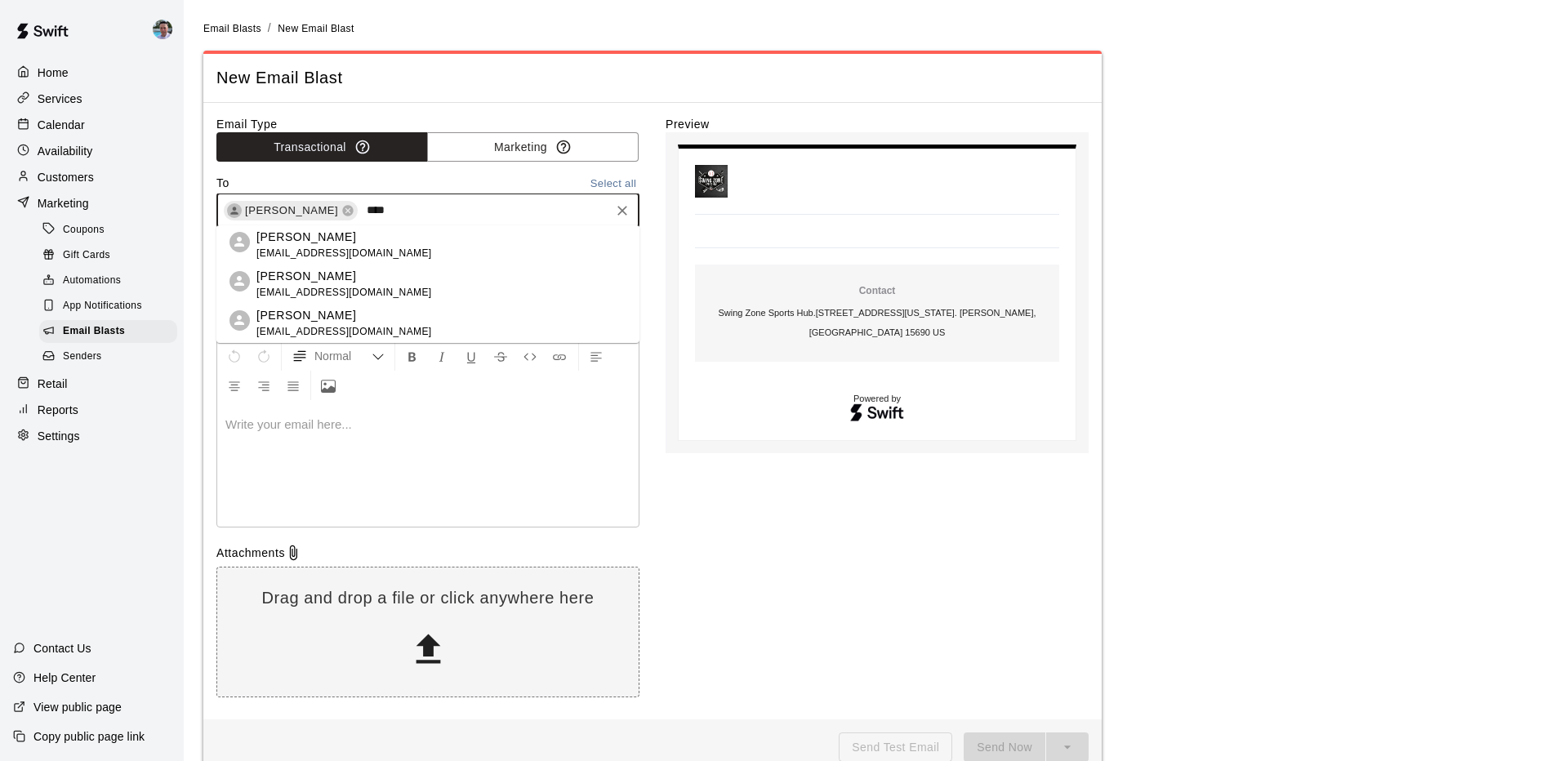
type input "****"
click at [62, 121] on p "Calendar" at bounding box center [61, 125] width 47 height 17
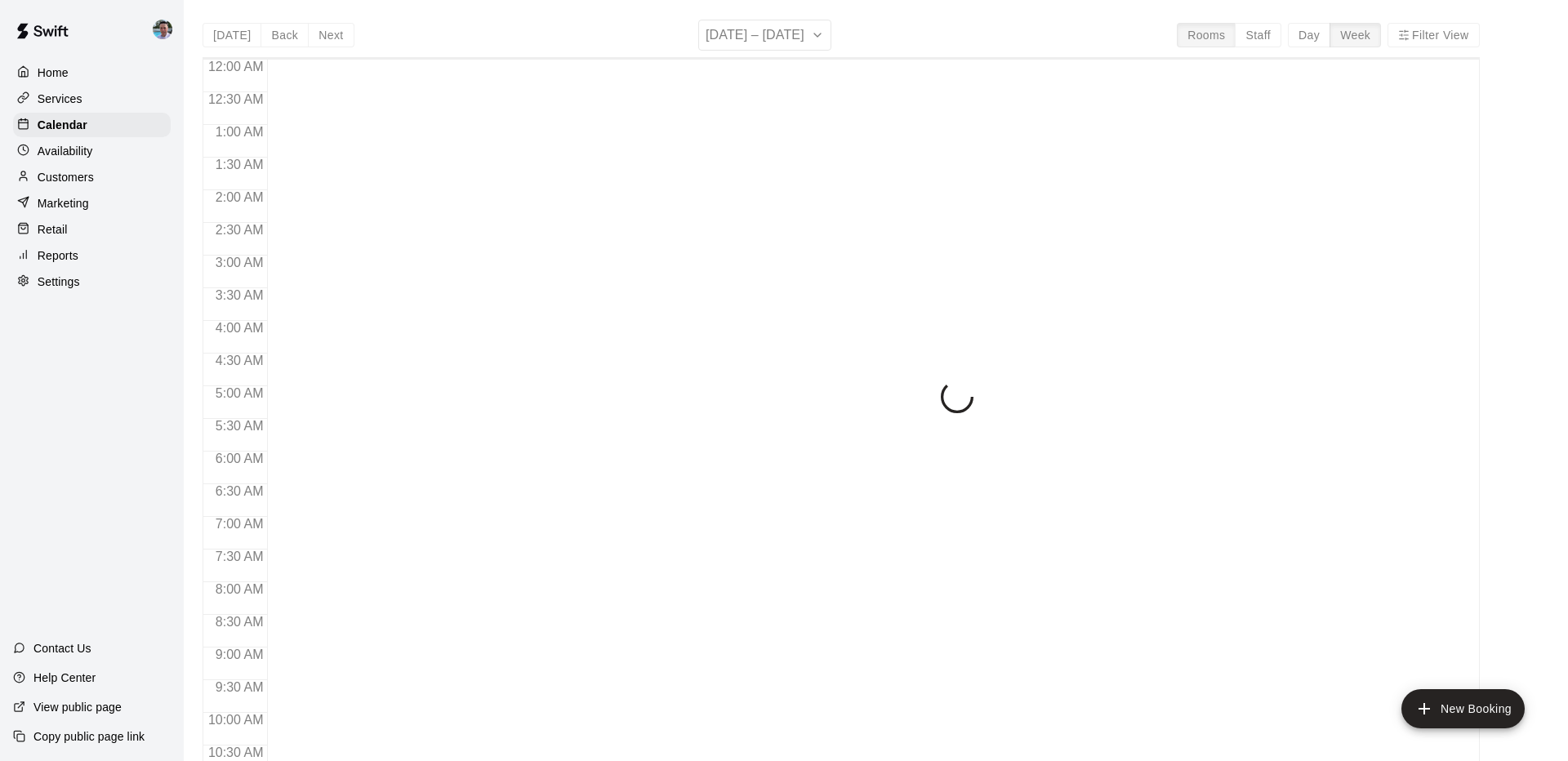
scroll to position [849, 0]
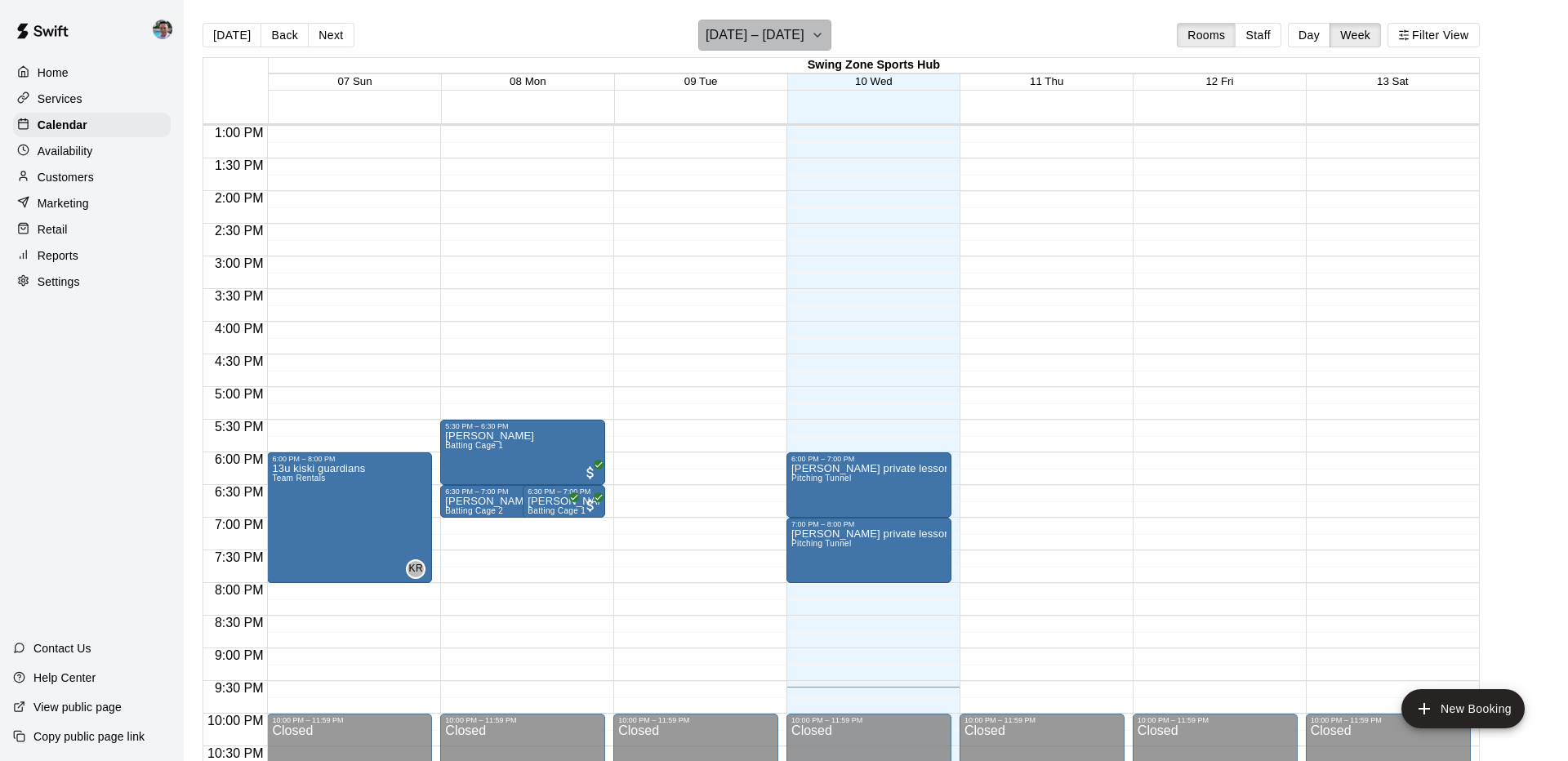
click at [772, 38] on h6 "[DATE] – [DATE]" at bounding box center [754, 35] width 99 height 23
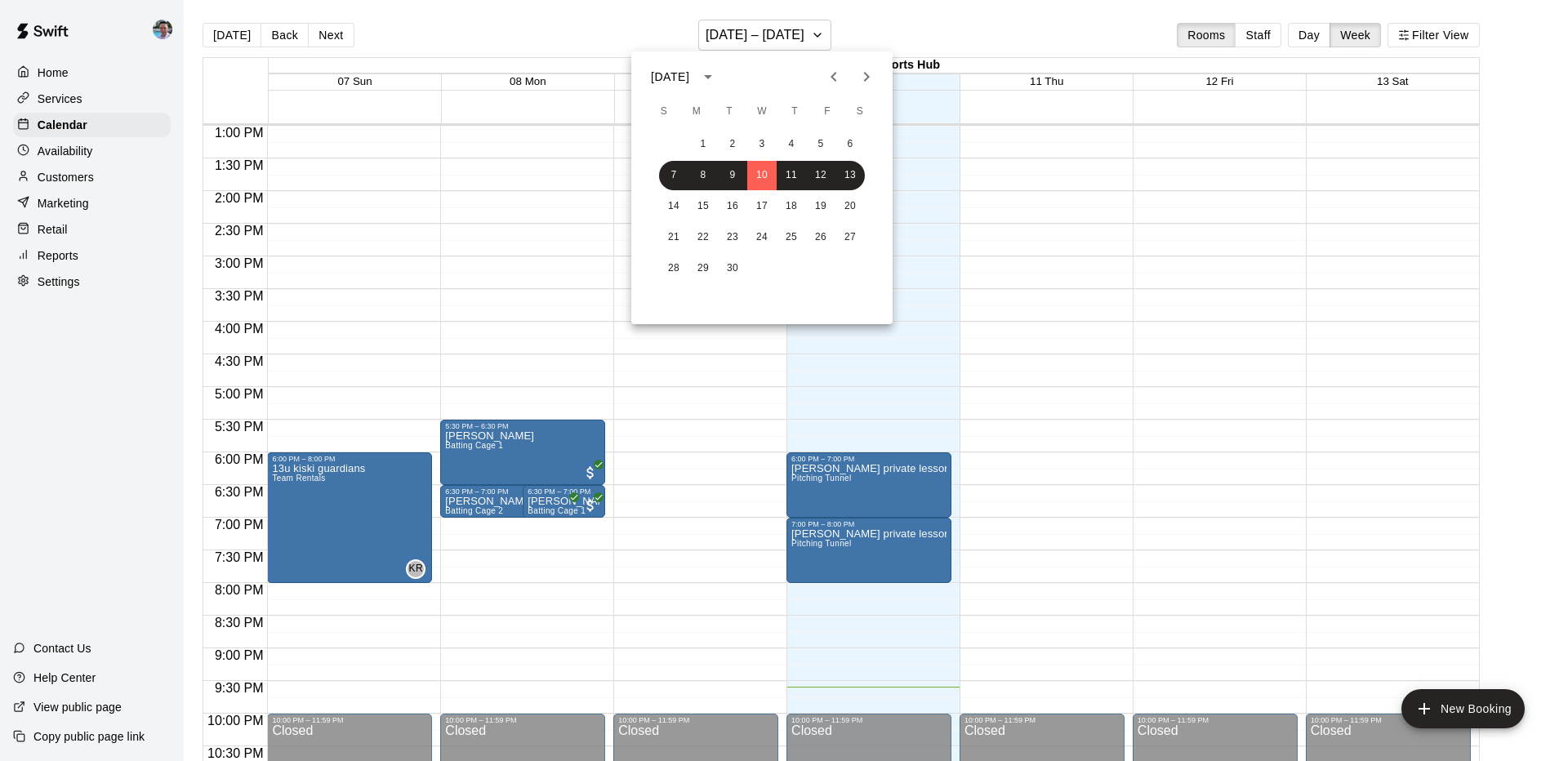
click at [869, 79] on icon "Next month" at bounding box center [866, 77] width 19 height 19
click at [703, 176] on button "6" at bounding box center [703, 175] width 30 height 30
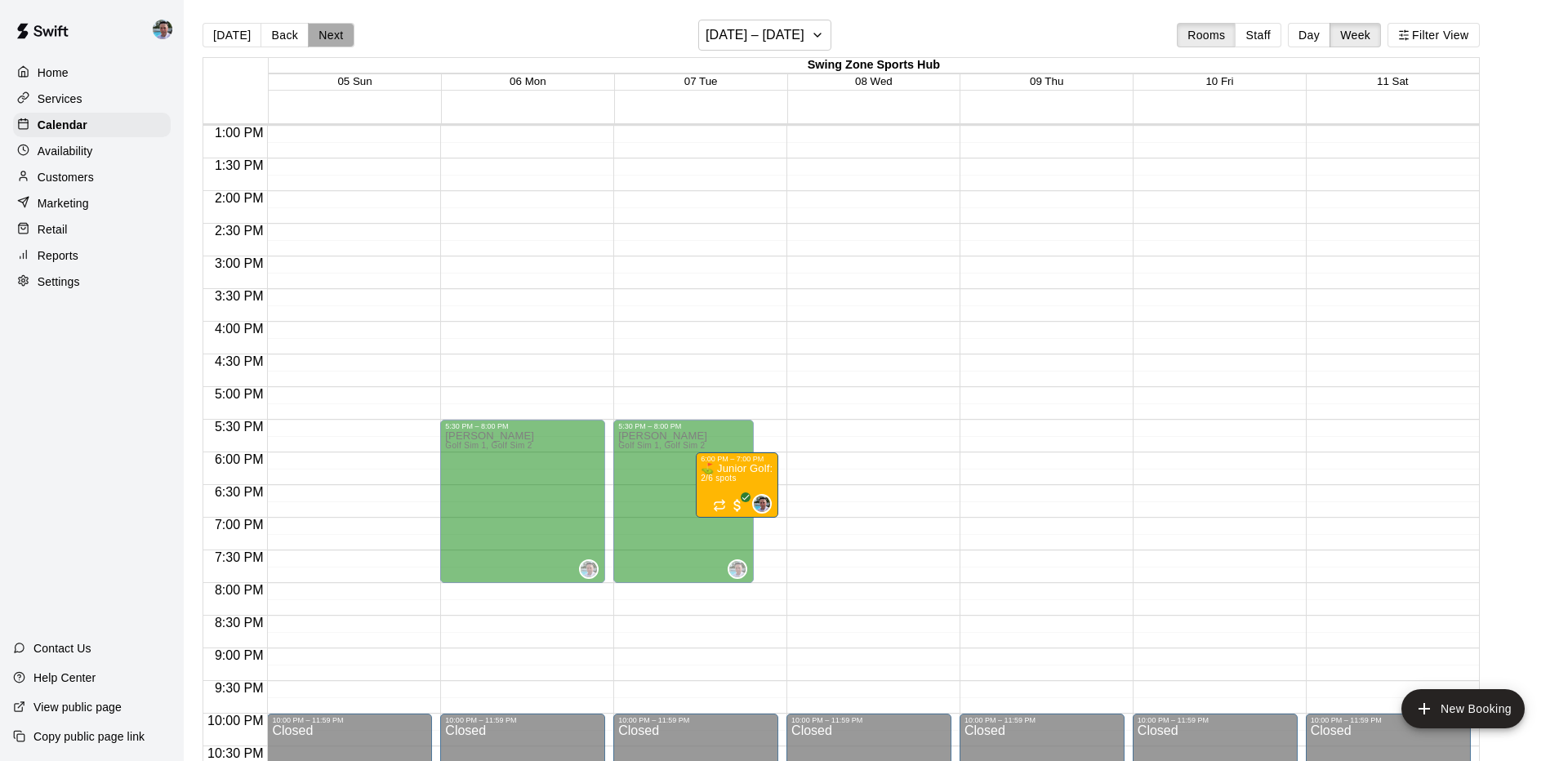
click at [317, 37] on button "Next" at bounding box center [331, 35] width 46 height 25
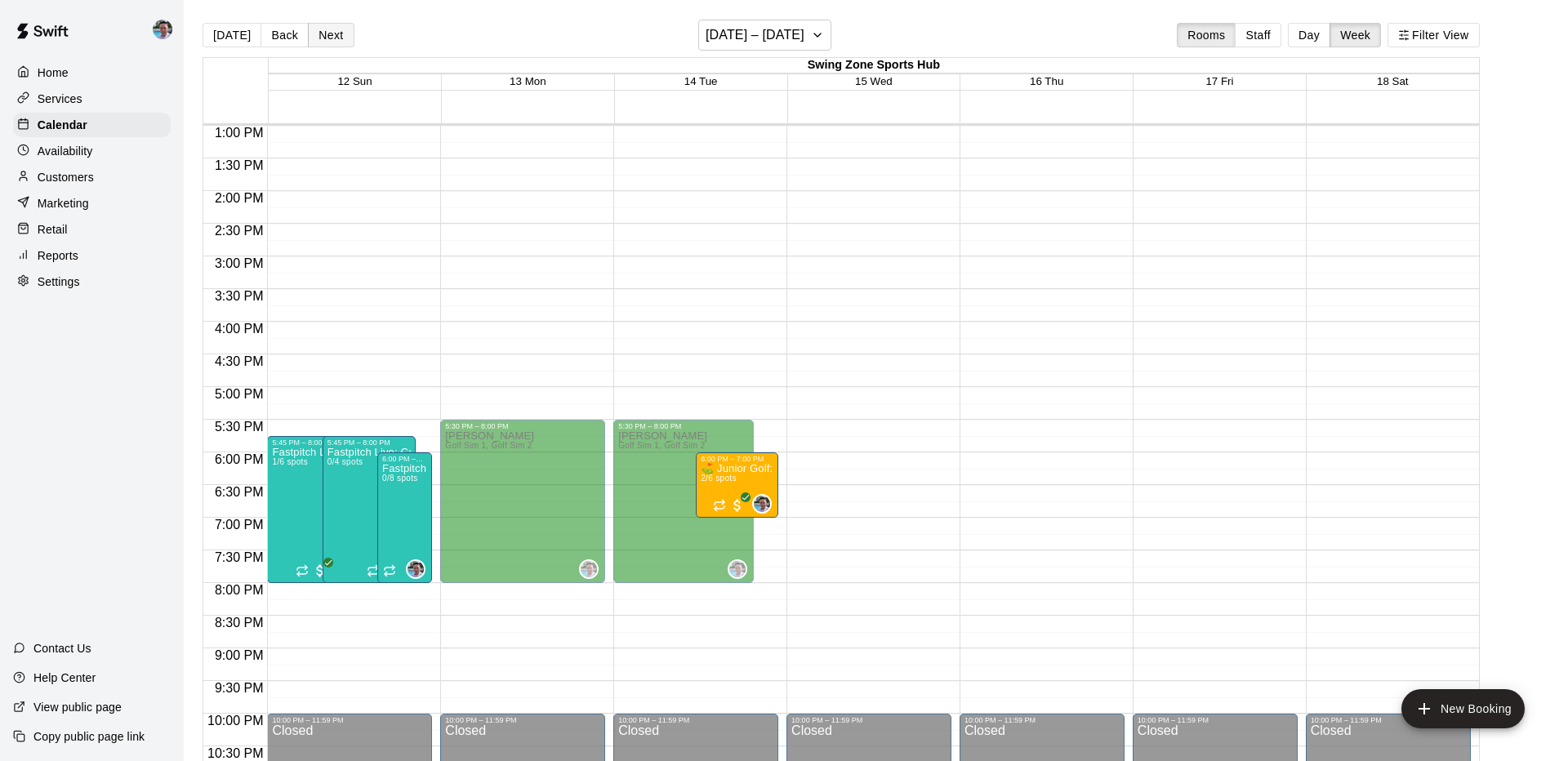
click at [317, 37] on button "Next" at bounding box center [331, 35] width 46 height 25
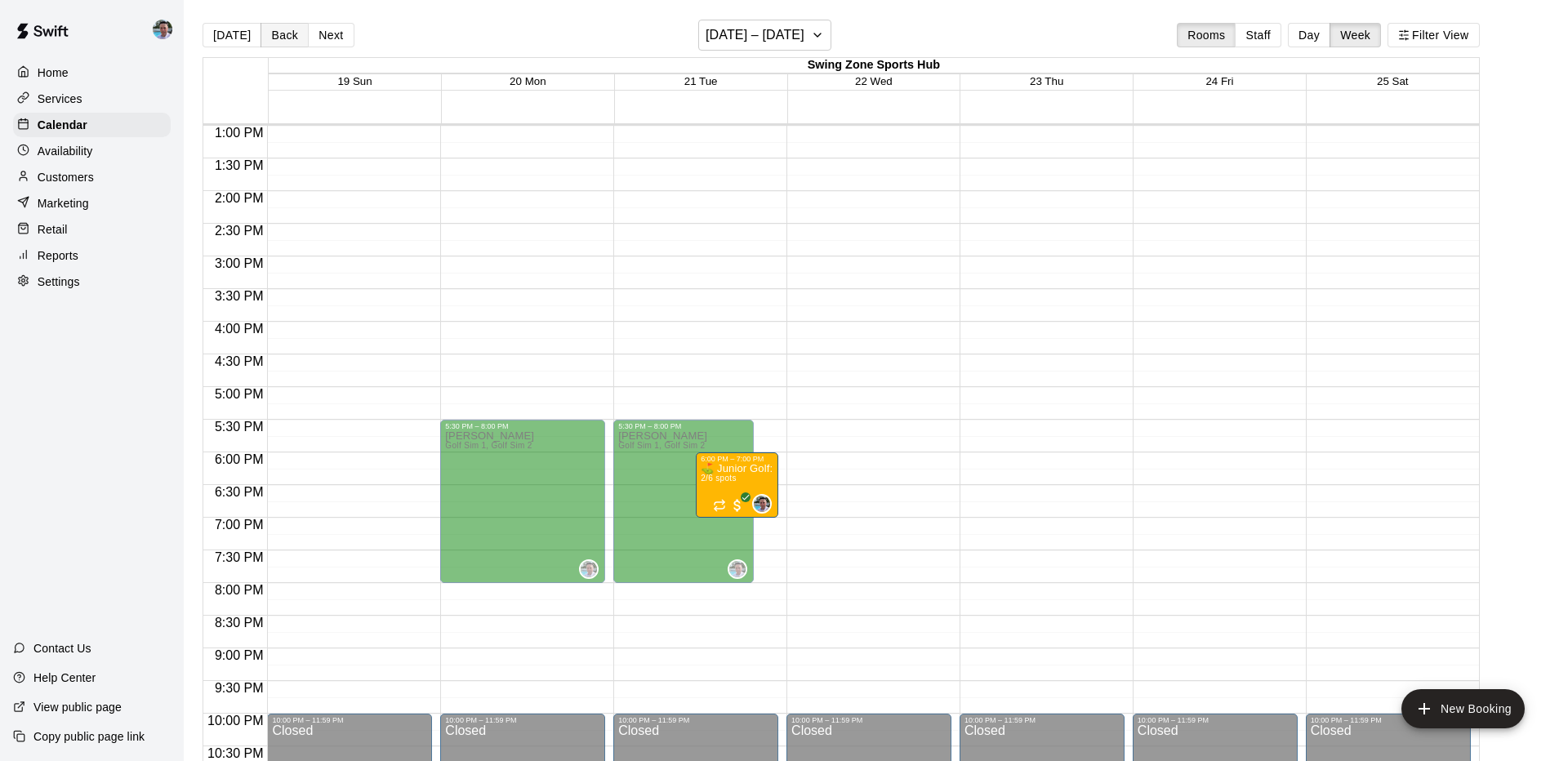
click at [286, 35] on button "Back" at bounding box center [284, 35] width 48 height 25
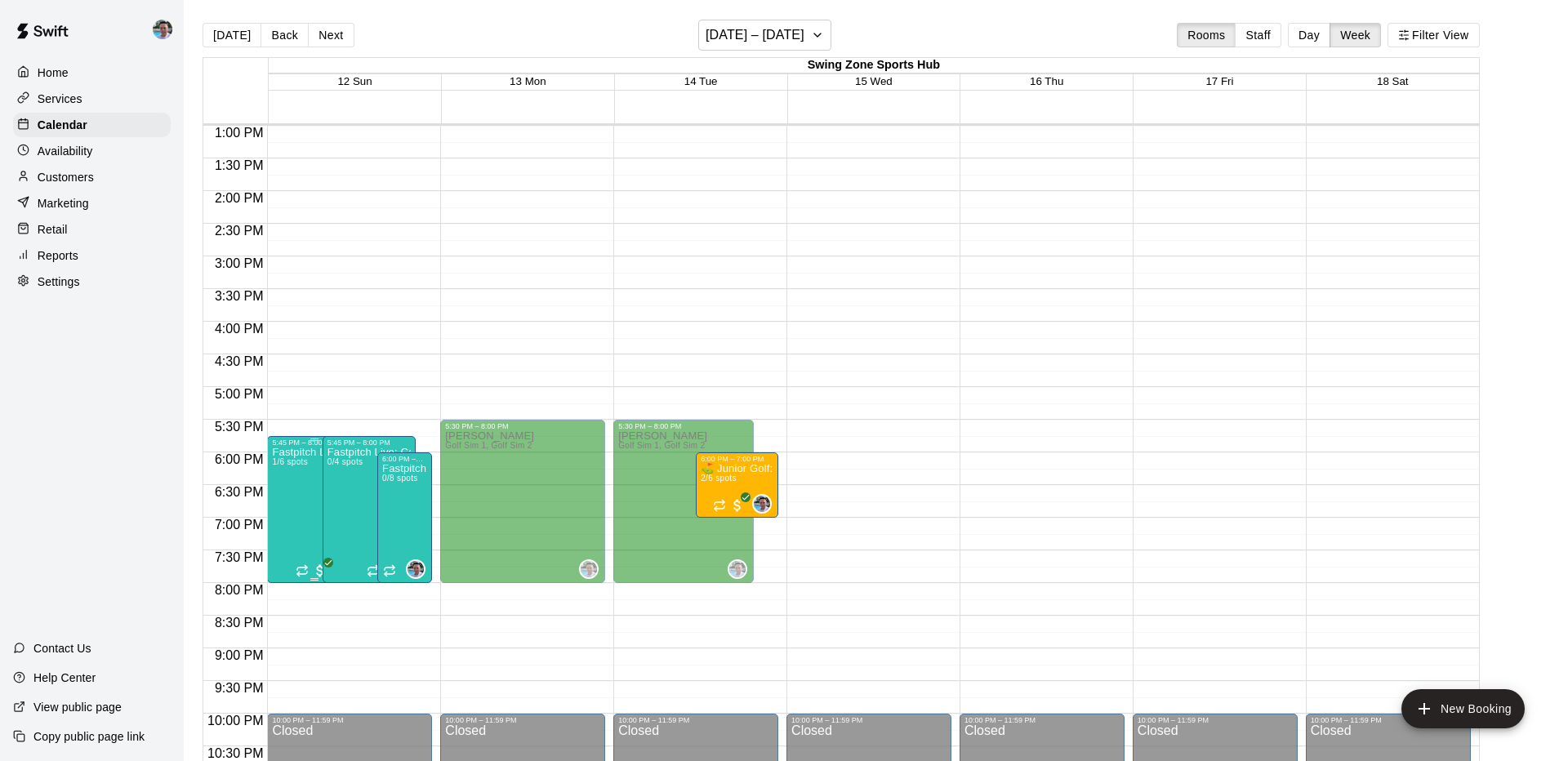
click at [287, 505] on img "edit" at bounding box center [290, 504] width 18 height 18
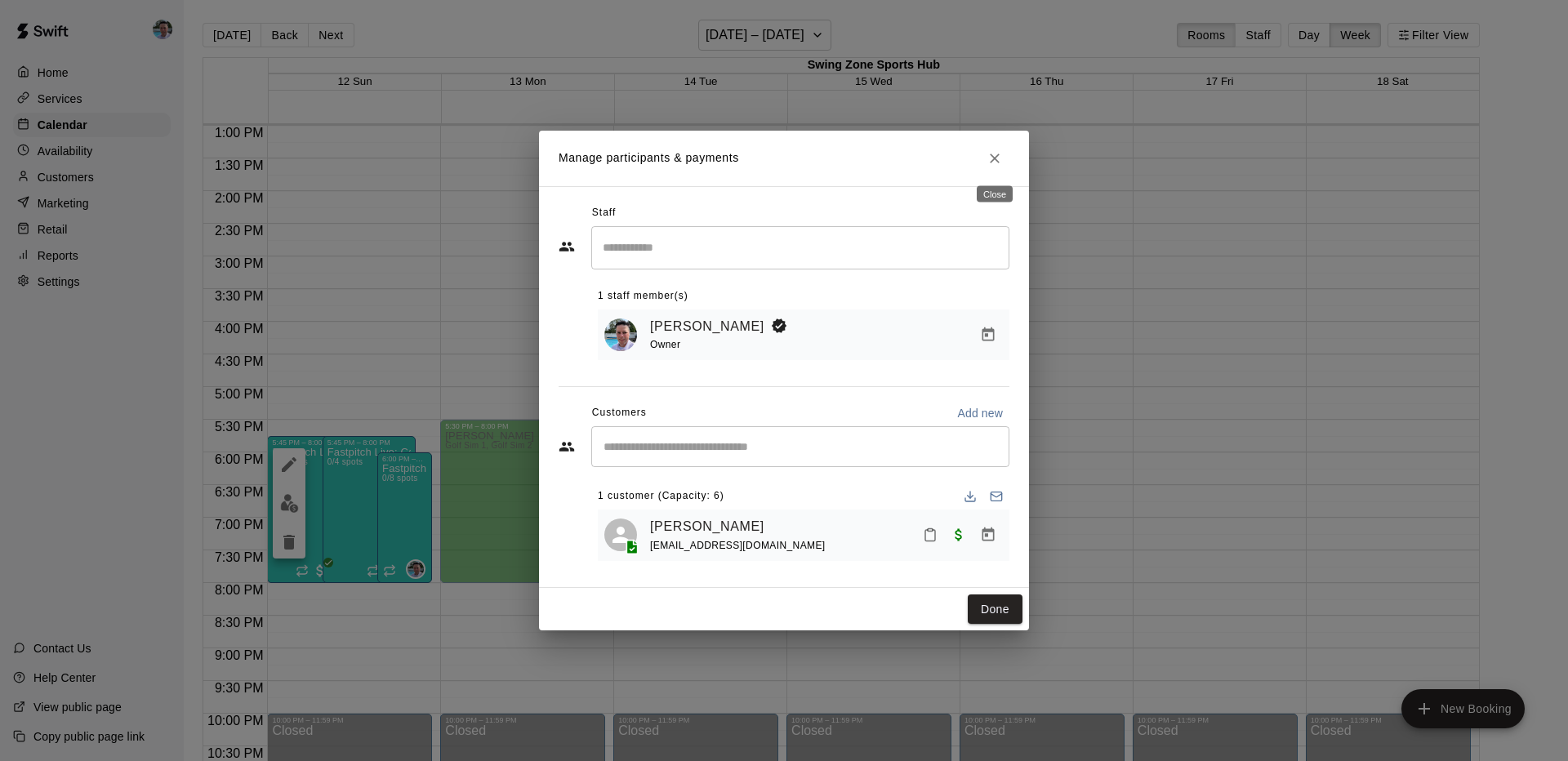
click at [992, 164] on icon "Close" at bounding box center [995, 159] width 17 height 17
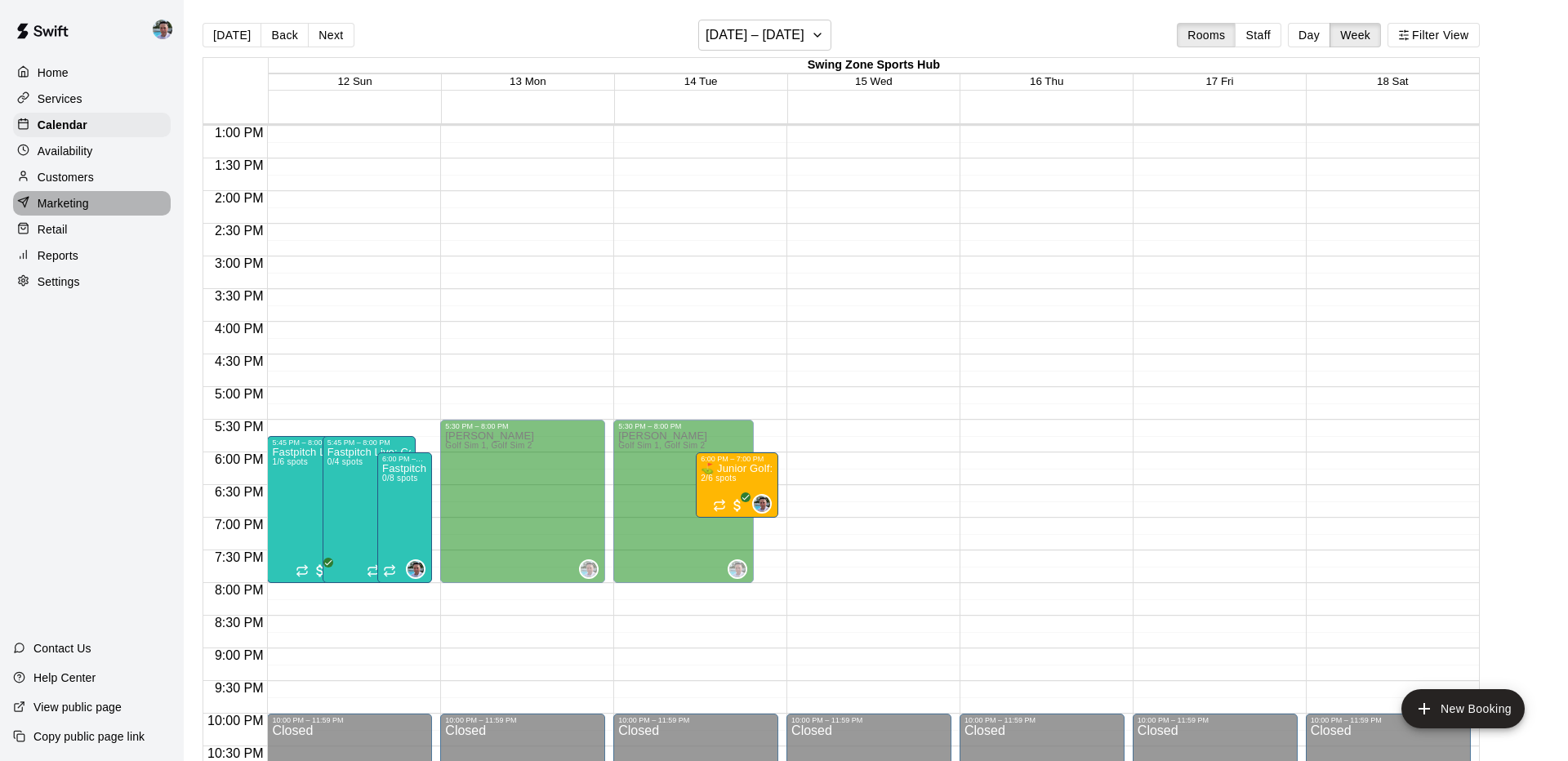
click at [80, 203] on p "Marketing" at bounding box center [64, 204] width 52 height 17
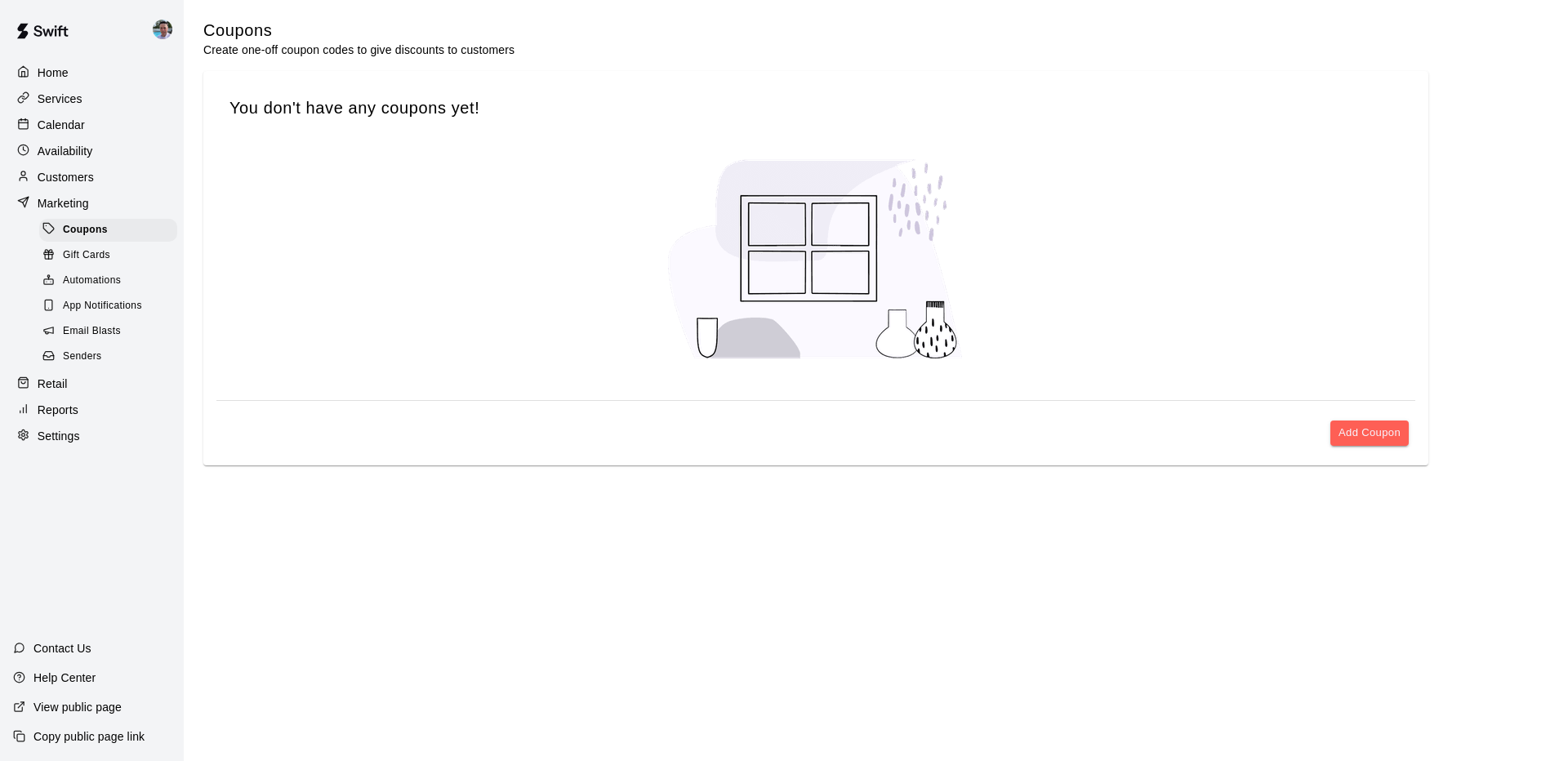
click at [104, 325] on span "Email Blasts" at bounding box center [91, 332] width 58 height 17
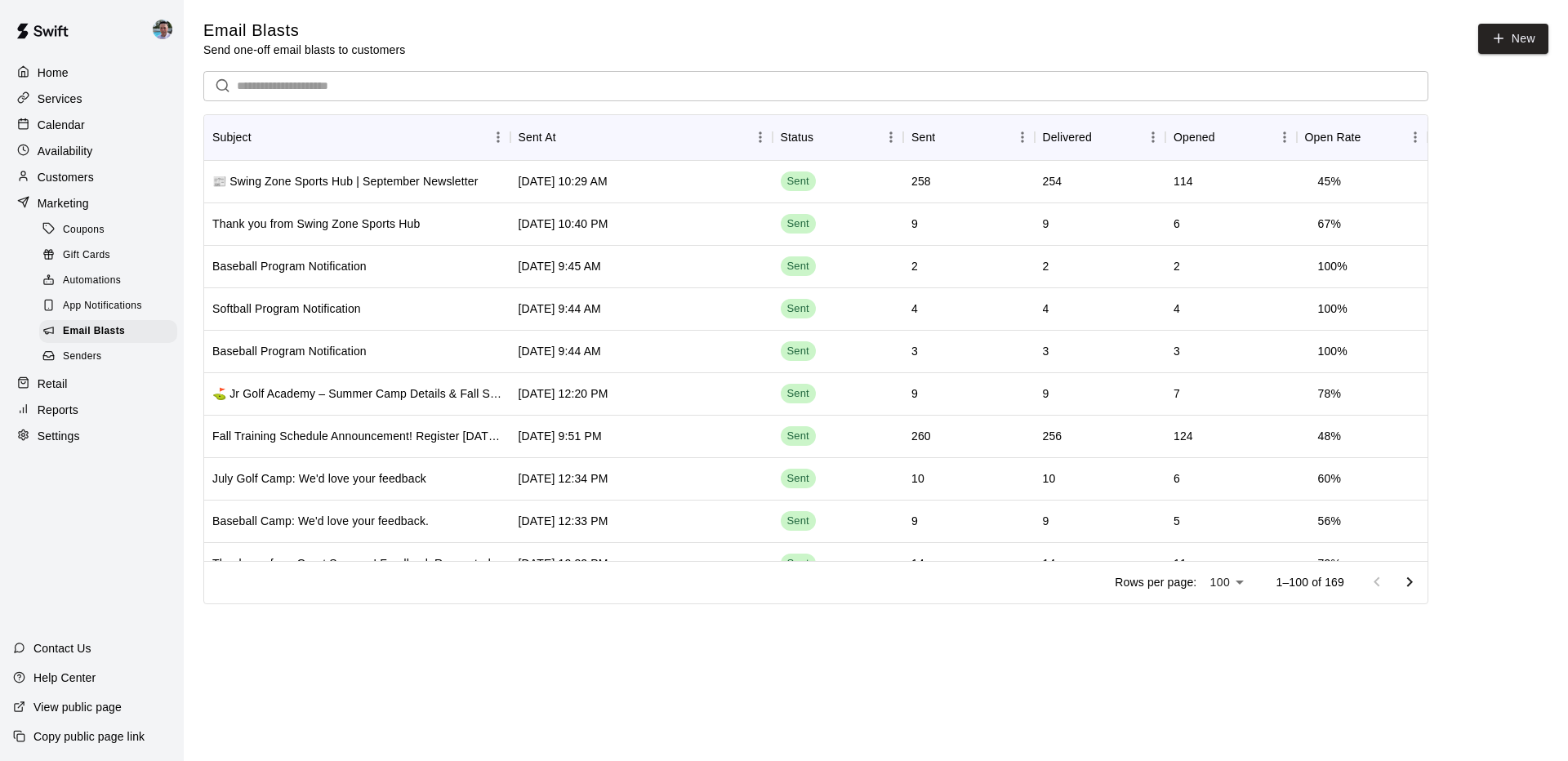
click at [77, 172] on p "Customers" at bounding box center [65, 177] width 56 height 17
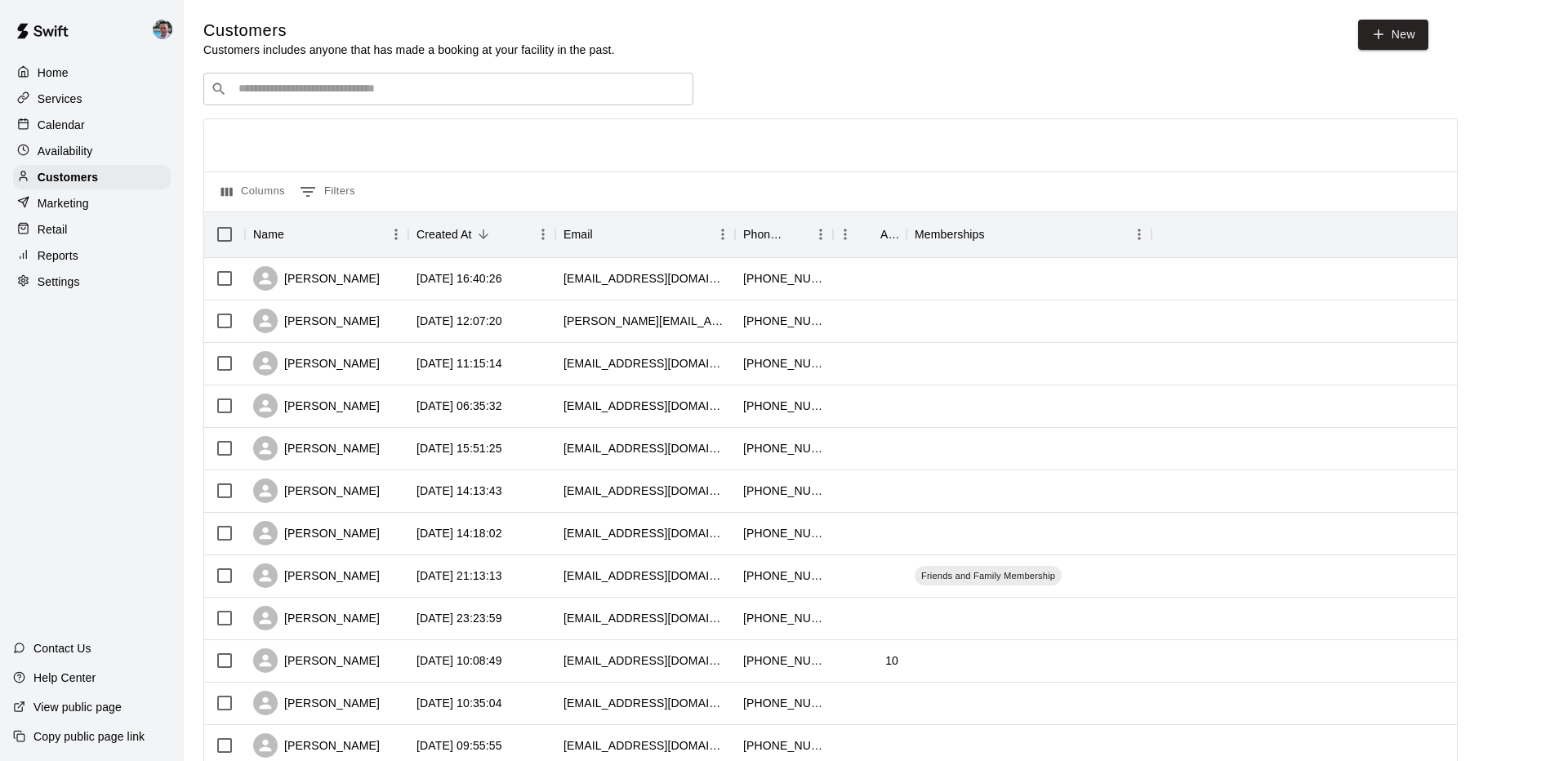
click at [346, 96] on input "Search customers by name or email" at bounding box center [459, 89] width 453 height 17
type input "*****"
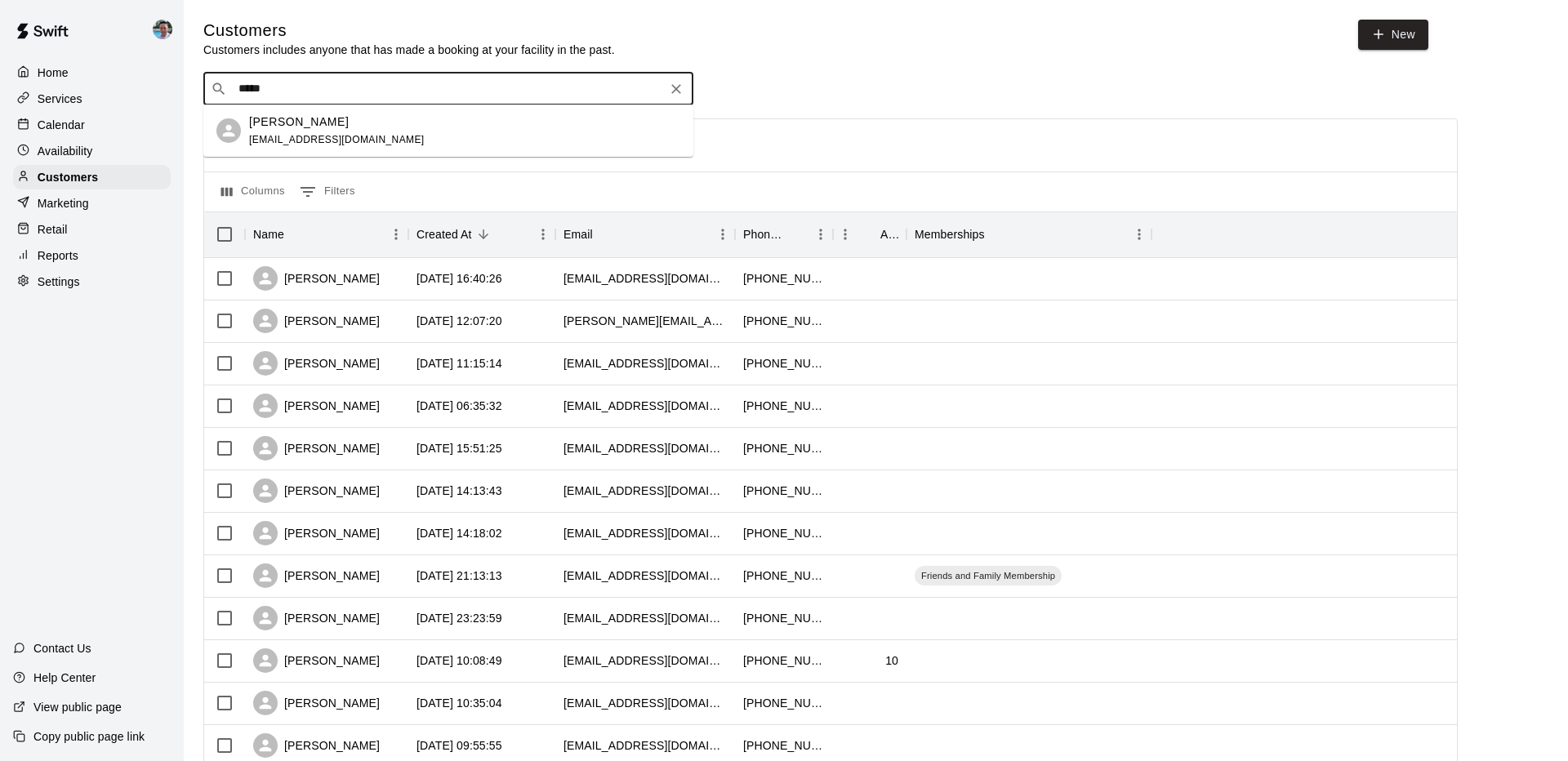
click at [337, 146] on div "Clara Krezan macioce244@gmail.com" at bounding box center [337, 131] width 175 height 35
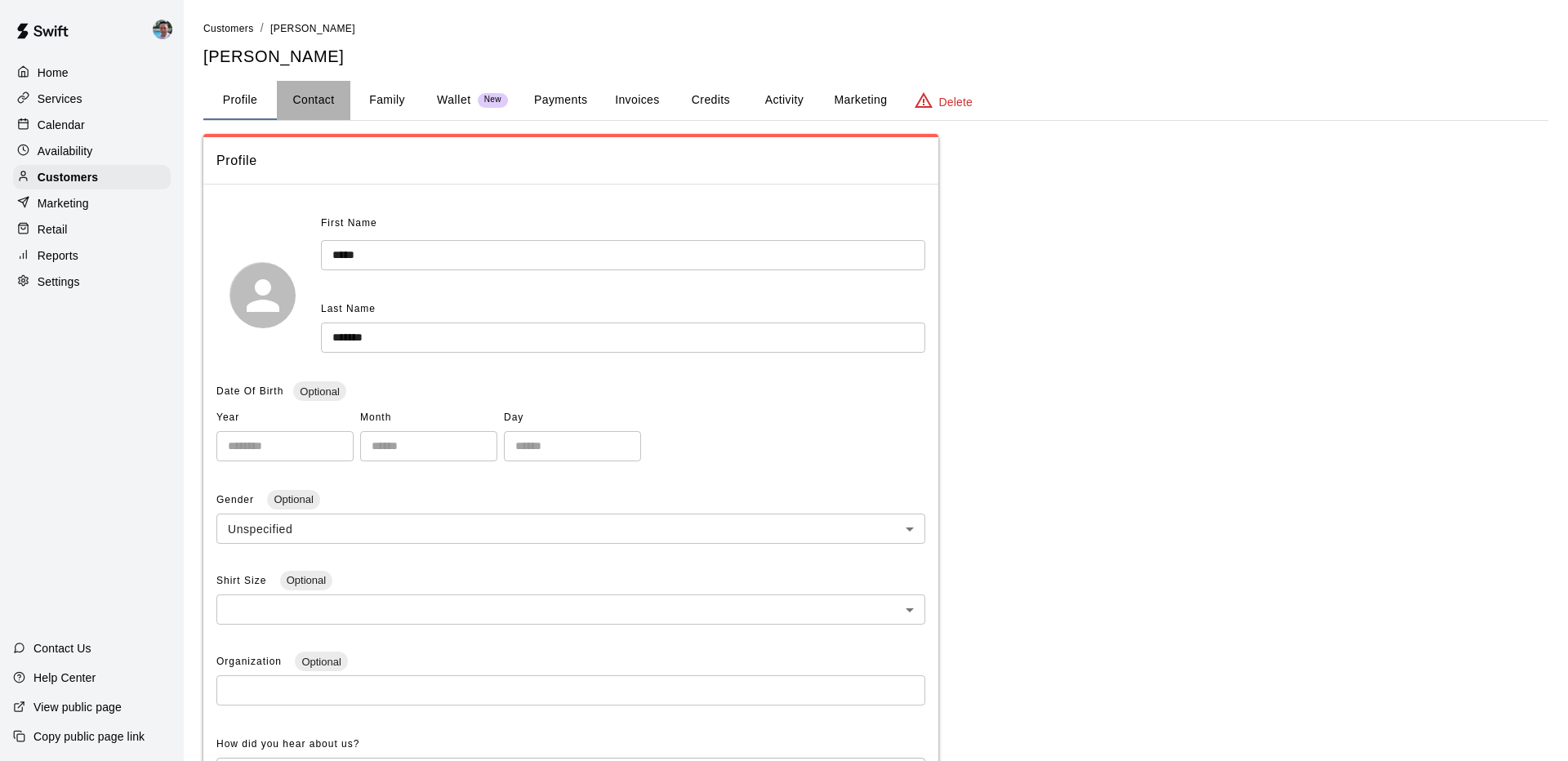
click at [309, 103] on button "Contact" at bounding box center [314, 101] width 74 height 40
select select "**"
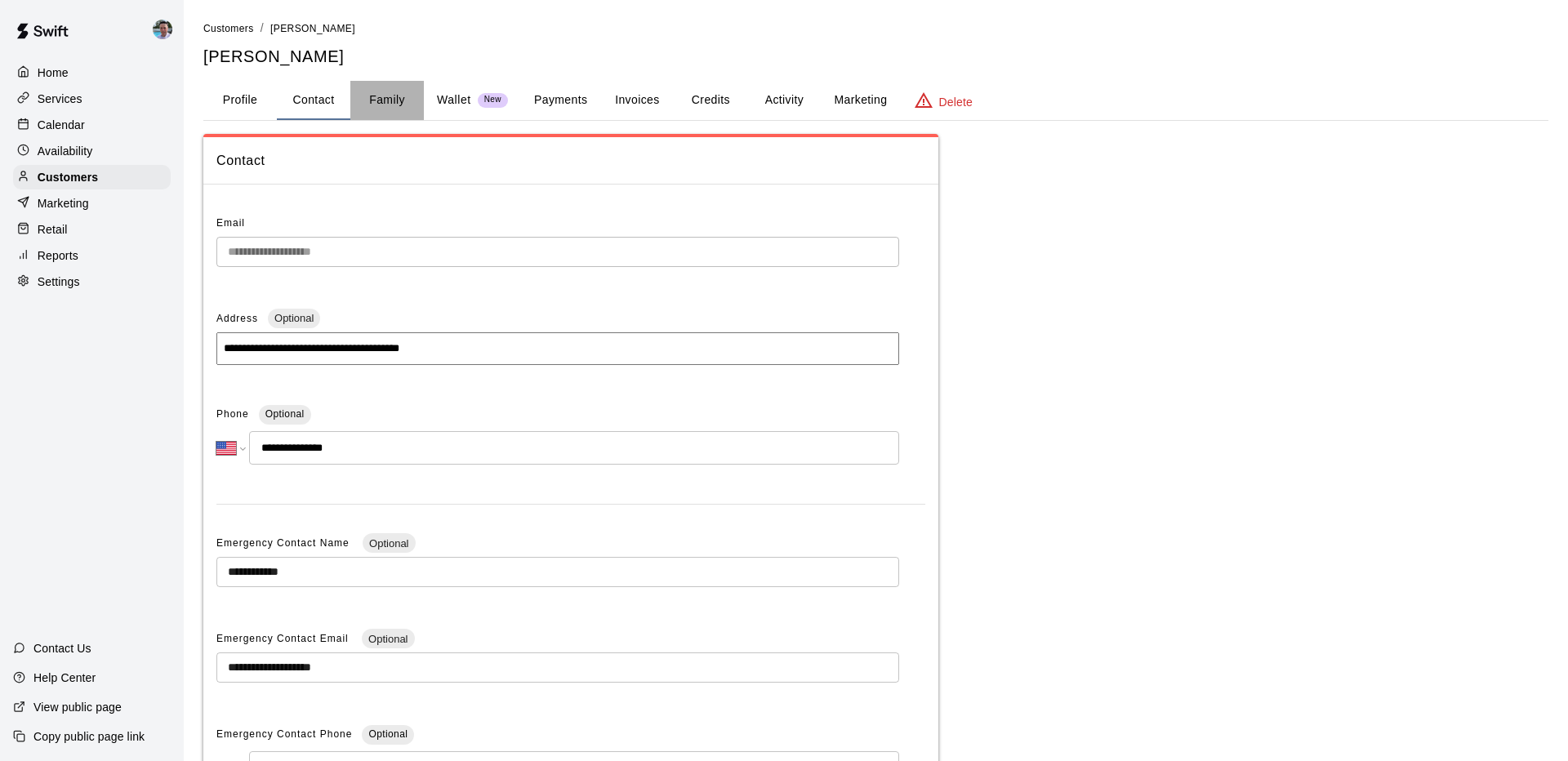
click at [381, 104] on button "Family" at bounding box center [387, 101] width 74 height 40
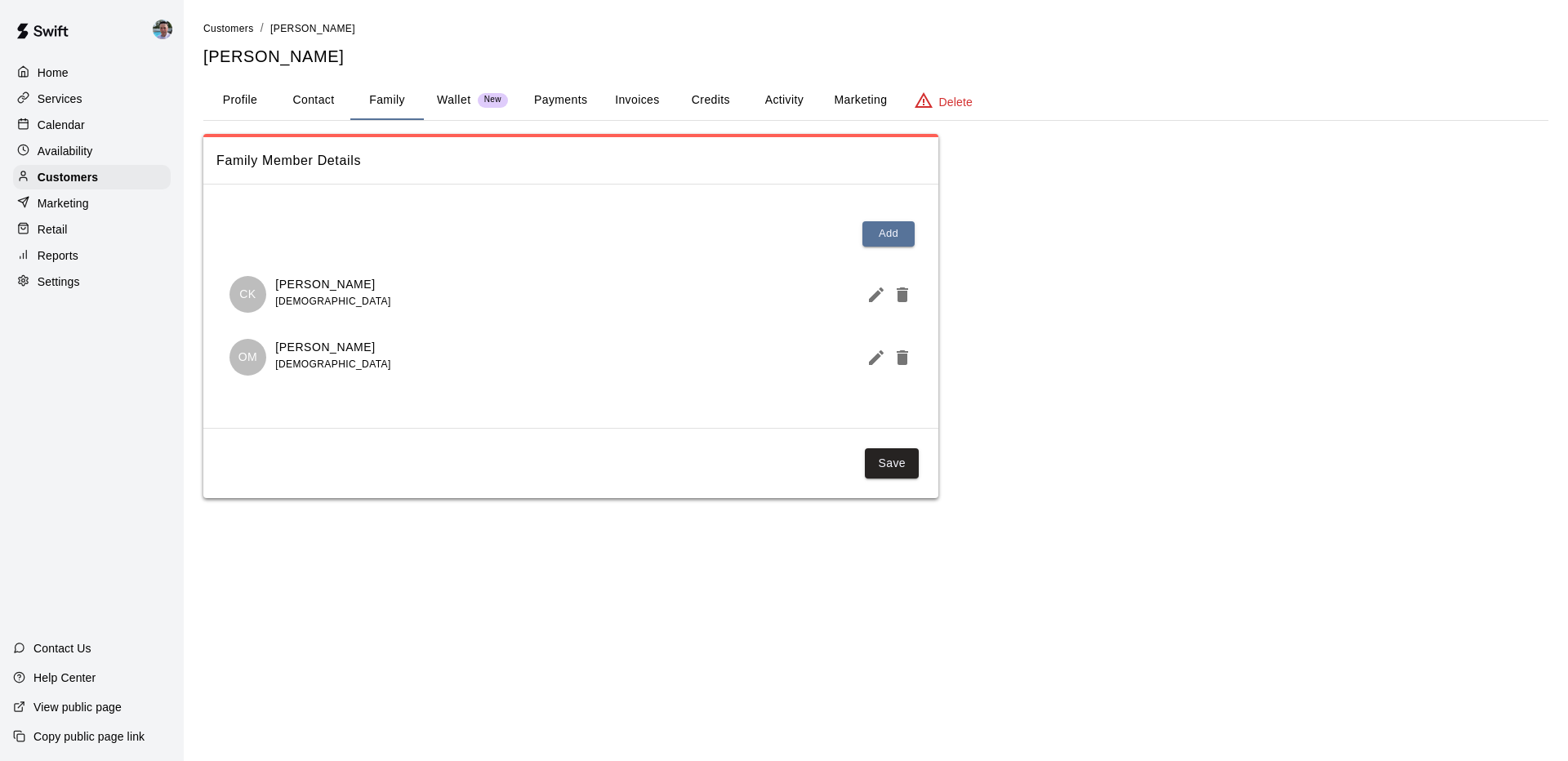
click at [457, 98] on p "Wallet" at bounding box center [454, 100] width 34 height 18
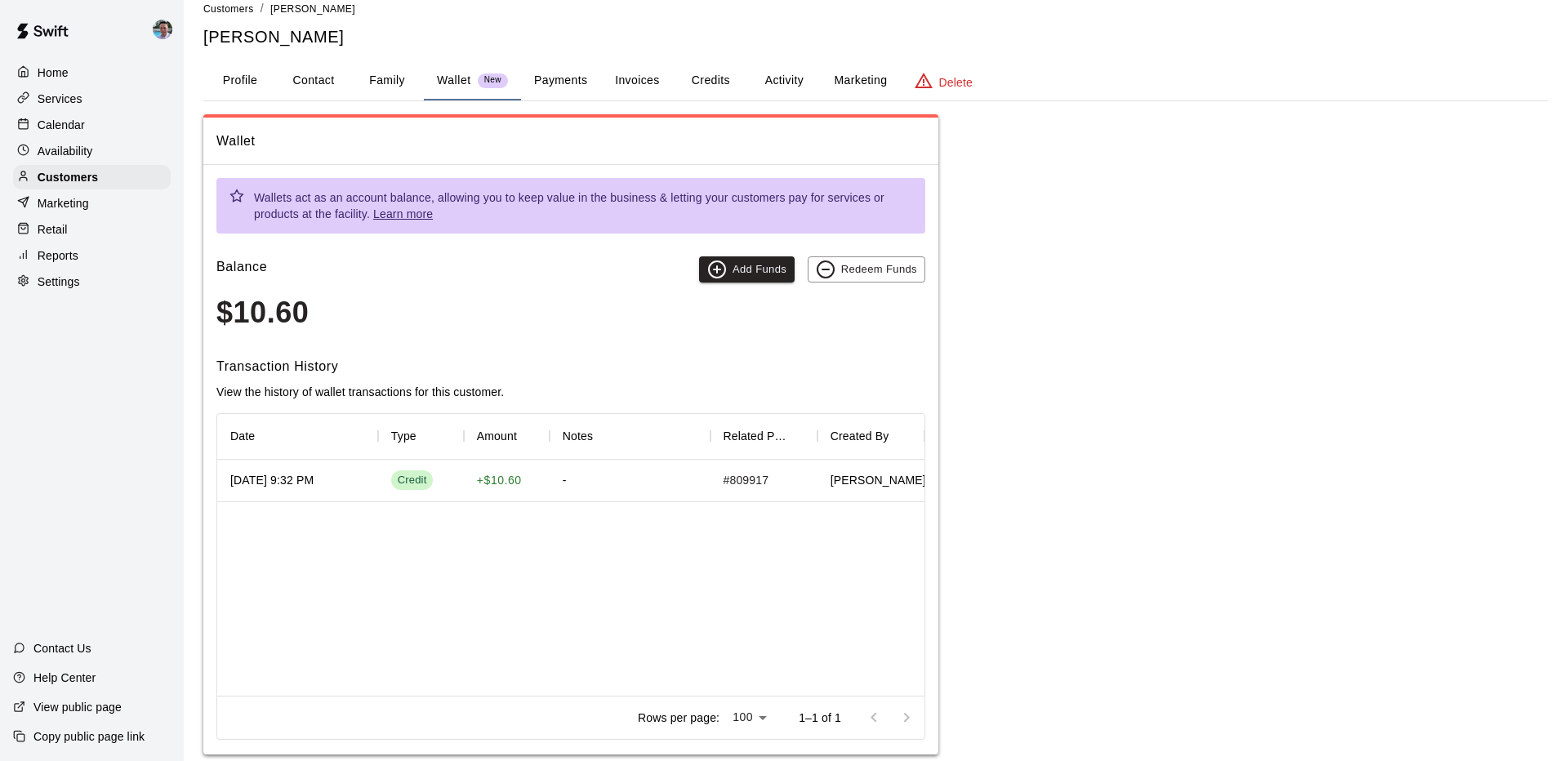
scroll to position [43, 0]
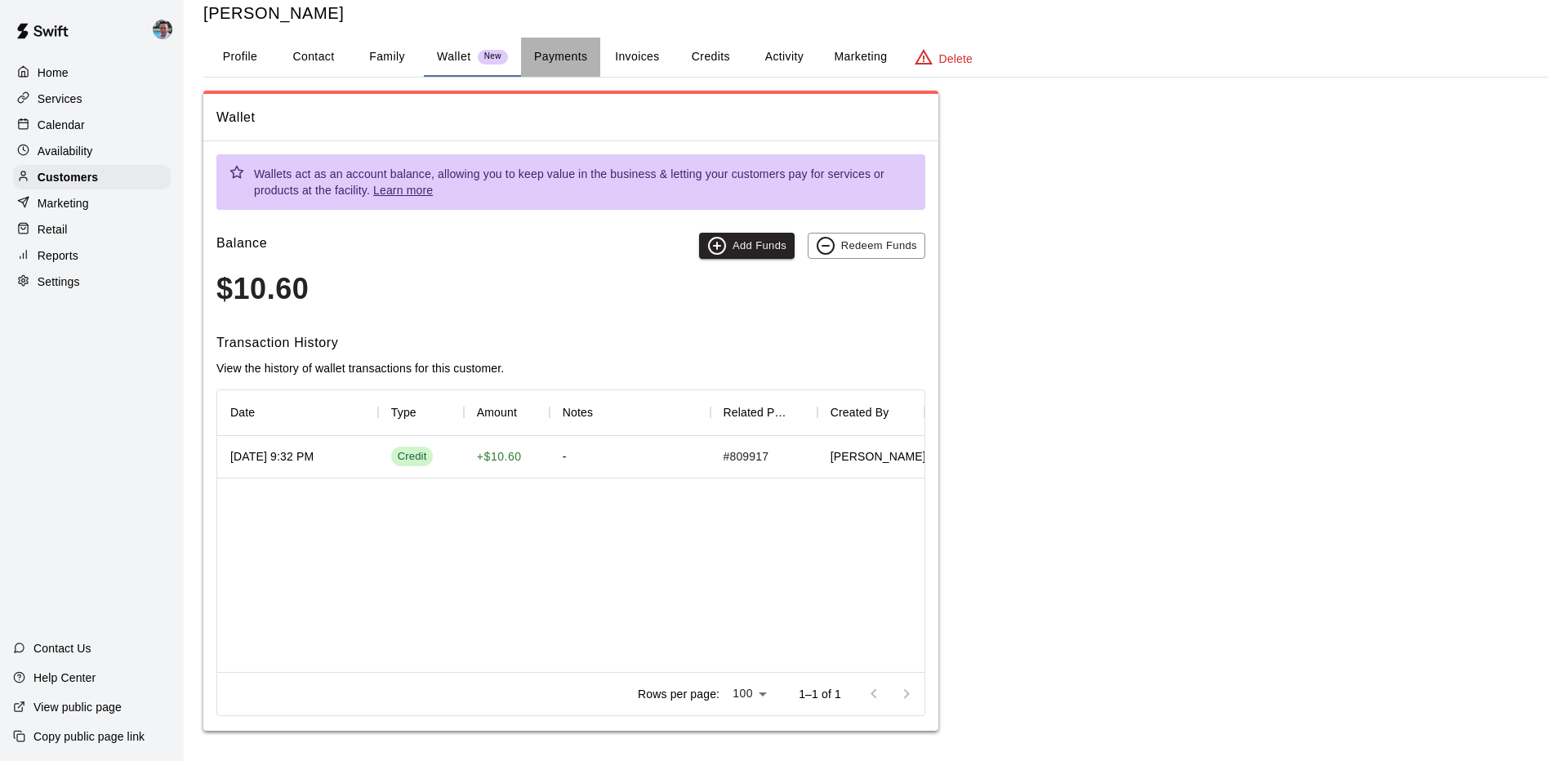
click at [548, 58] on button "Payments" at bounding box center [561, 57] width 79 height 40
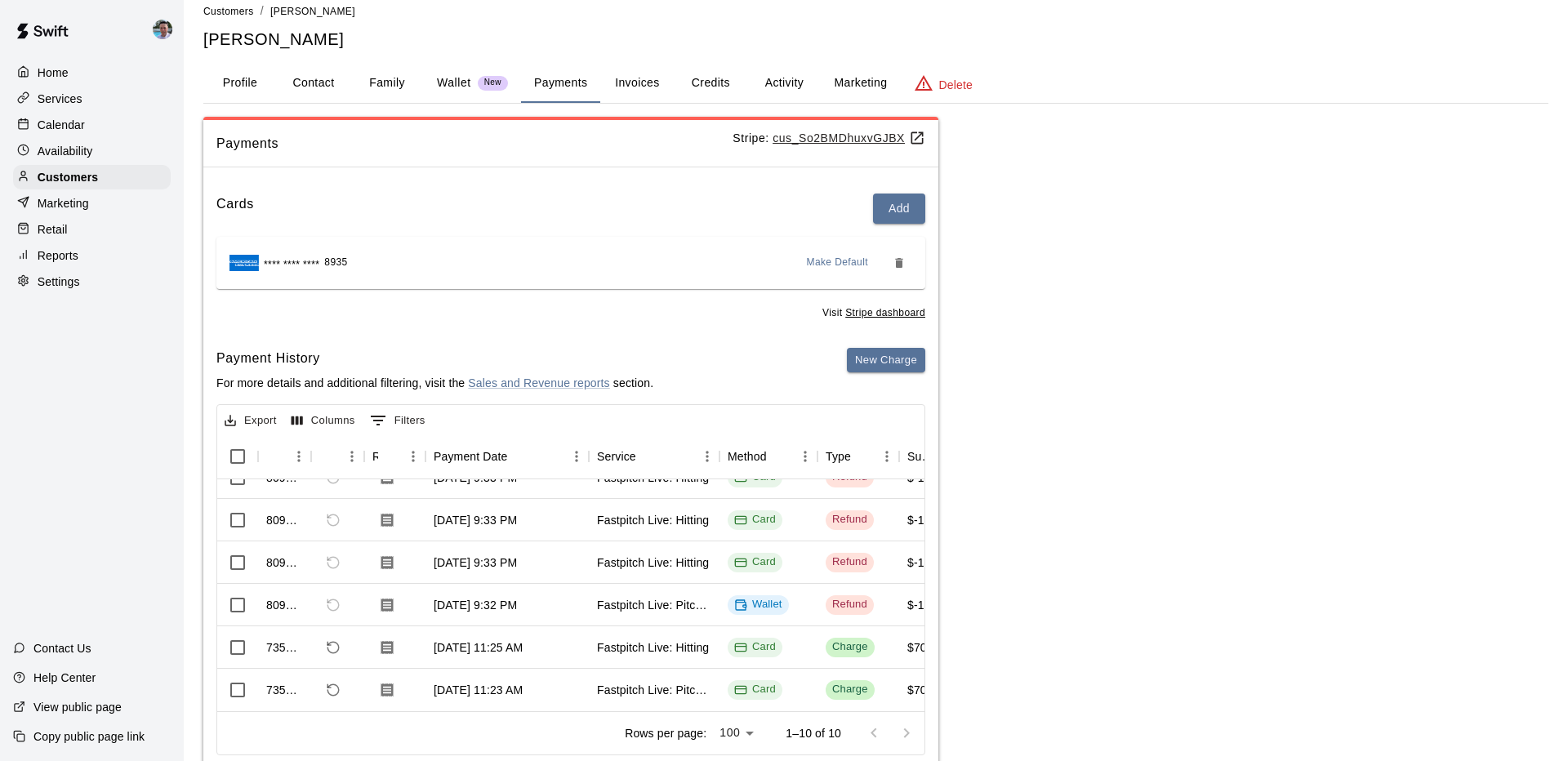
scroll to position [20, 0]
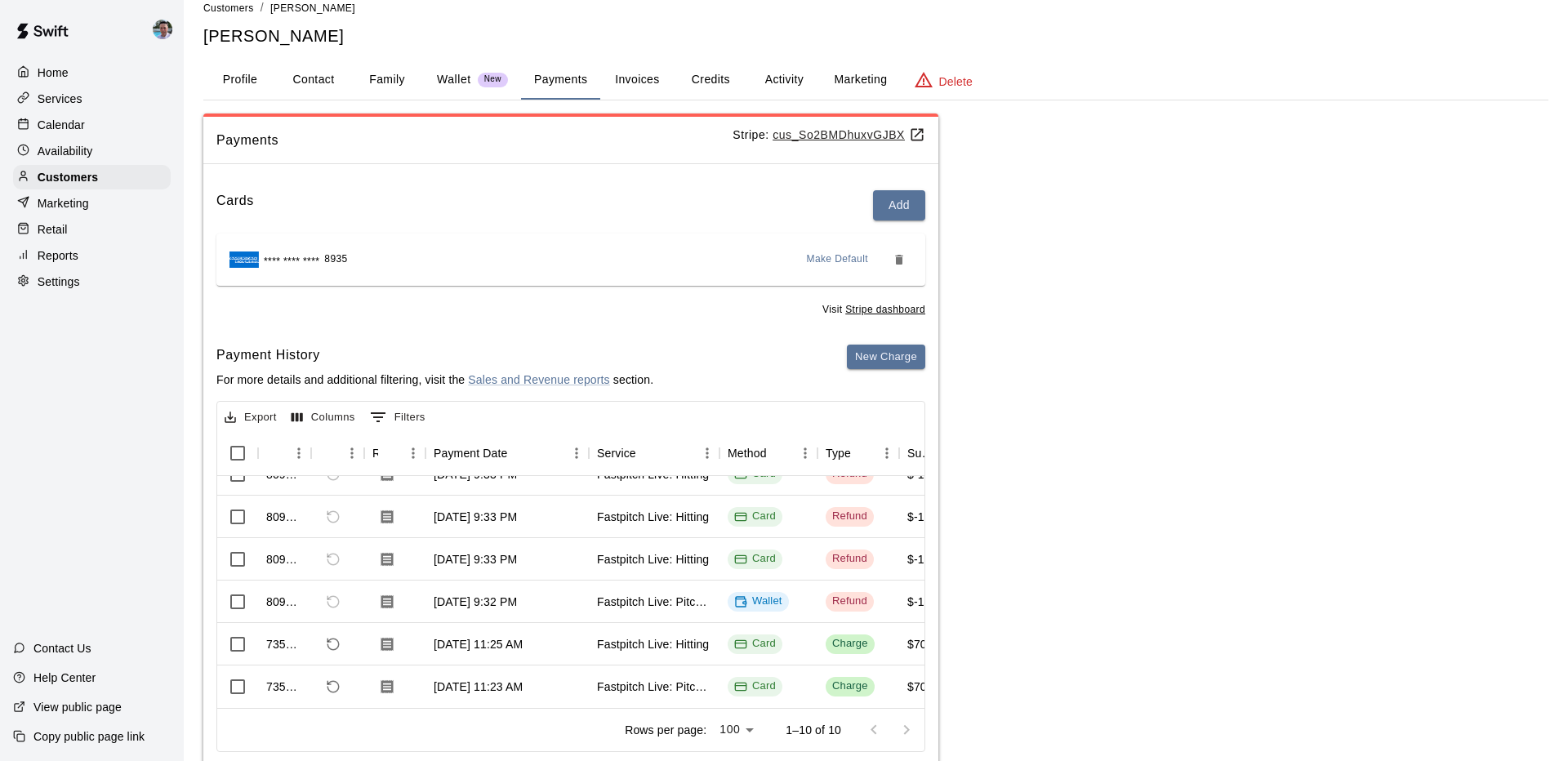
click at [855, 76] on button "Marketing" at bounding box center [861, 80] width 79 height 40
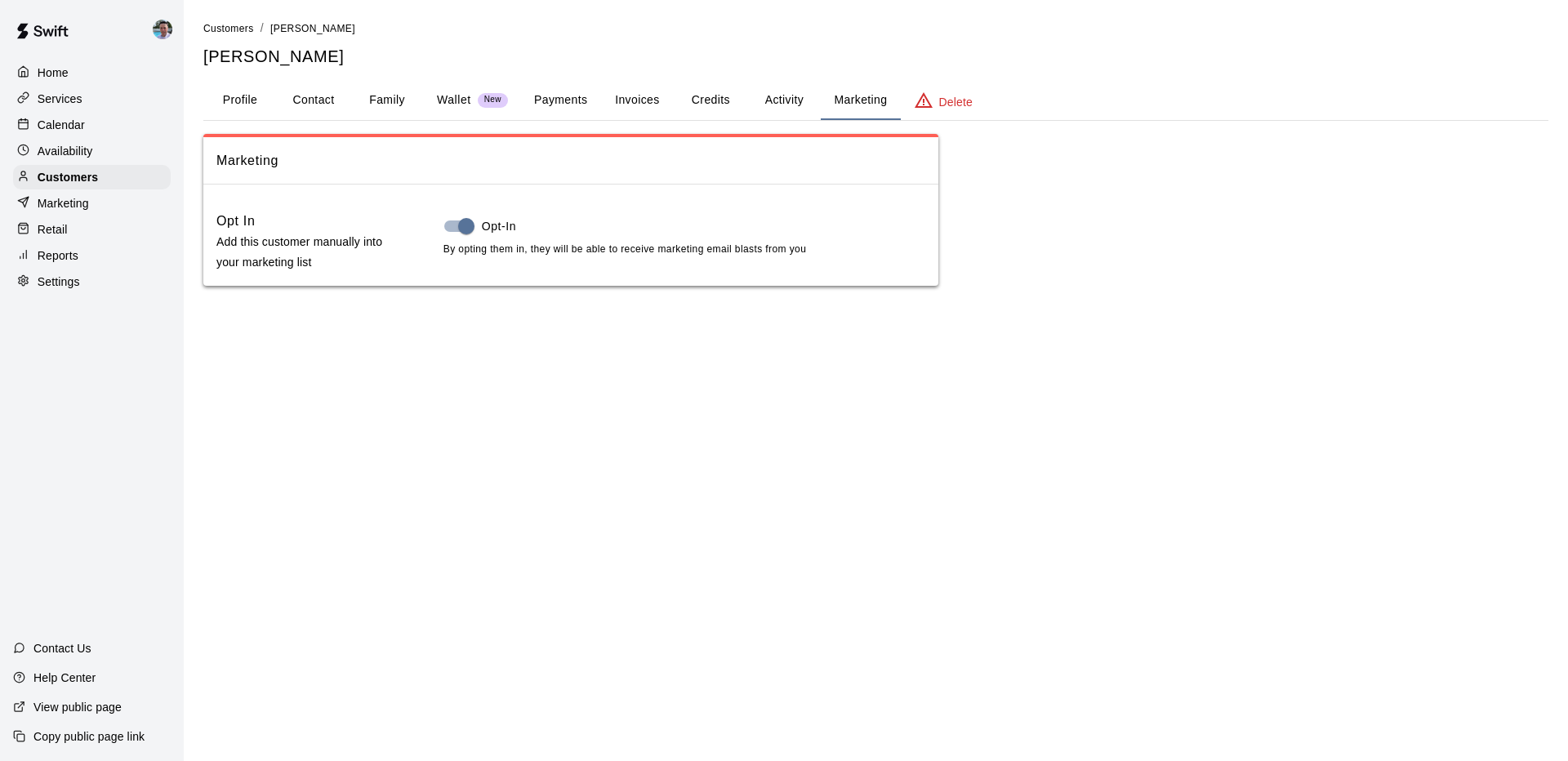
scroll to position [0, 0]
click at [759, 88] on button "Activity" at bounding box center [784, 101] width 74 height 40
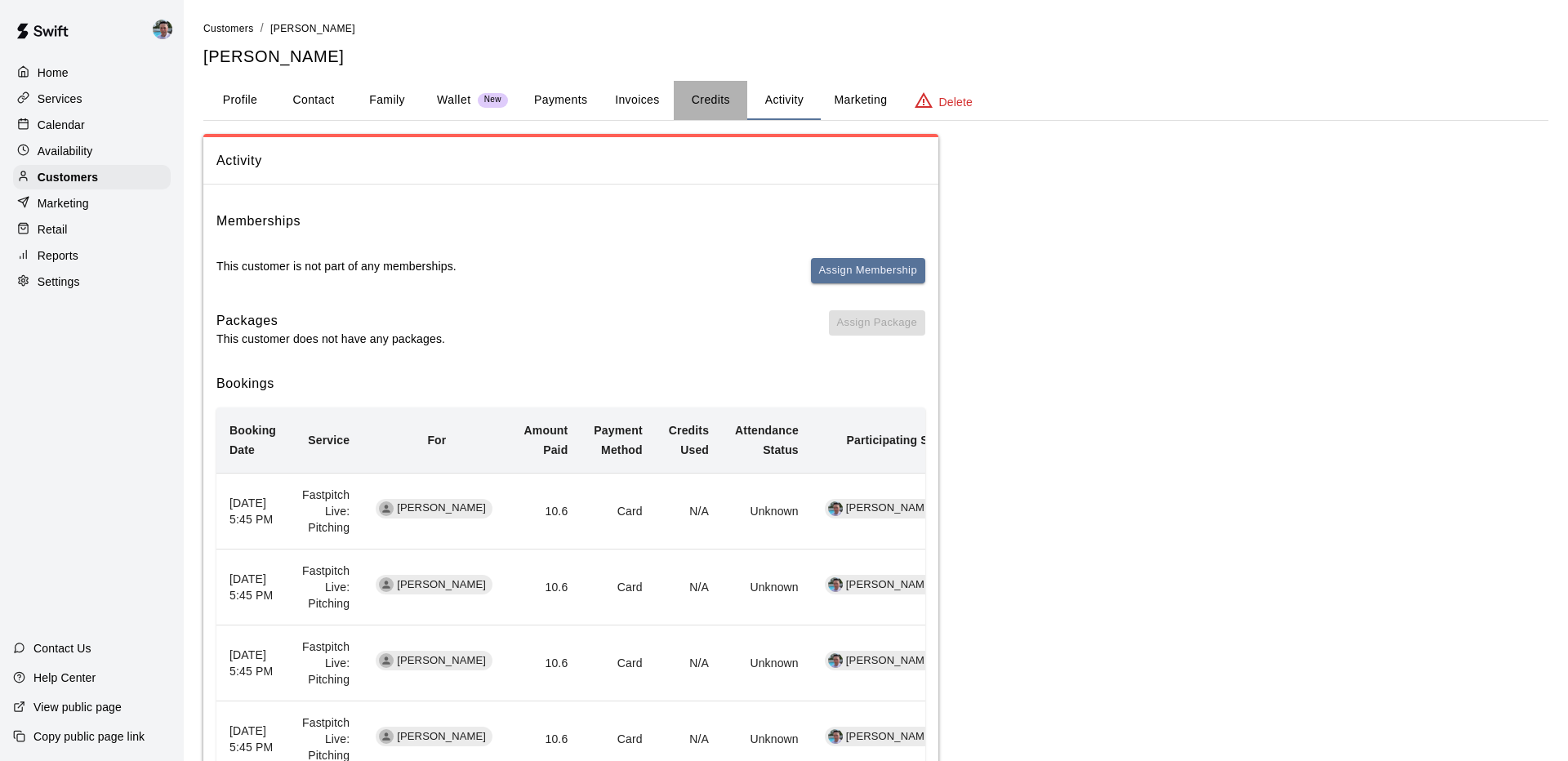
click at [709, 100] on button "Credits" at bounding box center [710, 101] width 74 height 40
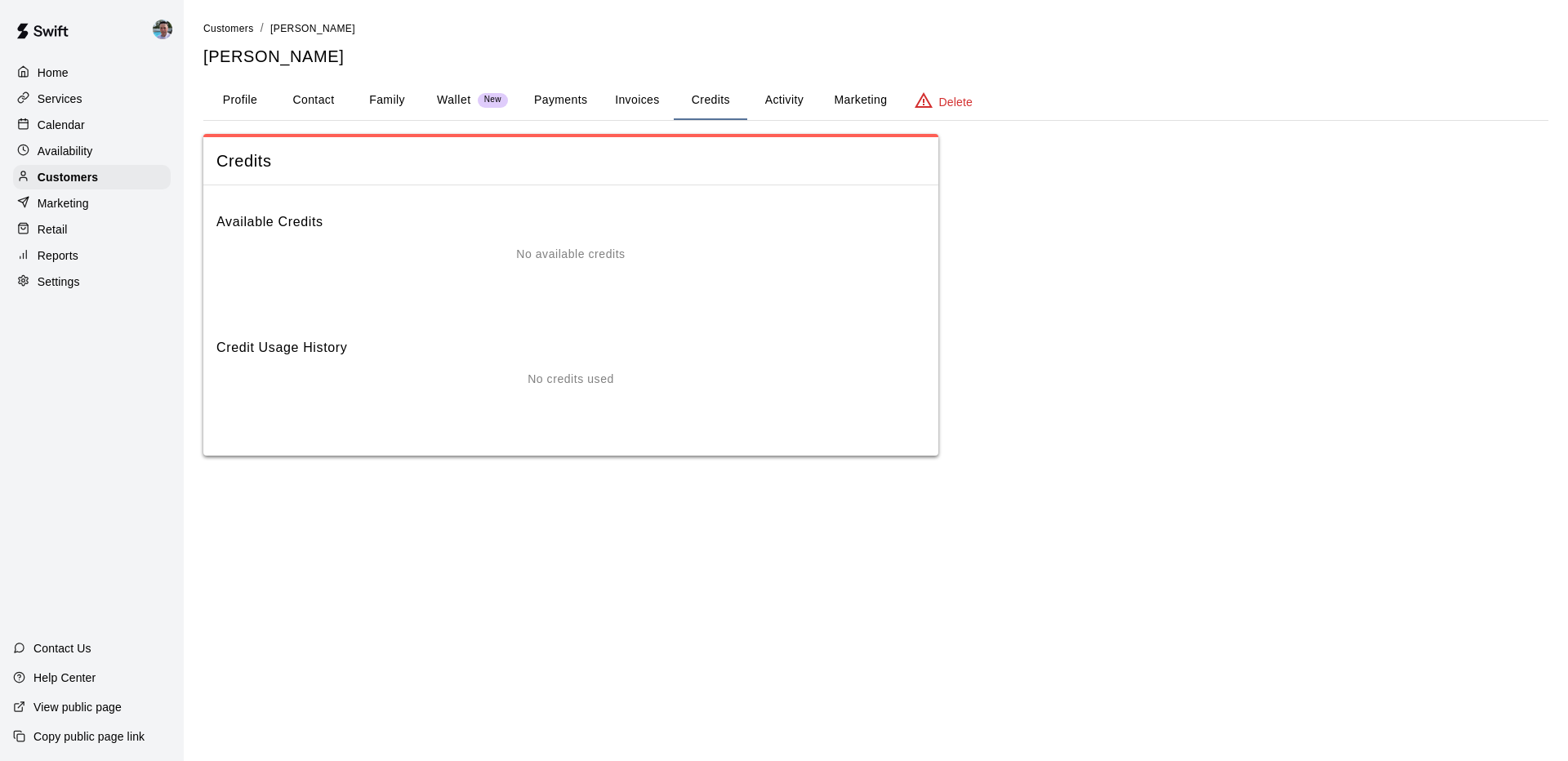
click at [639, 97] on button "Invoices" at bounding box center [637, 101] width 74 height 40
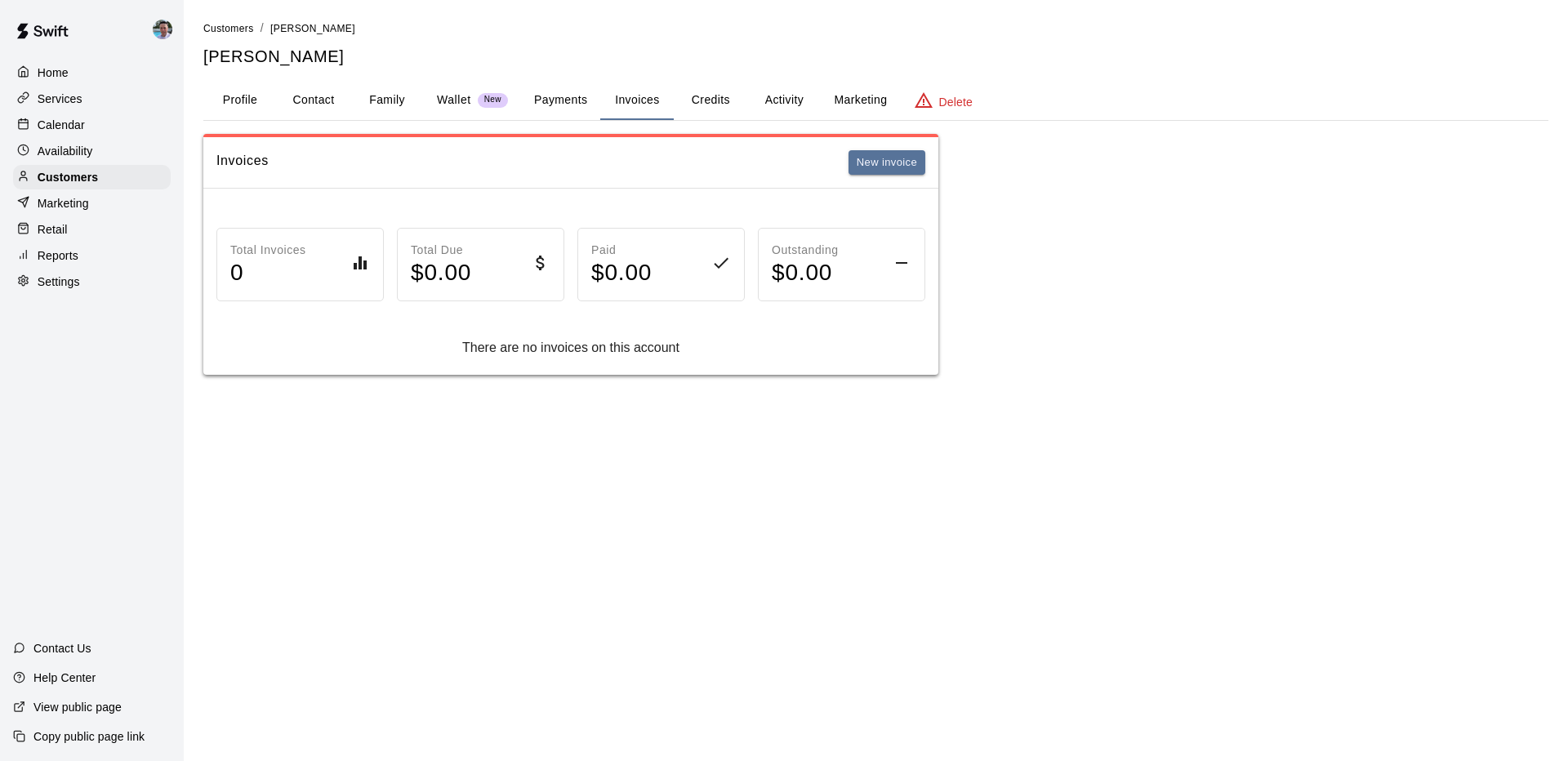
click at [565, 101] on button "Payments" at bounding box center [561, 101] width 79 height 40
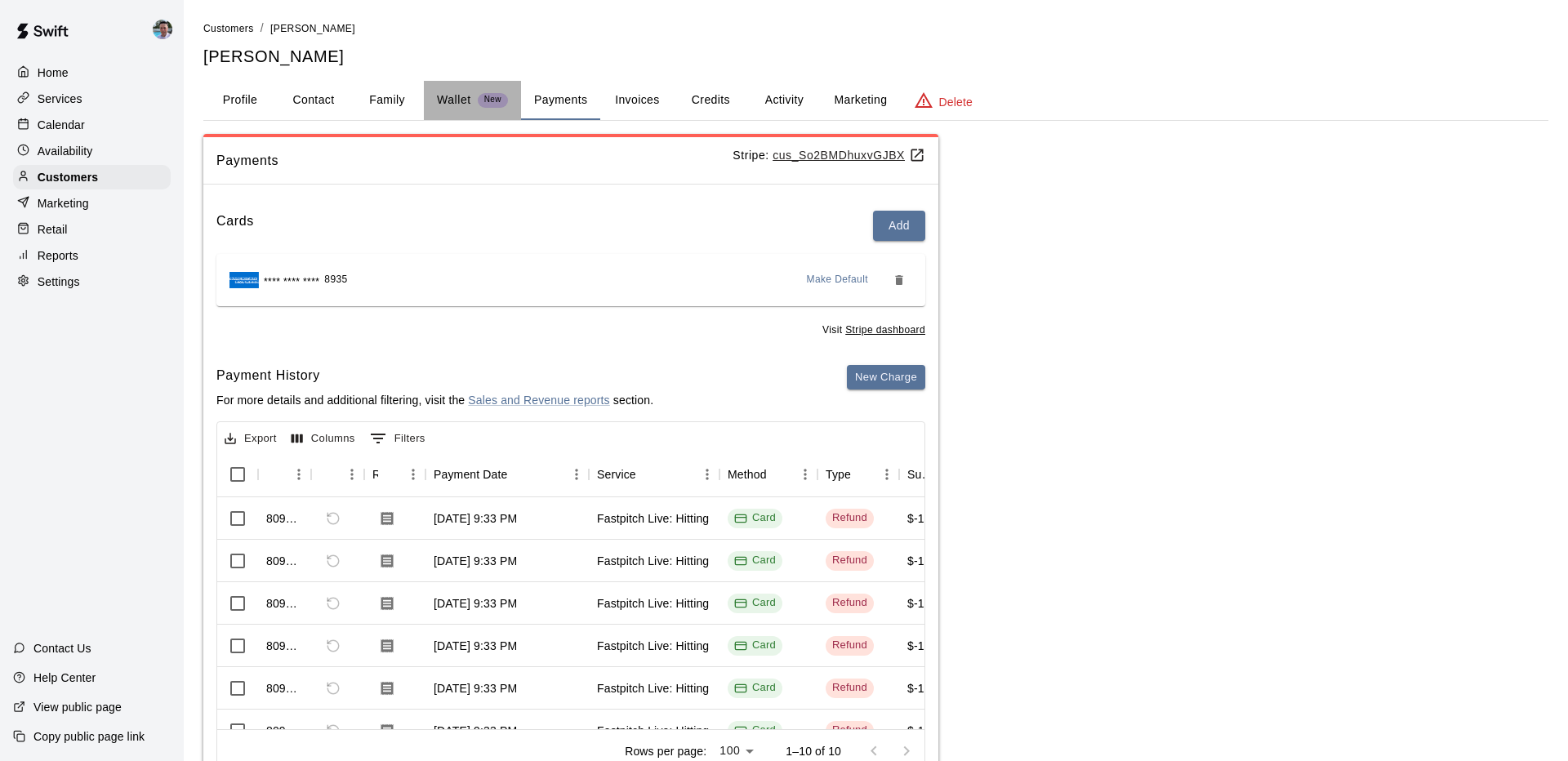
click at [457, 101] on p "Wallet" at bounding box center [454, 100] width 34 height 18
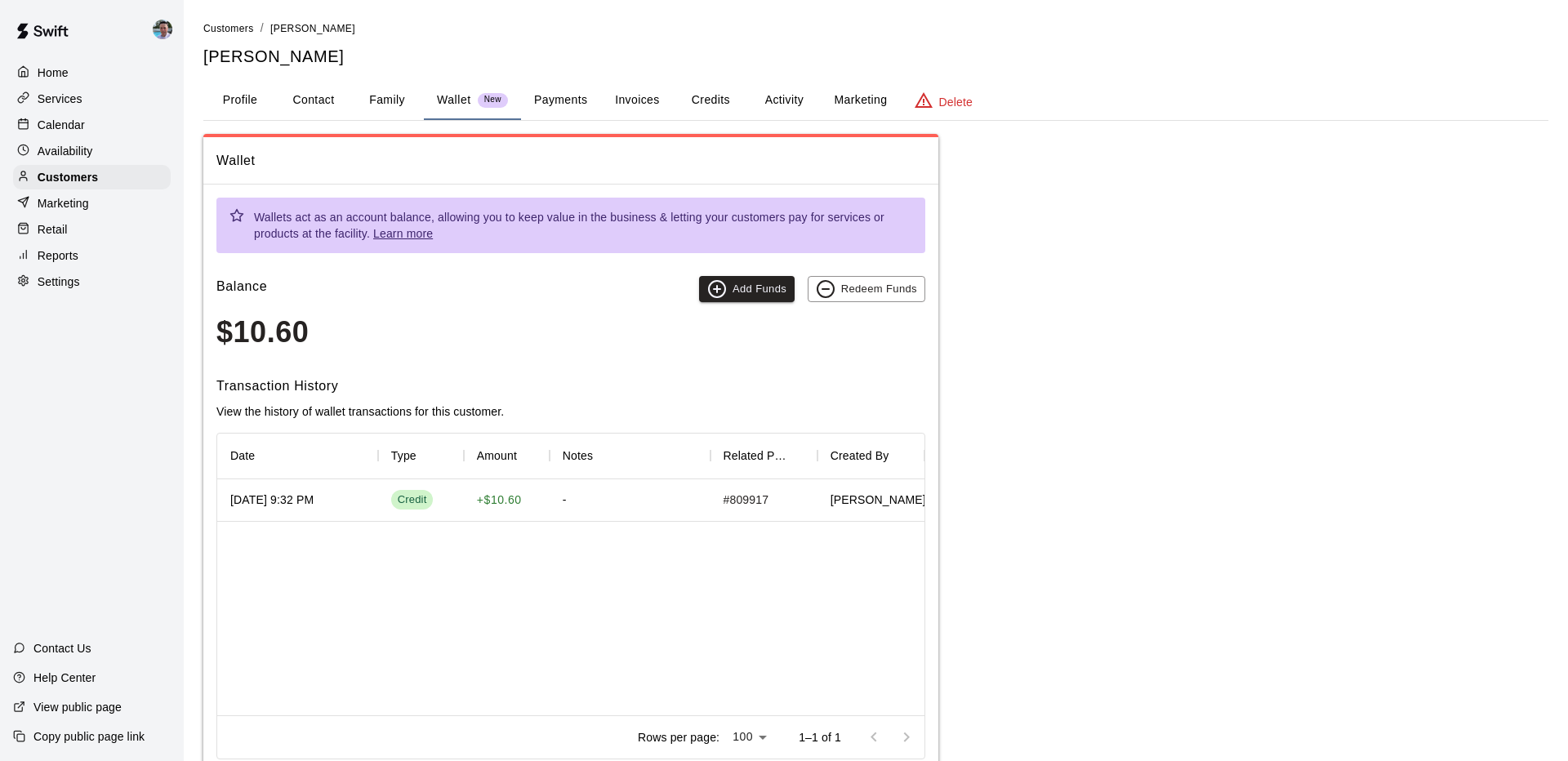
click at [350, 106] on button "Contact" at bounding box center [314, 101] width 74 height 40
select select "**"
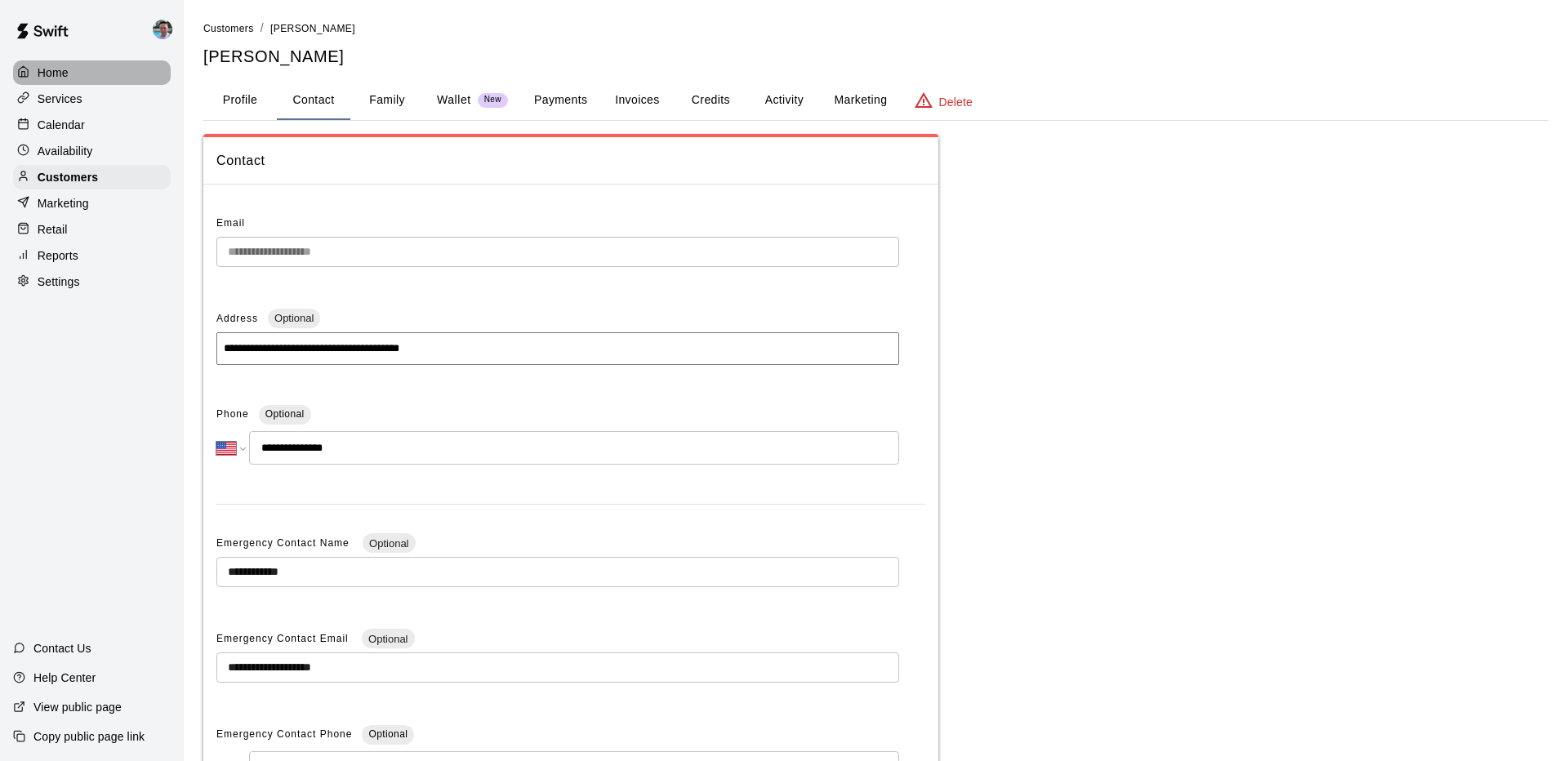
click at [50, 67] on p "Home" at bounding box center [53, 73] width 31 height 17
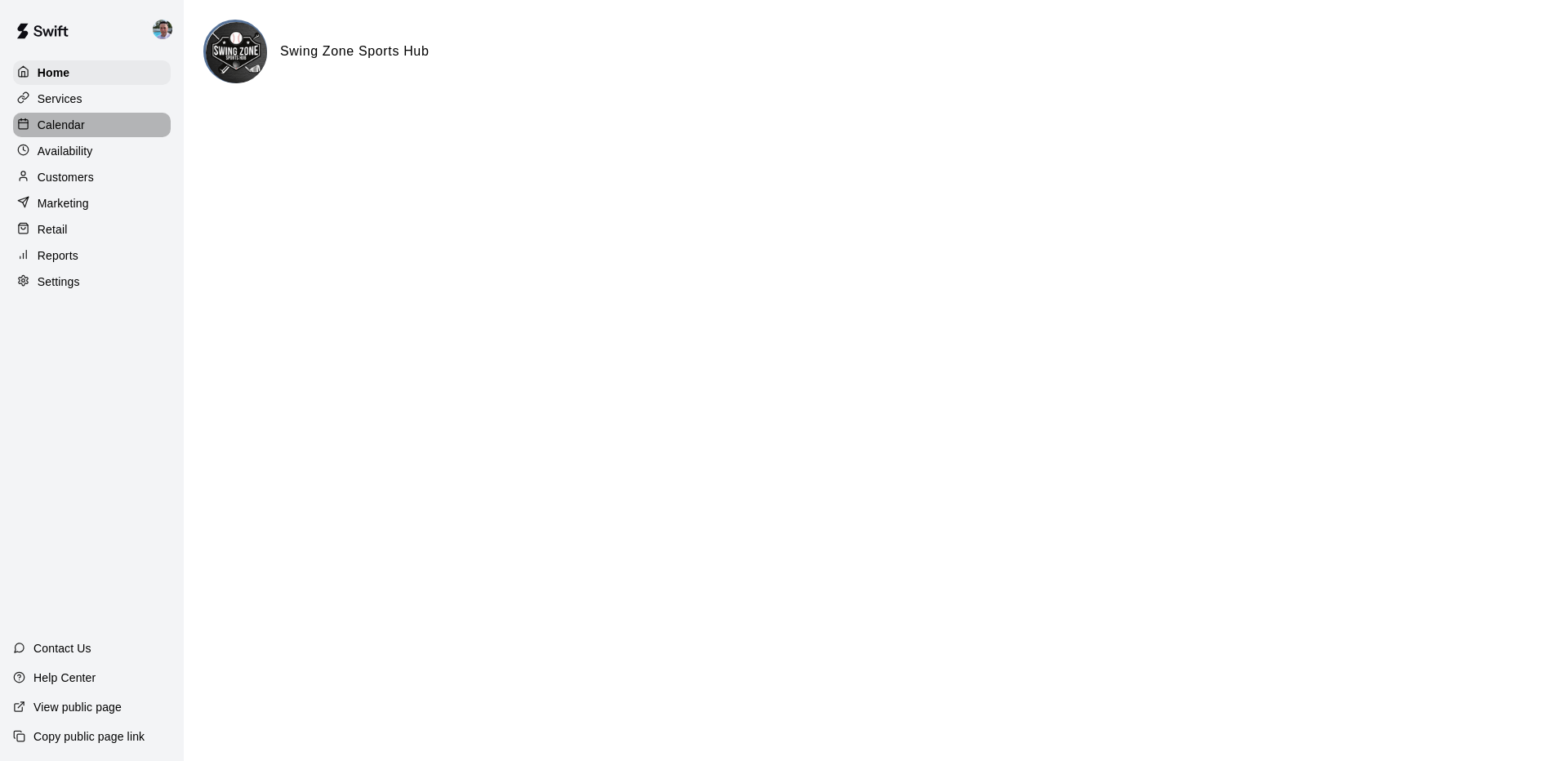
click at [64, 113] on div "Calendar" at bounding box center [91, 125] width 158 height 25
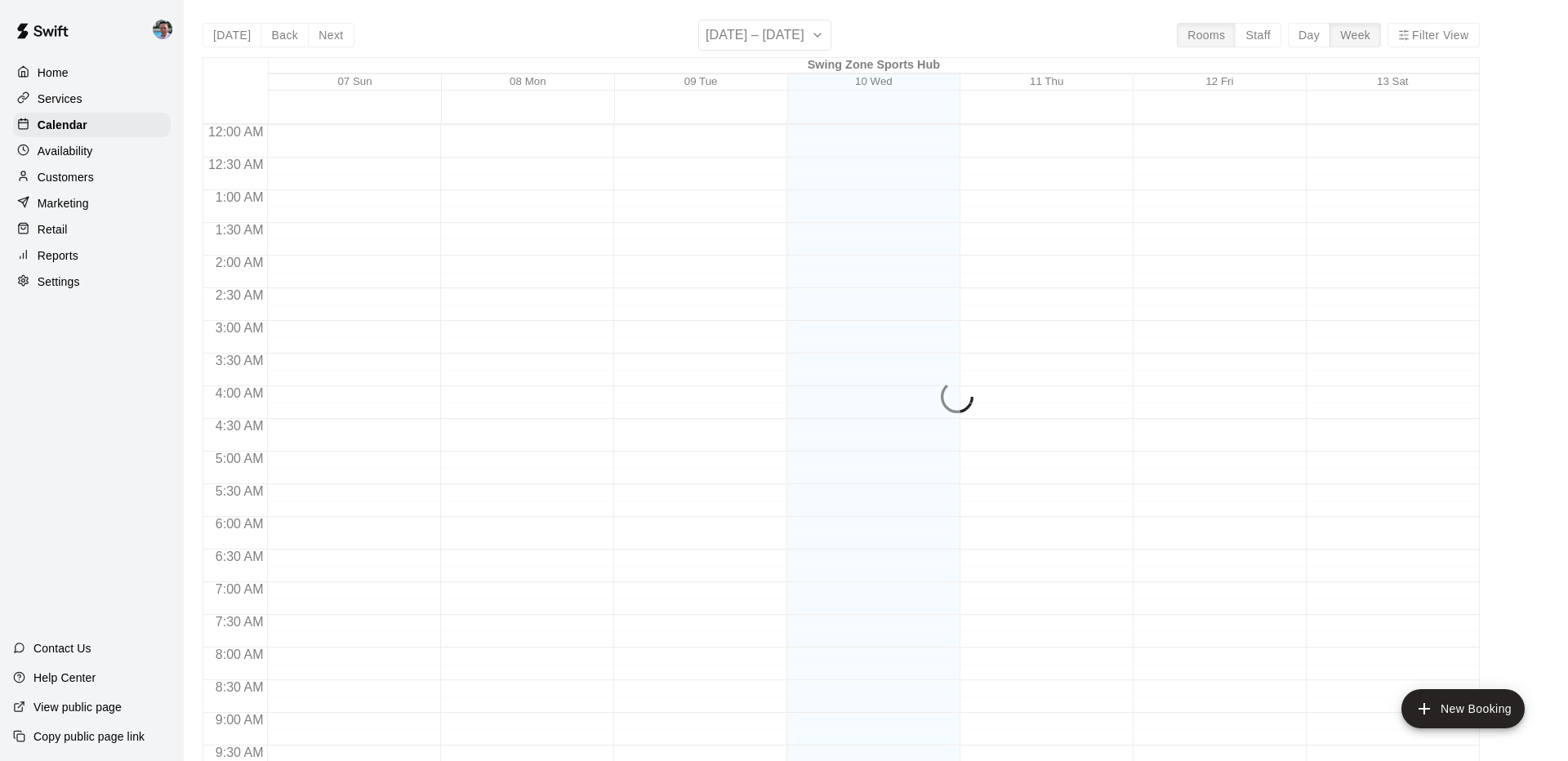
scroll to position [849, 0]
